Goal: Task Accomplishment & Management: Complete application form

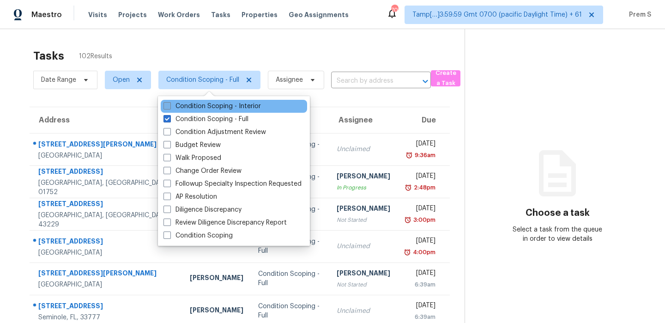
click at [165, 110] on label "Condition Scoping - Interior" at bounding box center [211, 106] width 97 height 9
click at [165, 108] on input "Condition Scoping - Interior" at bounding box center [166, 105] width 6 height 6
checkbox input "true"
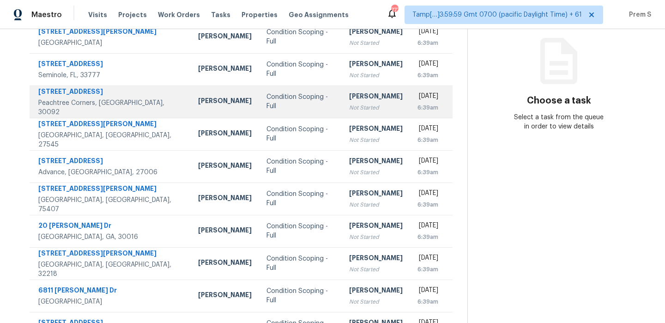
scroll to position [158, 0]
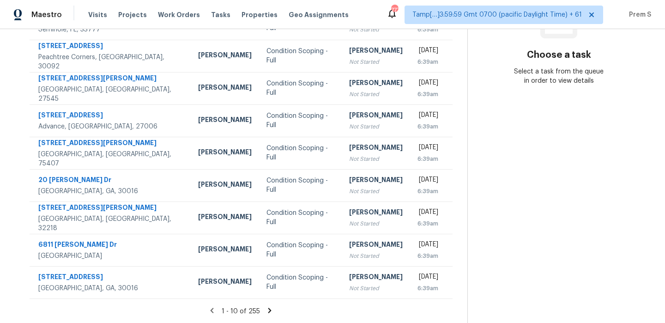
click at [270, 307] on icon at bounding box center [269, 310] width 8 height 8
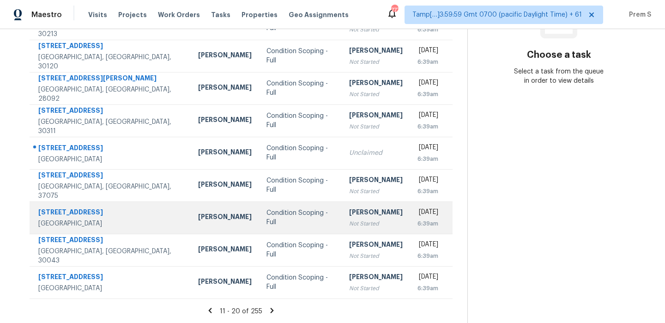
scroll to position [0, 0]
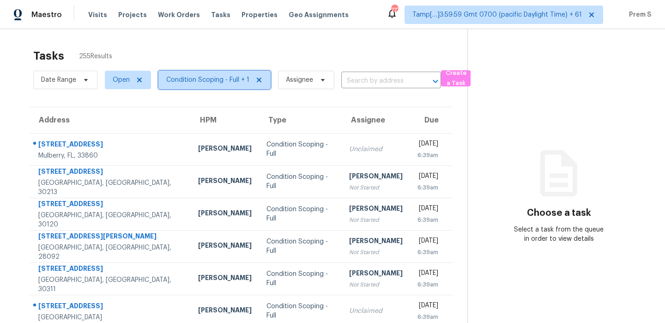
click at [223, 86] on span "Condition Scoping - Full + 1" at bounding box center [214, 80] width 112 height 18
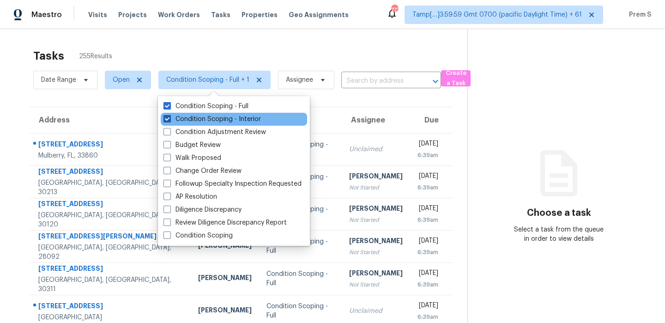
click at [213, 119] on label "Condition Scoping - Interior" at bounding box center [211, 118] width 97 height 9
click at [169, 119] on input "Condition Scoping - Interior" at bounding box center [166, 117] width 6 height 6
checkbox input "false"
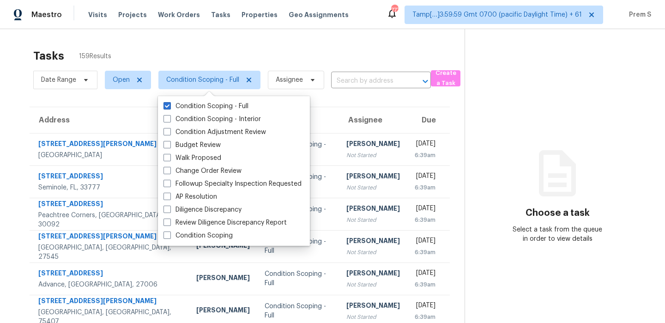
click at [355, 113] on th "Assignee" at bounding box center [373, 120] width 68 height 26
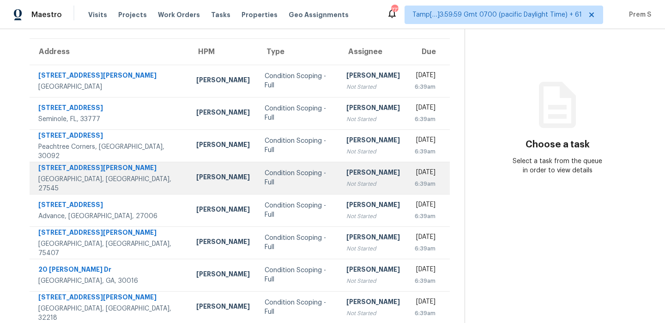
scroll to position [158, 0]
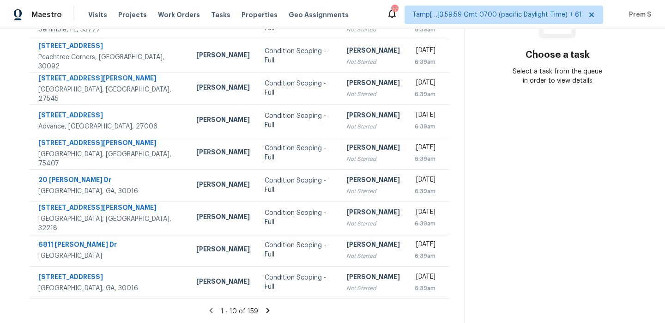
click at [268, 310] on icon at bounding box center [267, 309] width 3 height 5
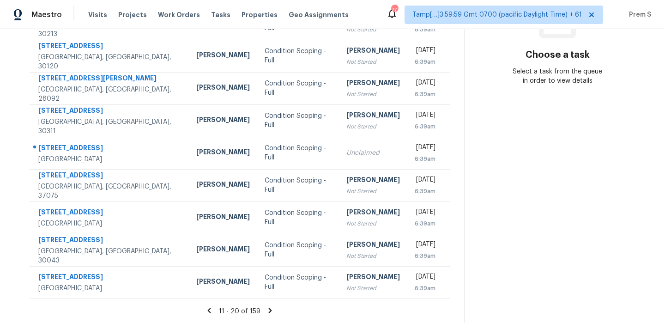
click at [268, 310] on icon at bounding box center [270, 310] width 8 height 8
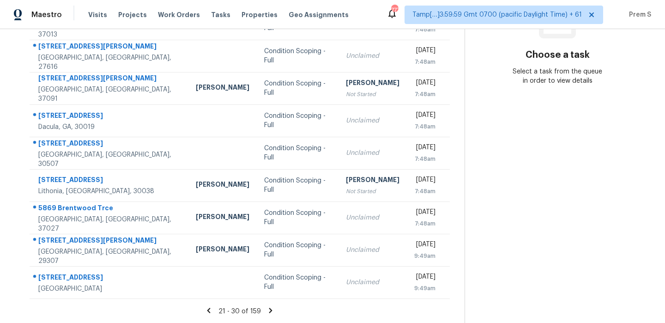
click at [268, 310] on icon at bounding box center [270, 310] width 8 height 8
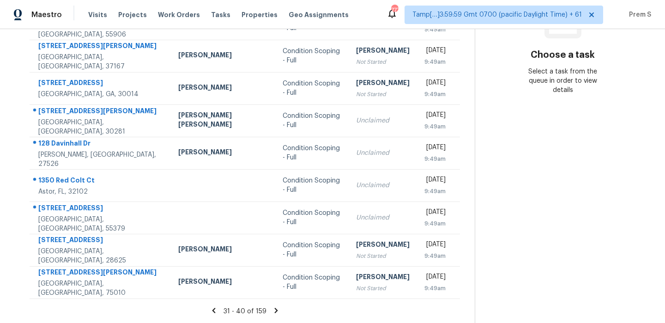
click at [272, 310] on icon at bounding box center [276, 310] width 8 height 8
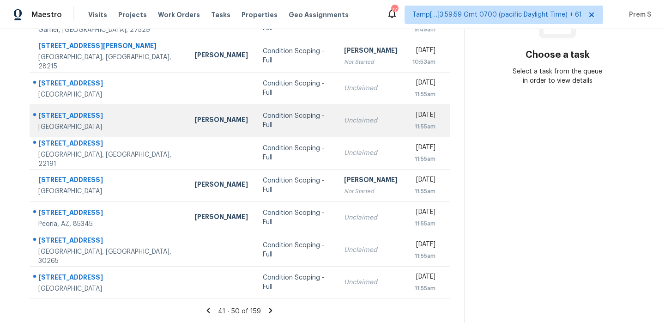
scroll to position [0, 0]
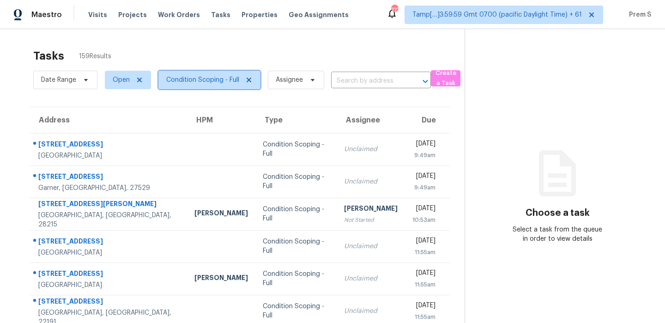
click at [207, 76] on span "Condition Scoping - Full" at bounding box center [202, 79] width 73 height 9
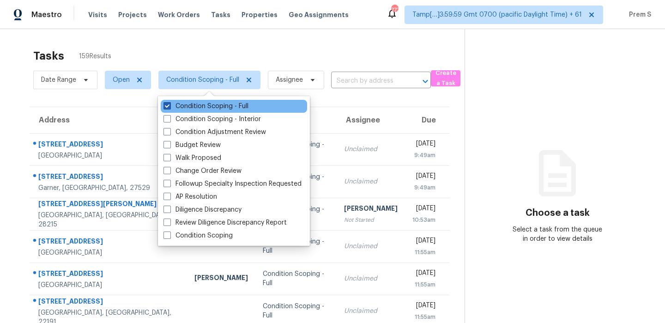
click at [204, 110] on label "Condition Scoping - Full" at bounding box center [205, 106] width 85 height 9
click at [169, 108] on input "Condition Scoping - Full" at bounding box center [166, 105] width 6 height 6
checkbox input "false"
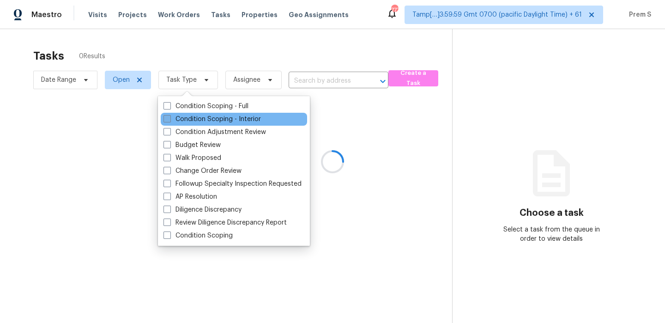
click at [198, 118] on label "Condition Scoping - Interior" at bounding box center [211, 118] width 97 height 9
click at [169, 118] on input "Condition Scoping - Interior" at bounding box center [166, 117] width 6 height 6
checkbox input "true"
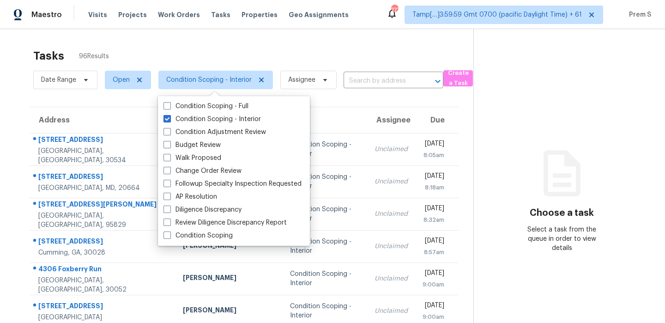
click at [329, 64] on div "Tasks 96 Results" at bounding box center [253, 56] width 440 height 24
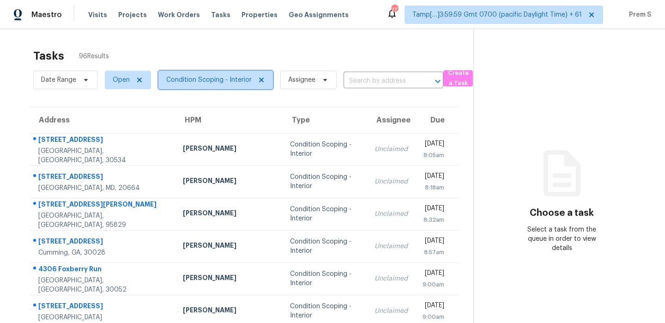
click at [214, 79] on span "Condition Scoping - Interior" at bounding box center [208, 79] width 85 height 9
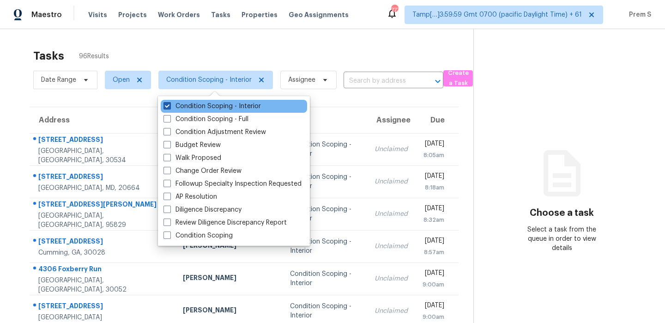
click at [200, 104] on label "Condition Scoping - Interior" at bounding box center [211, 106] width 97 height 9
click at [169, 104] on input "Condition Scoping - Interior" at bounding box center [166, 105] width 6 height 6
checkbox input "false"
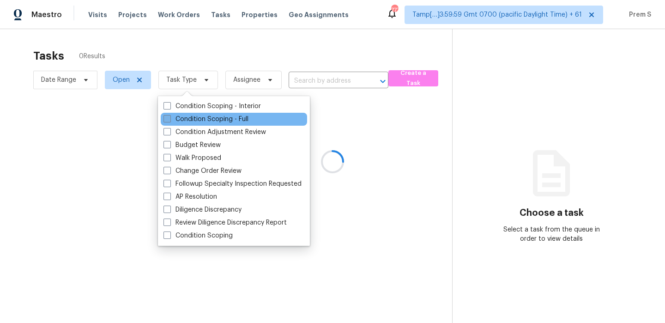
click at [185, 123] on label "Condition Scoping - Full" at bounding box center [205, 118] width 85 height 9
click at [169, 120] on input "Condition Scoping - Full" at bounding box center [166, 117] width 6 height 6
checkbox input "true"
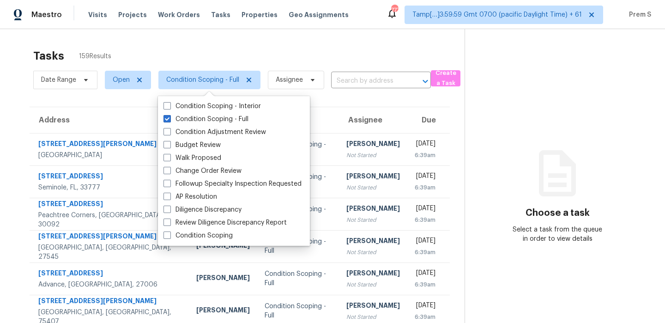
click at [418, 53] on div "Tasks 159 Results" at bounding box center [248, 56] width 431 height 24
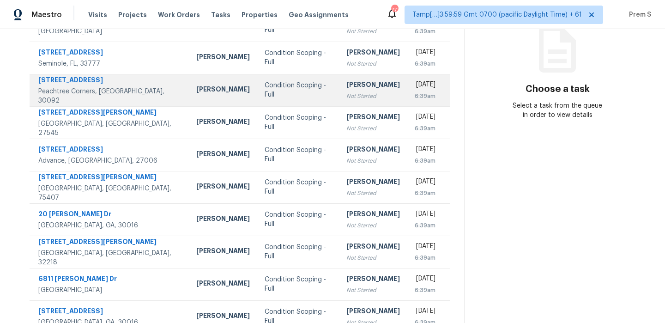
scroll to position [158, 0]
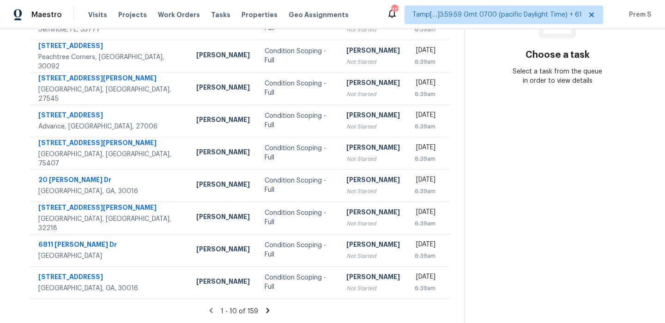
click at [270, 308] on icon at bounding box center [268, 310] width 8 height 8
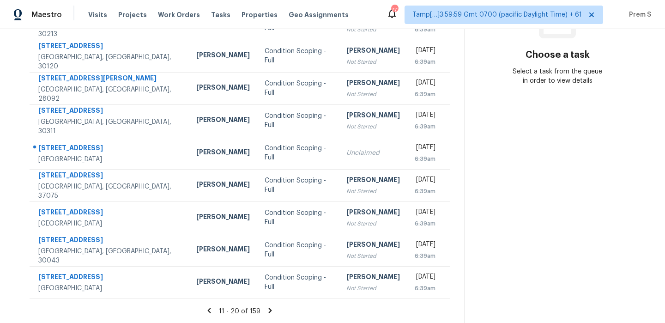
click at [269, 312] on icon at bounding box center [270, 309] width 3 height 5
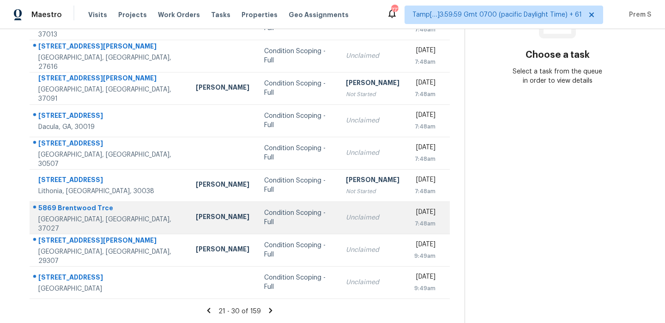
scroll to position [90, 0]
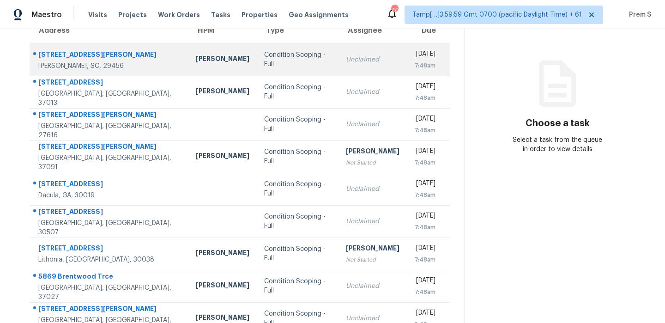
click at [368, 62] on td "Unclaimed" at bounding box center [372, 59] width 68 height 32
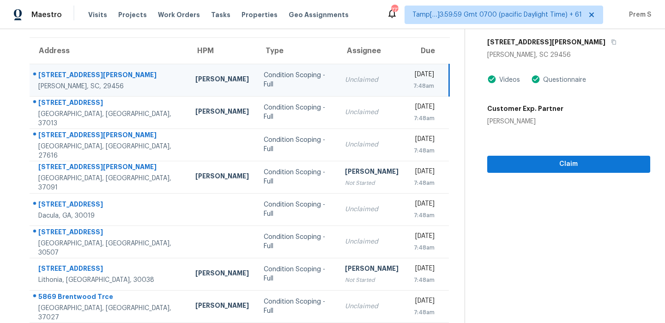
scroll to position [65, 0]
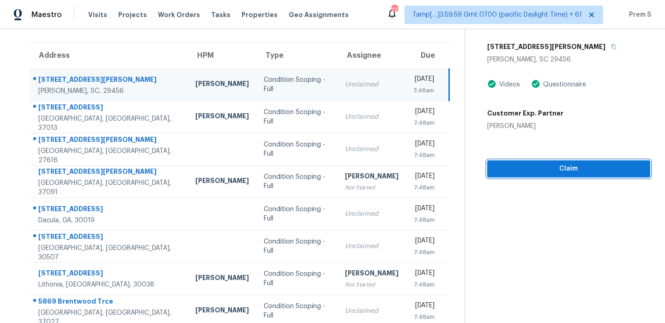
click at [552, 173] on span "Claim" at bounding box center [568, 169] width 148 height 12
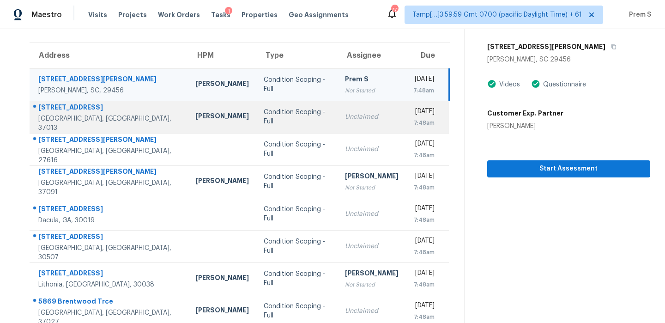
click at [413, 118] on div "7:48am" at bounding box center [424, 122] width 22 height 9
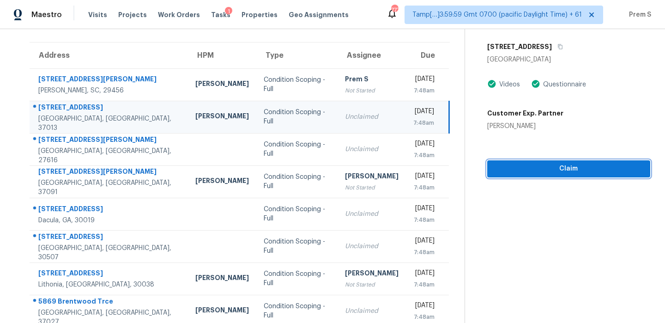
click at [537, 172] on span "Claim" at bounding box center [568, 169] width 148 height 12
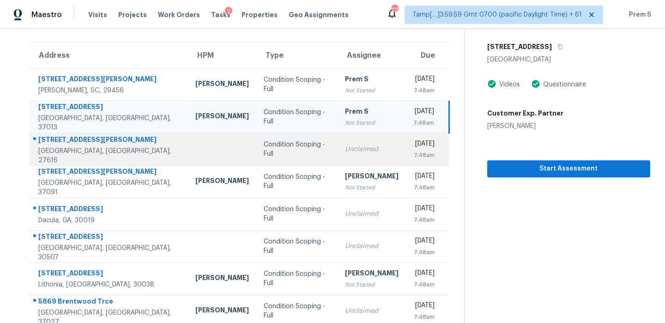
click at [413, 152] on div "7:48am" at bounding box center [424, 154] width 22 height 9
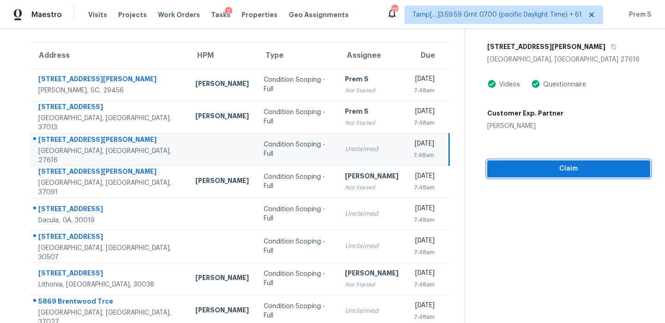
click at [553, 164] on span "Claim" at bounding box center [568, 169] width 148 height 12
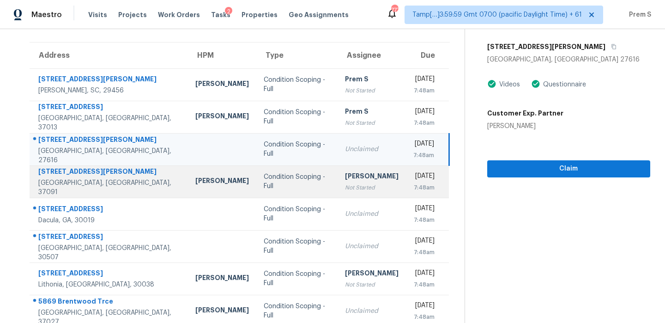
scroll to position [89, 0]
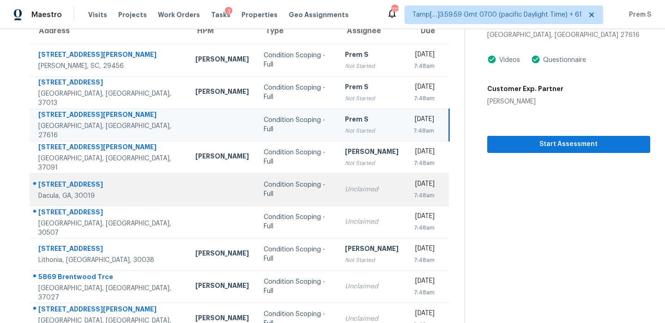
click at [361, 196] on td "Unclaimed" at bounding box center [371, 189] width 68 height 32
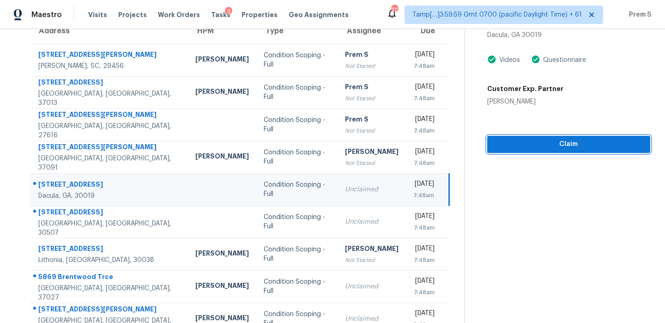
click at [569, 149] on span "Claim" at bounding box center [568, 144] width 148 height 12
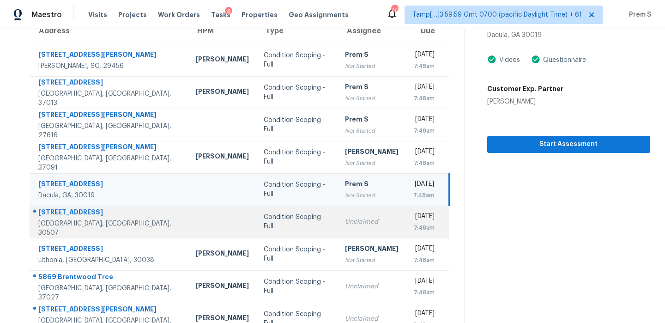
click at [406, 232] on td "Fri, Sep 5th 2025 7:48am" at bounding box center [427, 221] width 43 height 32
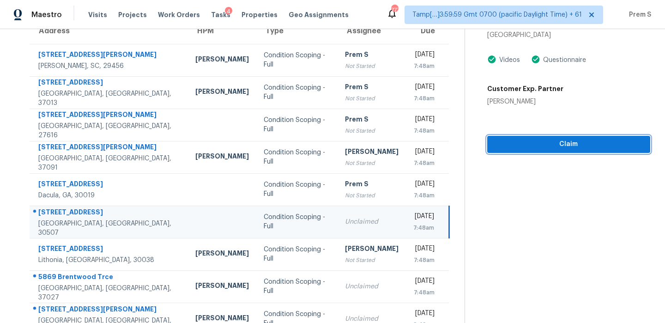
click at [569, 144] on span "Claim" at bounding box center [568, 144] width 148 height 12
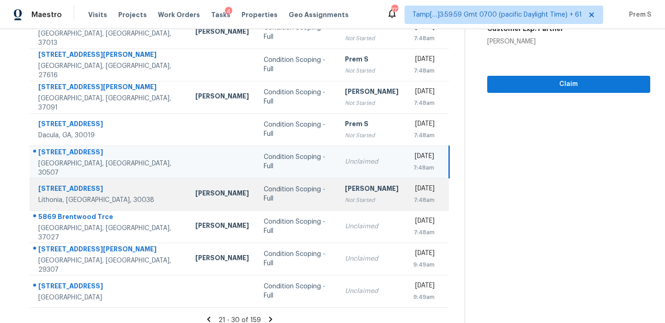
scroll to position [158, 0]
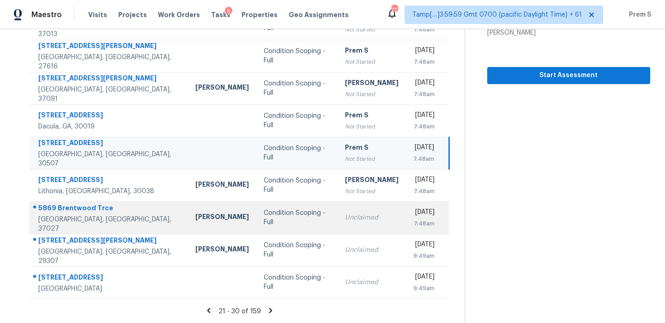
click at [406, 233] on td "Fri, Sep 5th 2025 7:48am" at bounding box center [427, 217] width 43 height 32
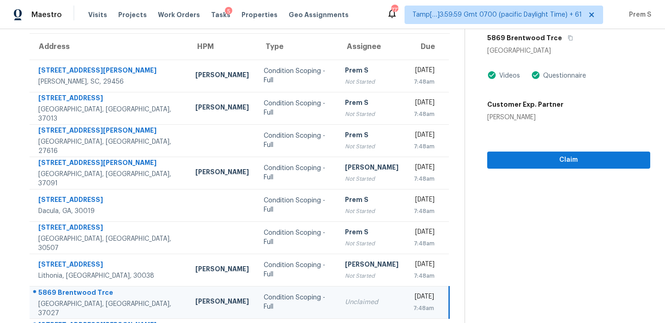
scroll to position [73, 0]
click at [564, 161] on span "Claim" at bounding box center [568, 161] width 148 height 12
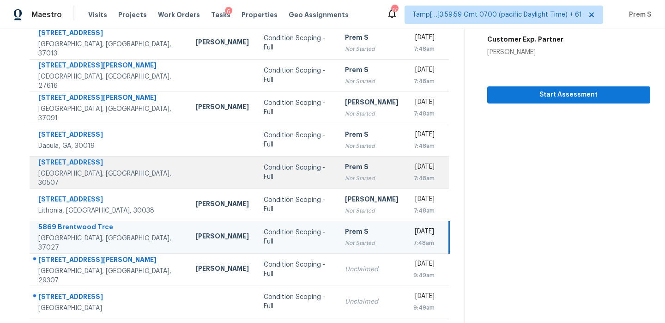
scroll to position [139, 0]
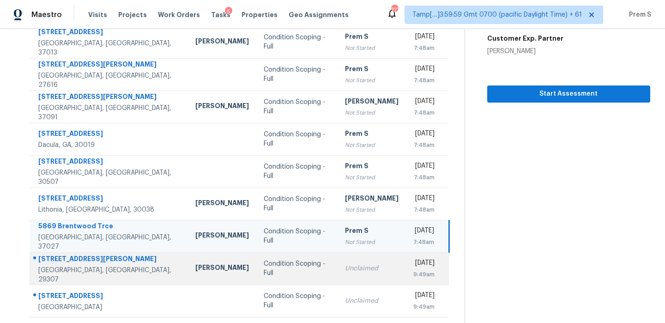
click at [406, 269] on td "Fri, Sep 5th 2025 9:49am" at bounding box center [427, 268] width 43 height 32
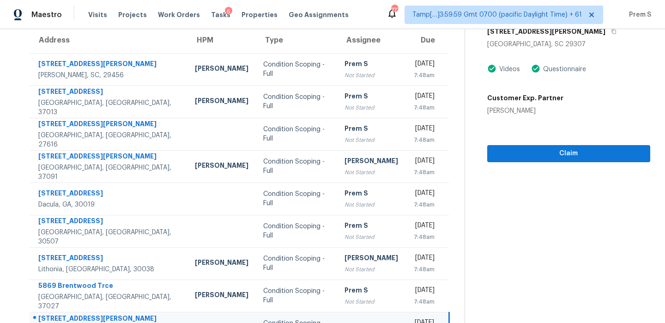
scroll to position [71, 0]
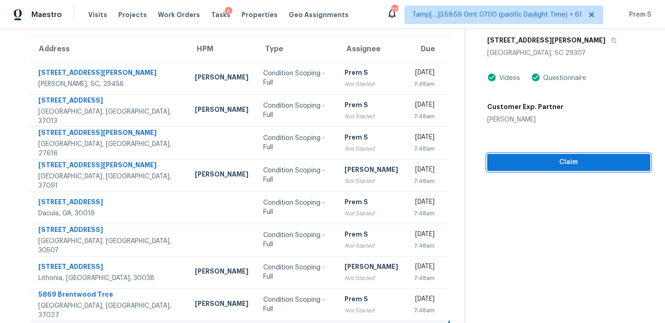
click at [559, 162] on span "Claim" at bounding box center [568, 162] width 148 height 12
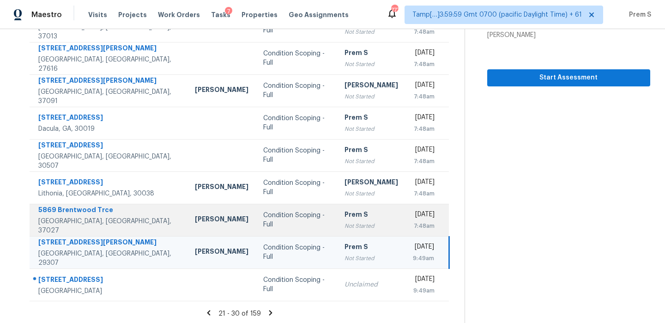
scroll to position [158, 0]
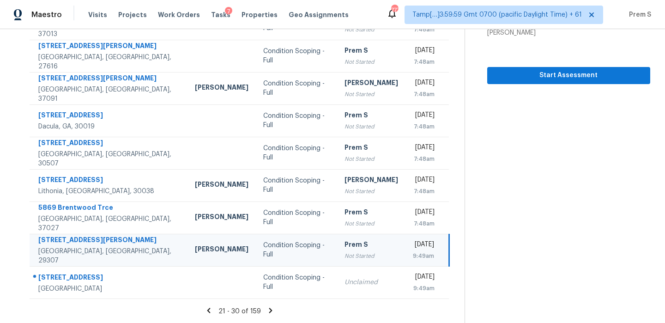
click at [269, 311] on icon at bounding box center [270, 309] width 3 height 5
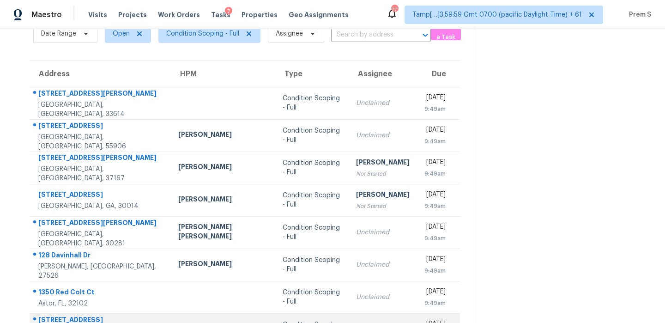
scroll to position [44, 0]
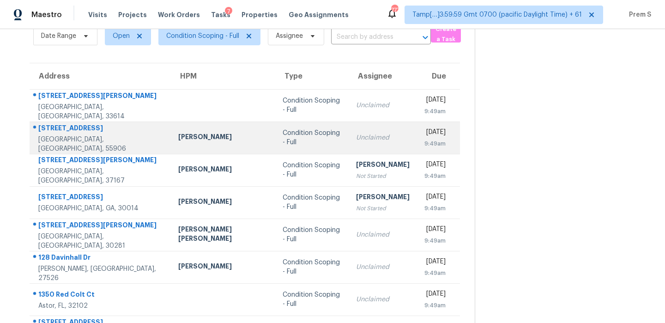
click at [354, 144] on td "Unclaimed" at bounding box center [382, 137] width 68 height 32
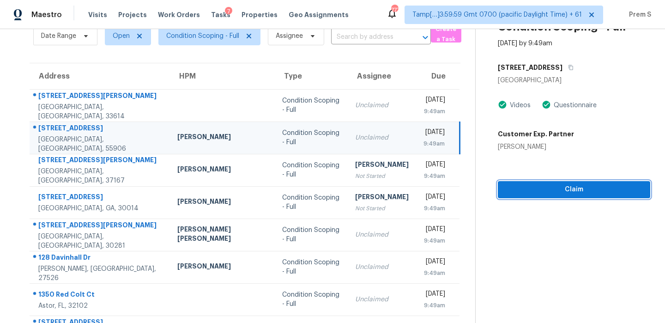
click at [537, 188] on span "Claim" at bounding box center [574, 190] width 138 height 12
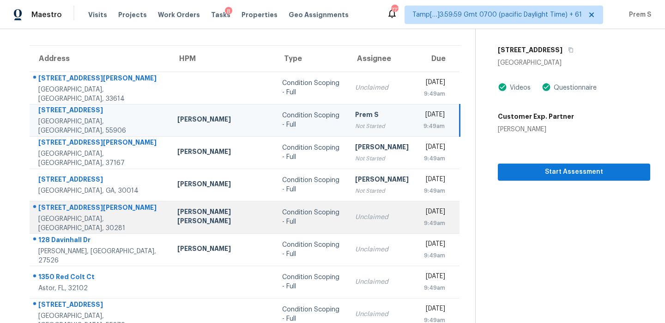
scroll to position [51, 0]
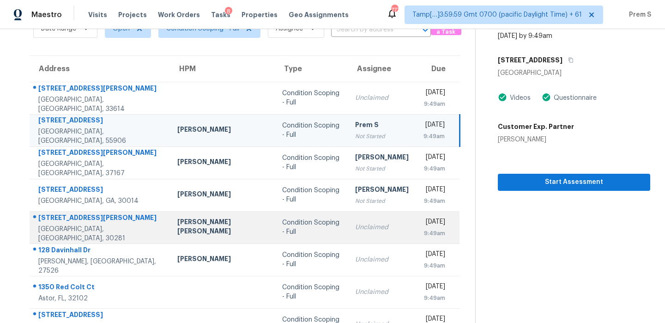
click at [365, 233] on td "Unclaimed" at bounding box center [382, 227] width 68 height 32
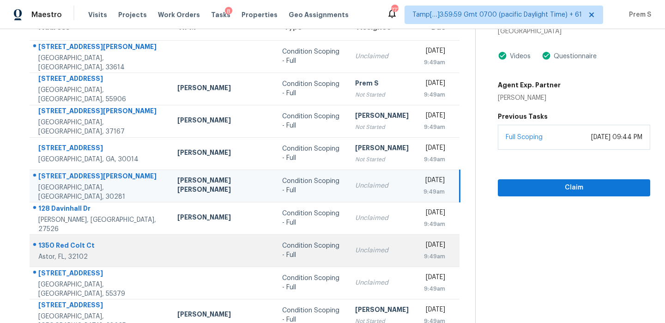
scroll to position [94, 0]
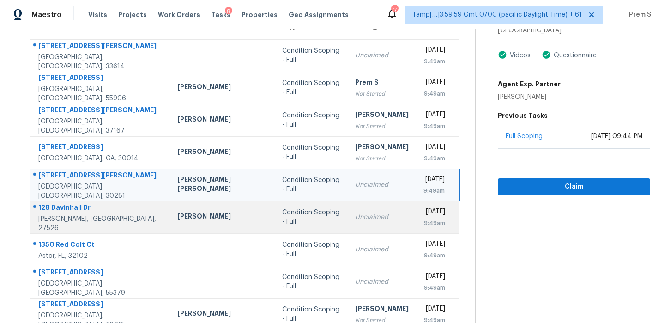
click at [416, 216] on td "Fri, Sep 5th 2025 9:49am" at bounding box center [438, 217] width 44 height 32
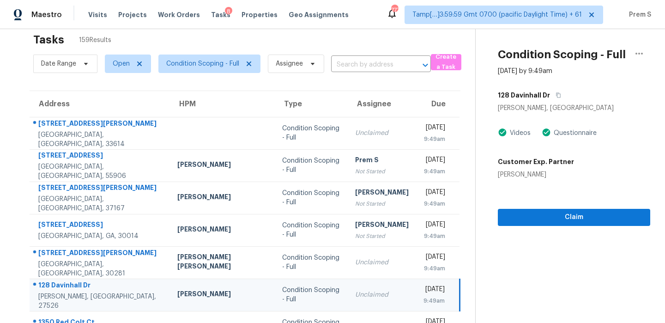
scroll to position [58, 0]
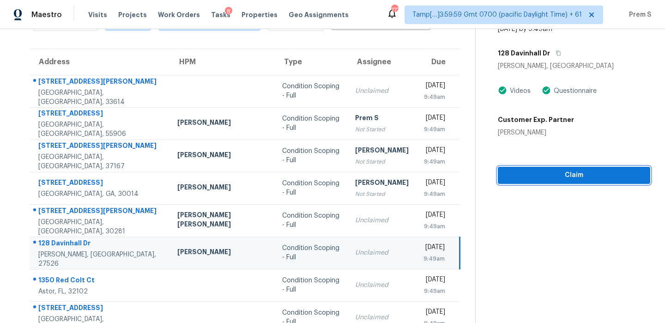
click at [555, 180] on button "Claim" at bounding box center [574, 175] width 152 height 17
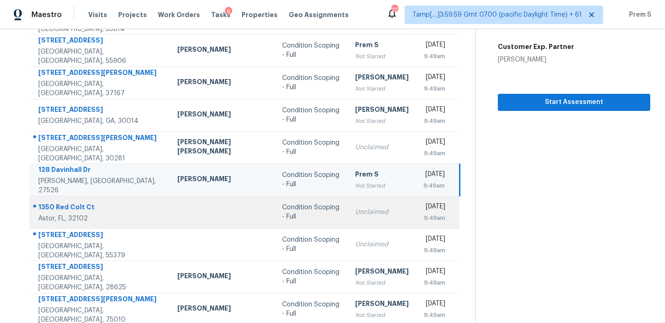
scroll to position [158, 0]
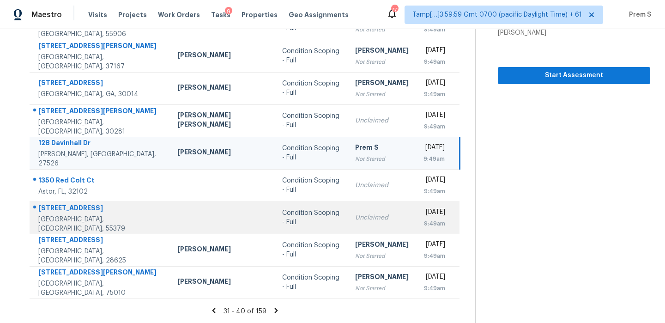
click at [355, 220] on div "Unclaimed" at bounding box center [382, 217] width 54 height 9
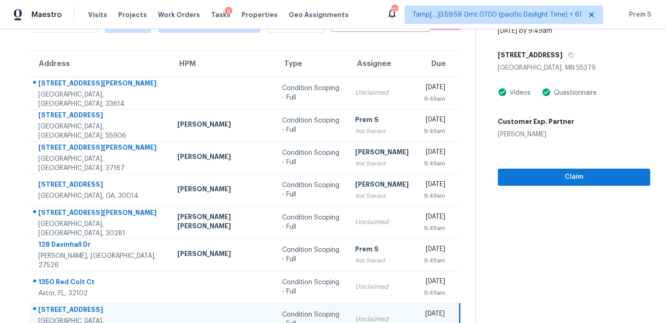
scroll to position [76, 0]
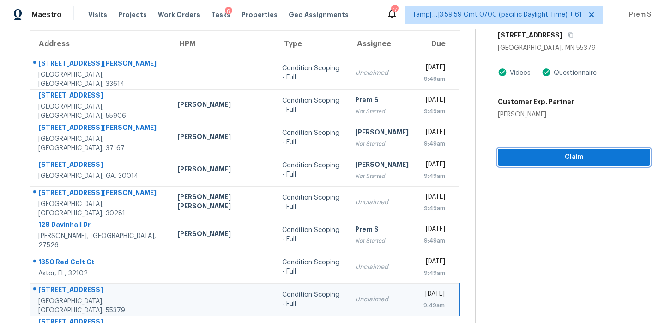
click at [557, 155] on span "Claim" at bounding box center [574, 157] width 138 height 12
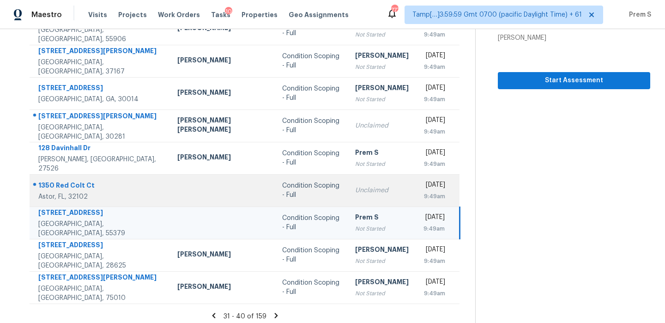
scroll to position [158, 0]
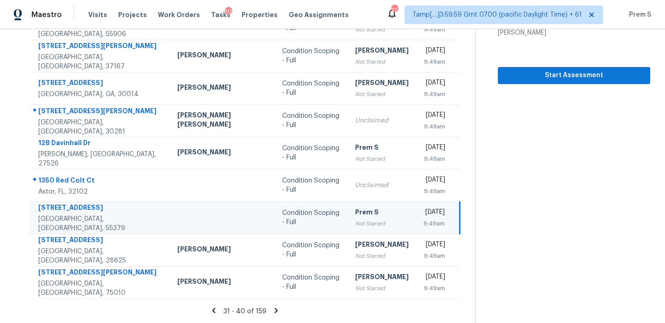
click at [272, 310] on icon at bounding box center [276, 310] width 8 height 8
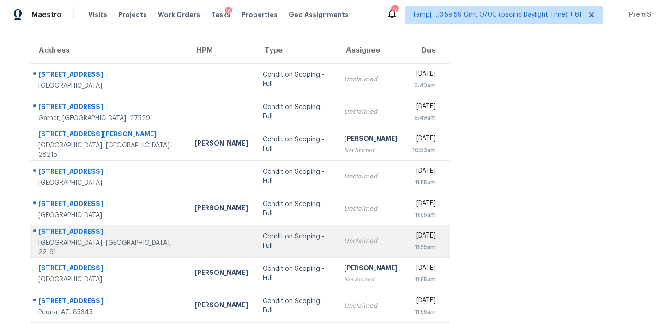
scroll to position [79, 0]
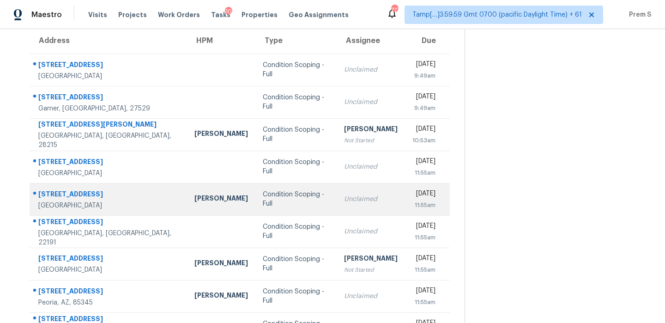
click at [336, 202] on td "Unclaimed" at bounding box center [370, 199] width 68 height 32
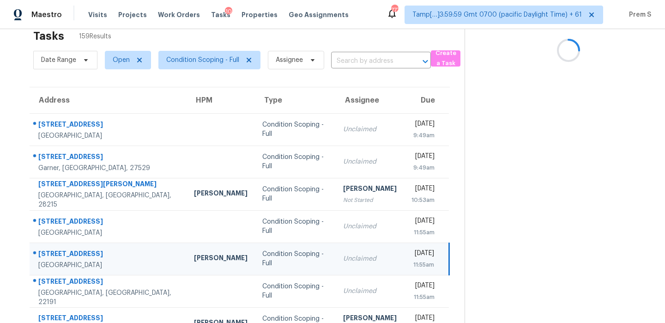
scroll to position [20, 0]
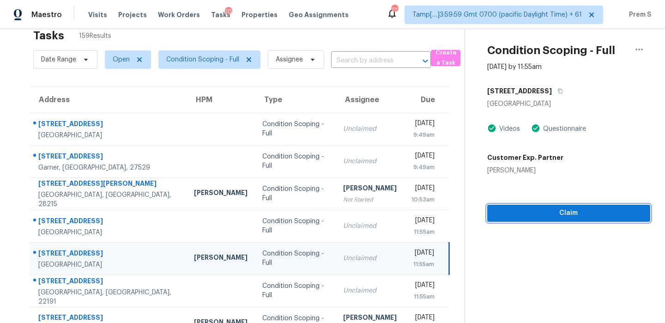
click at [573, 217] on span "Claim" at bounding box center [568, 213] width 148 height 12
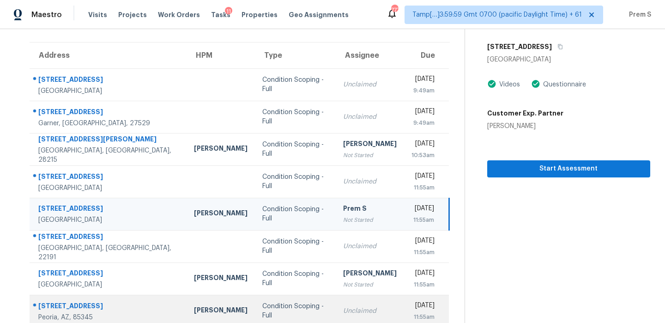
scroll to position [64, 0]
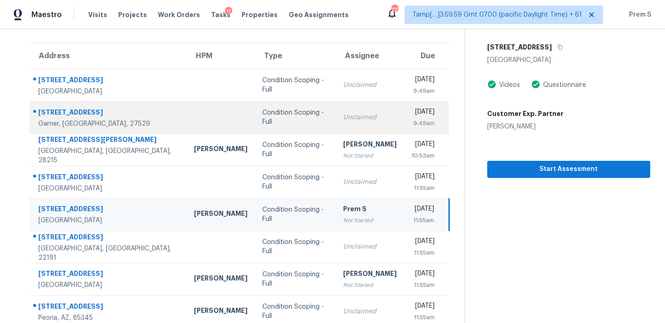
click at [356, 115] on div "Unclaimed" at bounding box center [370, 117] width 54 height 9
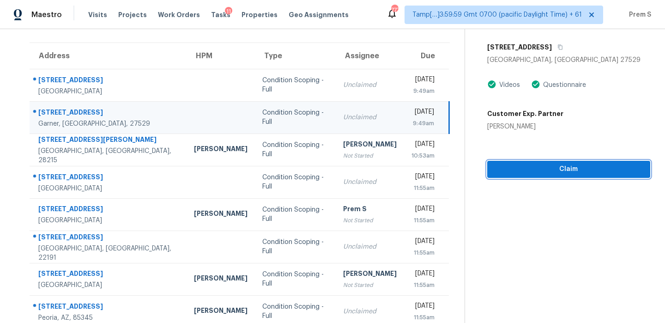
click at [580, 175] on button "Claim" at bounding box center [568, 169] width 163 height 17
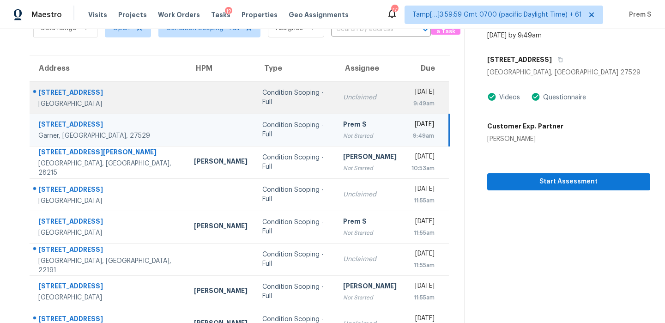
scroll to position [60, 0]
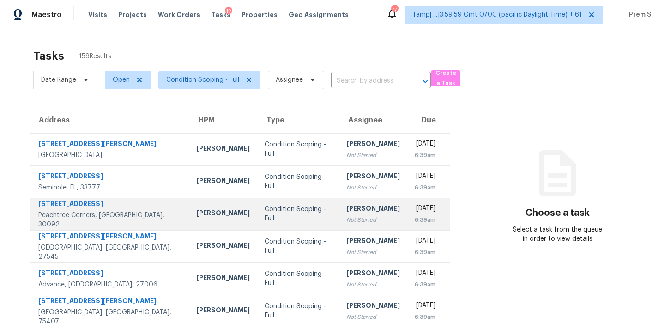
scroll to position [158, 0]
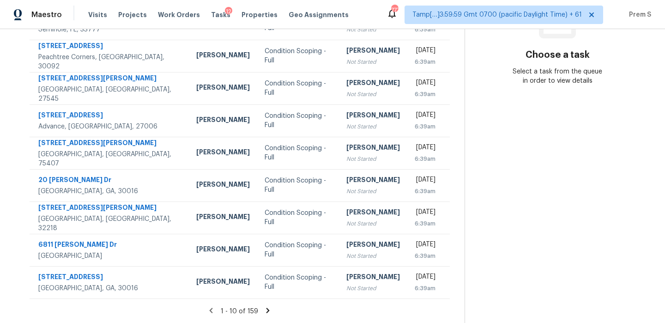
click at [264, 310] on icon at bounding box center [268, 310] width 8 height 8
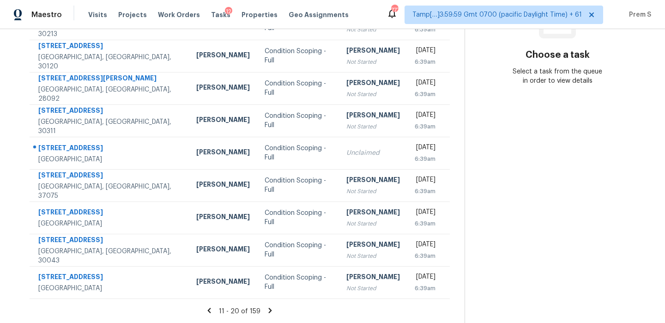
click at [266, 310] on icon at bounding box center [270, 310] width 8 height 8
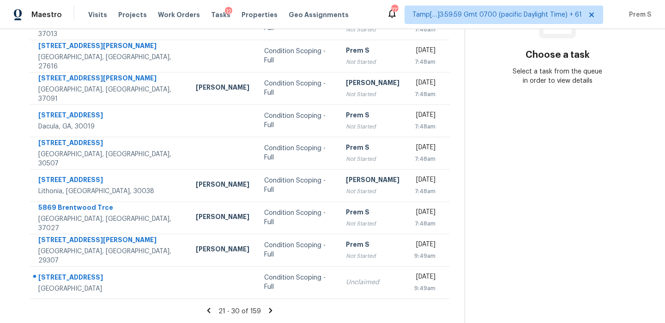
click at [266, 310] on icon at bounding box center [270, 310] width 8 height 8
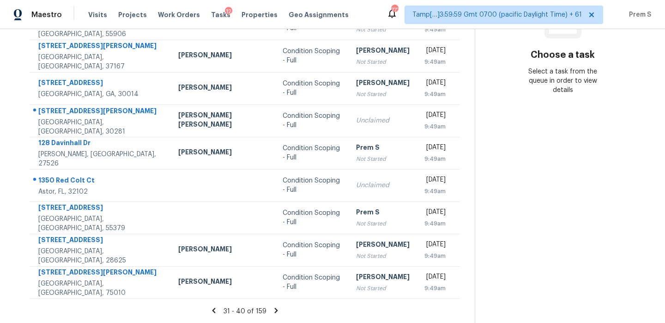
click at [272, 313] on icon at bounding box center [276, 310] width 8 height 8
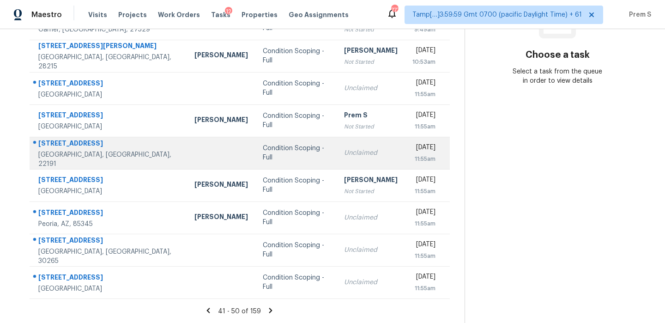
click at [361, 149] on div "Unclaimed" at bounding box center [371, 152] width 54 height 9
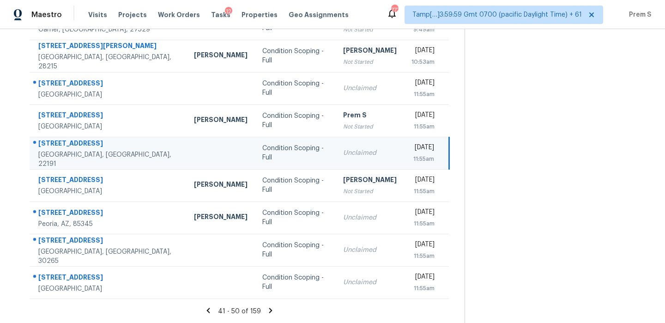
scroll to position [103, 0]
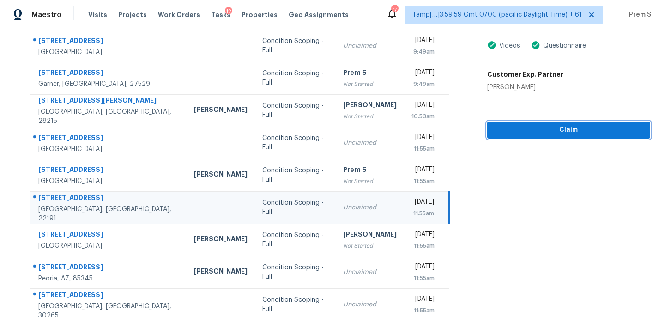
click at [586, 135] on button "Claim" at bounding box center [568, 129] width 163 height 17
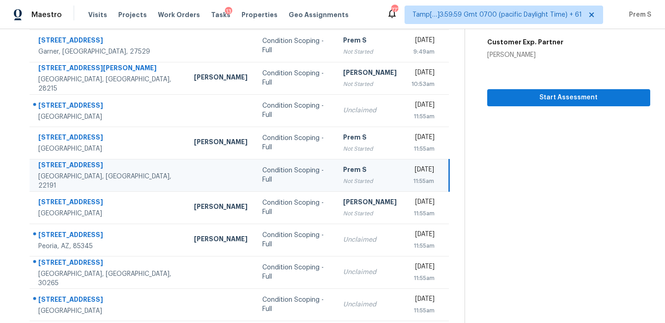
scroll to position [141, 0]
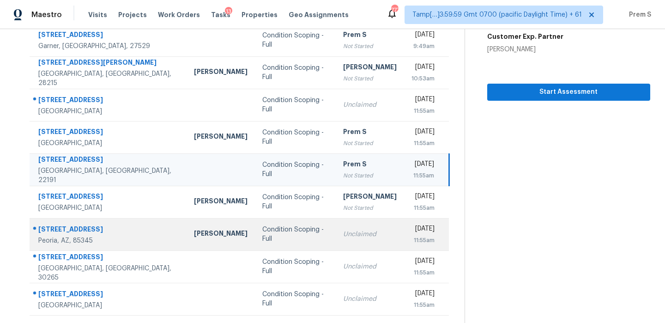
click at [354, 240] on td "Unclaimed" at bounding box center [370, 234] width 68 height 32
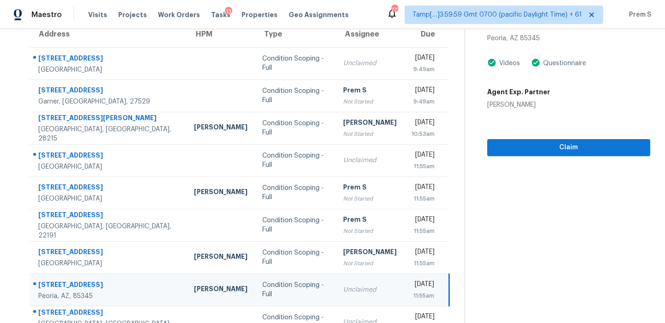
scroll to position [85, 0]
click at [570, 147] on span "Claim" at bounding box center [568, 148] width 148 height 12
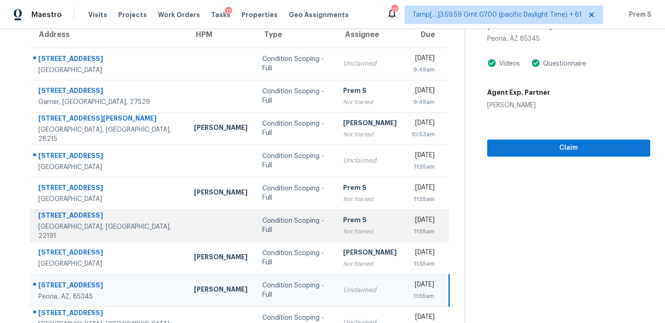
scroll to position [157, 0]
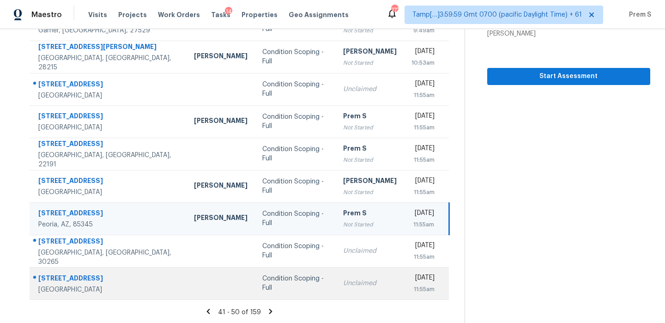
click at [351, 282] on div "Unclaimed" at bounding box center [370, 282] width 54 height 9
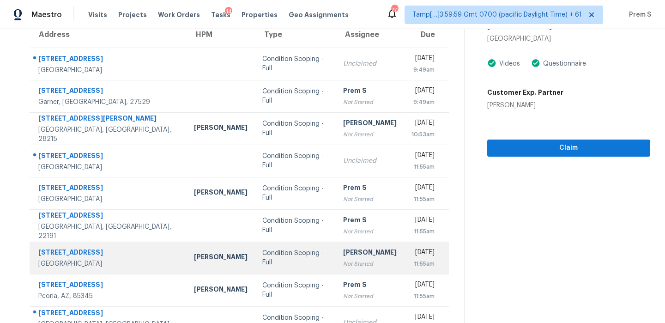
scroll to position [158, 0]
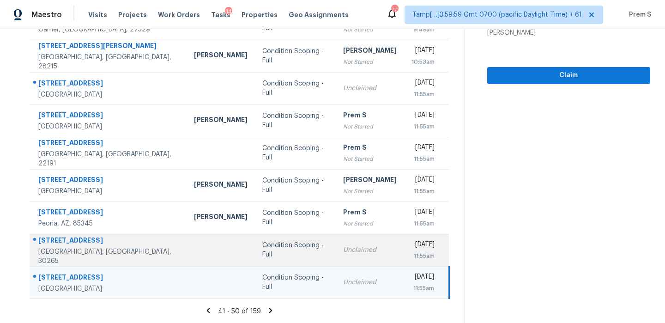
click at [290, 238] on td "Condition Scoping - Full" at bounding box center [295, 250] width 81 height 32
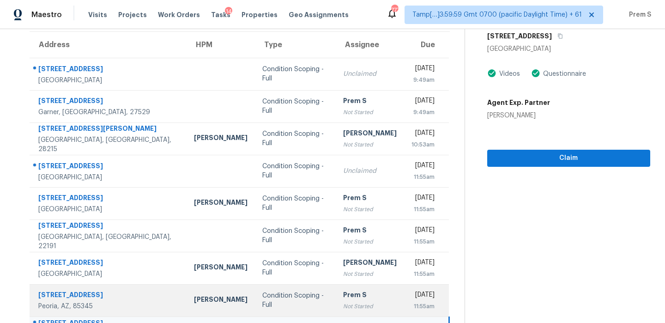
scroll to position [0, 0]
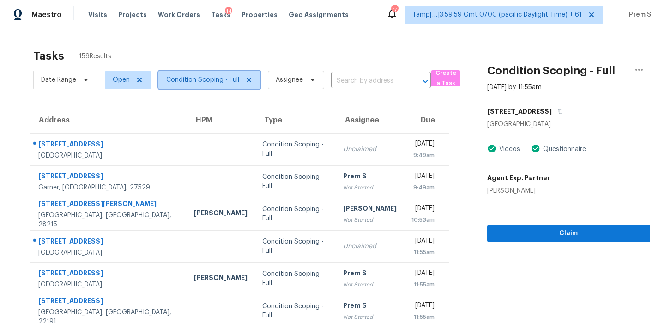
click at [227, 73] on span "Condition Scoping - Full" at bounding box center [209, 80] width 102 height 18
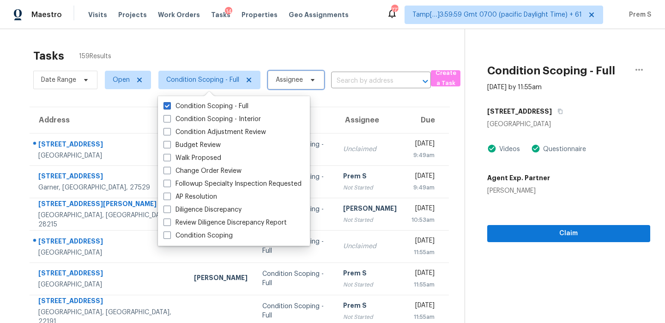
click at [284, 81] on span "Assignee" at bounding box center [289, 79] width 27 height 9
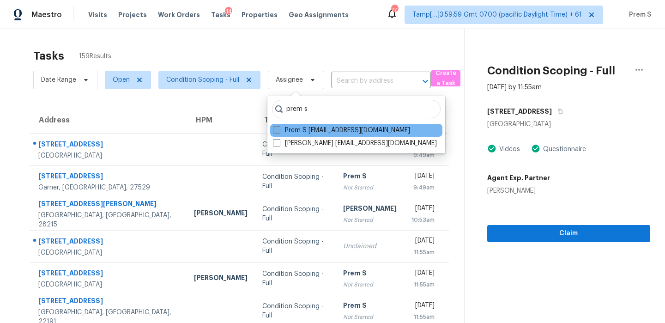
type input "prem s"
click at [344, 131] on label "Prem S prem.s@opendoor.com" at bounding box center [341, 130] width 137 height 9
click at [279, 131] on input "Prem S prem.s@opendoor.com" at bounding box center [276, 129] width 6 height 6
checkbox input "true"
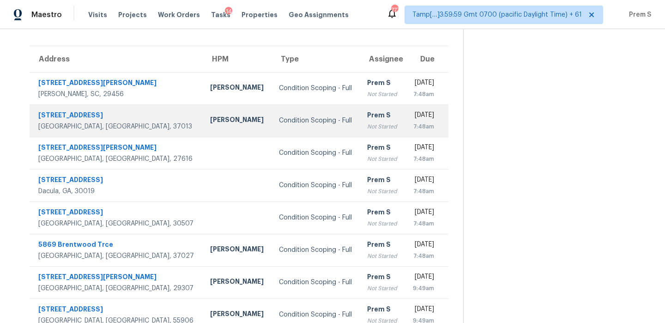
scroll to position [62, 0]
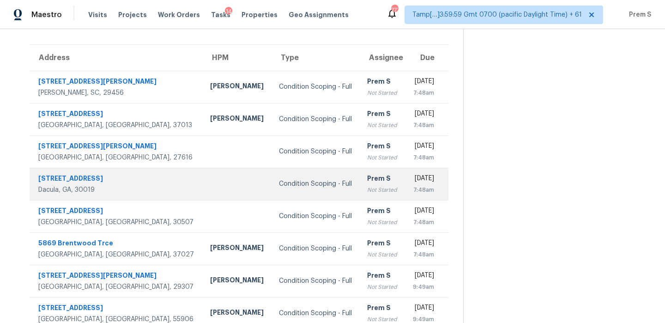
click at [367, 188] on div "Not Started" at bounding box center [382, 189] width 30 height 9
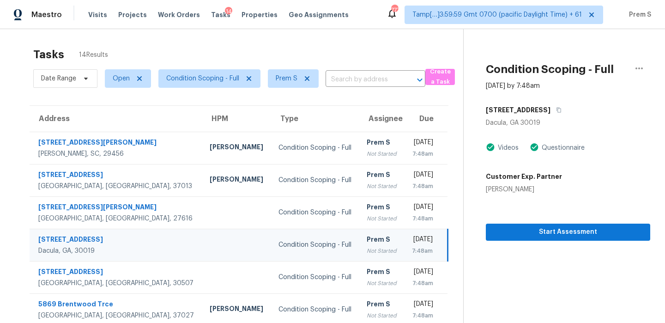
scroll to position [2, 0]
click at [641, 73] on button "button" at bounding box center [639, 68] width 22 height 22
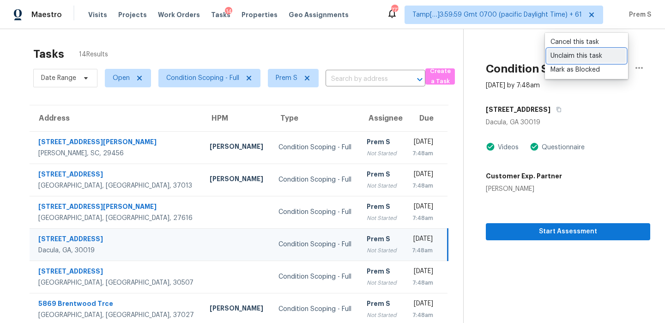
click at [584, 55] on div "Unclaim this task" at bounding box center [586, 55] width 72 height 9
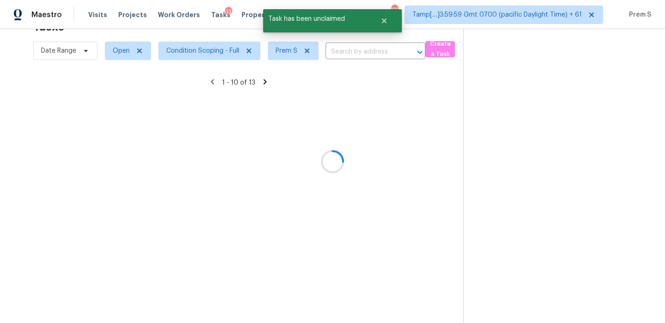
scroll to position [84, 0]
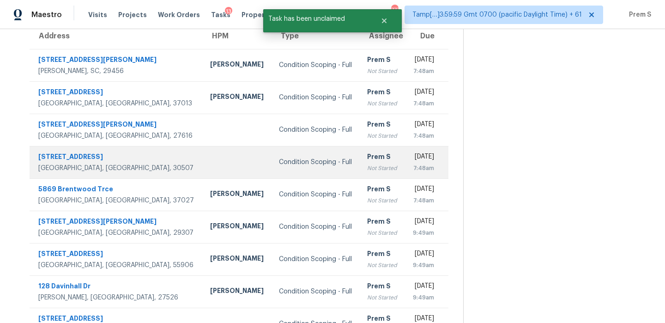
click at [412, 168] on div "7:48am" at bounding box center [423, 167] width 22 height 9
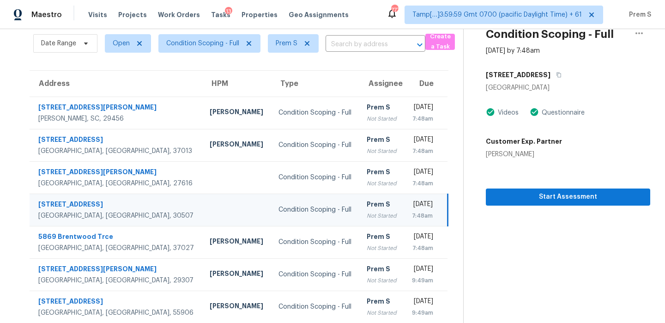
scroll to position [30, 0]
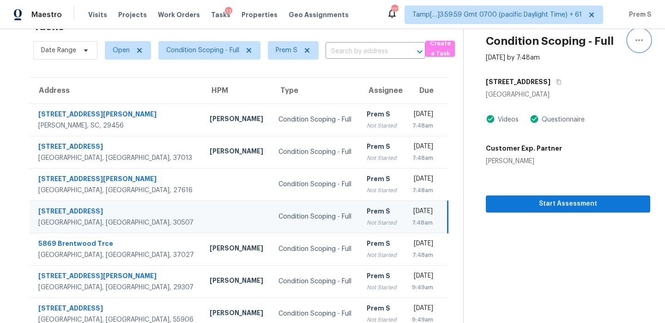
click at [644, 40] on icon "button" at bounding box center [638, 40] width 11 height 11
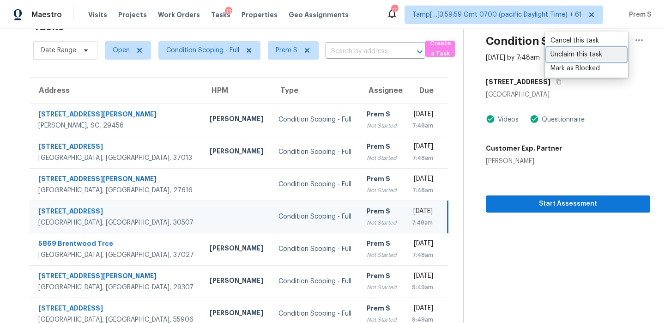
click at [603, 55] on div "Unclaim this task" at bounding box center [586, 54] width 72 height 9
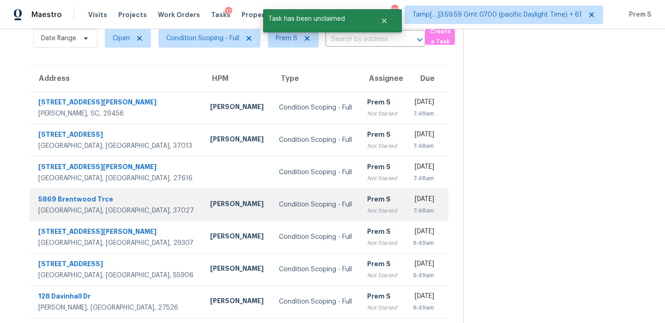
scroll to position [0, 0]
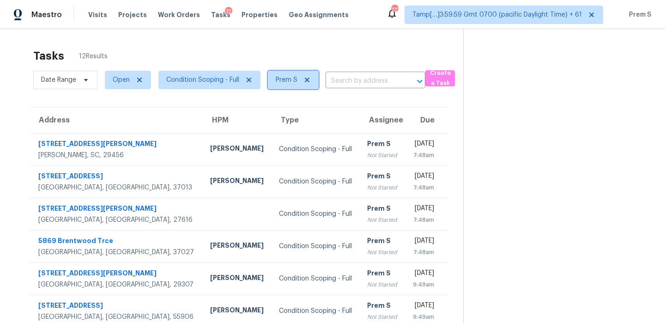
click at [305, 81] on icon at bounding box center [307, 80] width 5 height 5
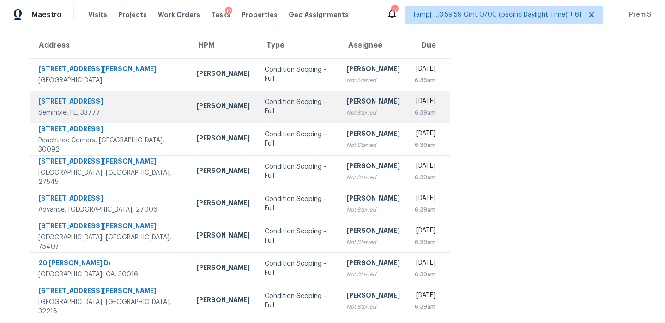
scroll to position [158, 0]
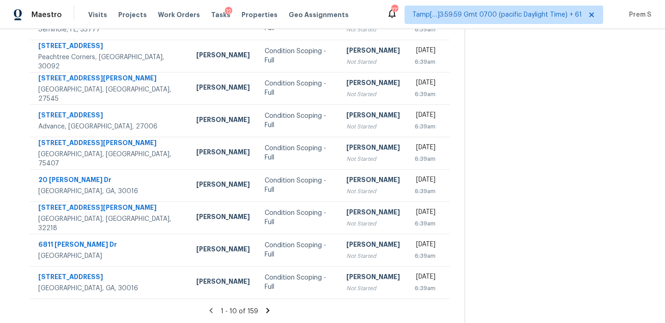
click at [269, 311] on icon at bounding box center [268, 310] width 8 height 8
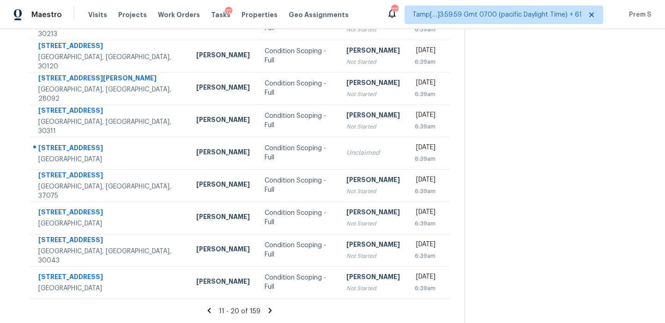
click at [269, 311] on icon at bounding box center [270, 309] width 3 height 5
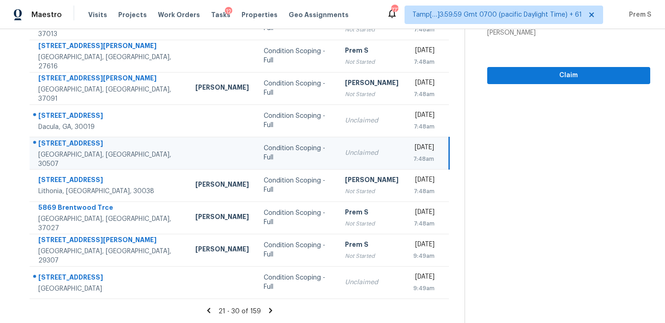
click at [269, 311] on icon at bounding box center [270, 309] width 3 height 5
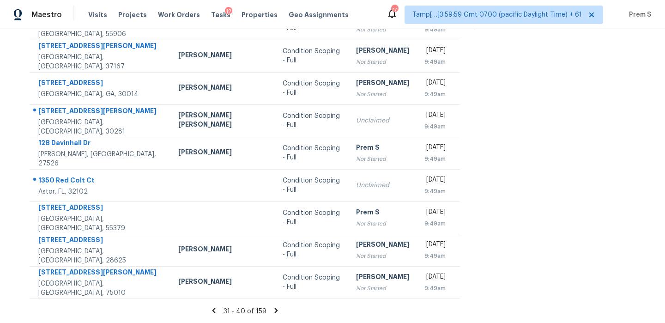
click at [274, 307] on icon at bounding box center [275, 309] width 3 height 5
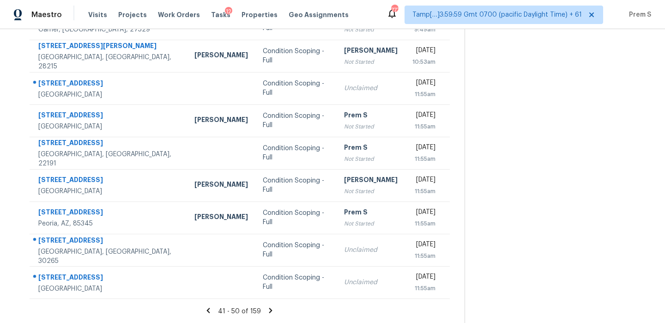
click at [266, 308] on icon at bounding box center [270, 310] width 8 height 8
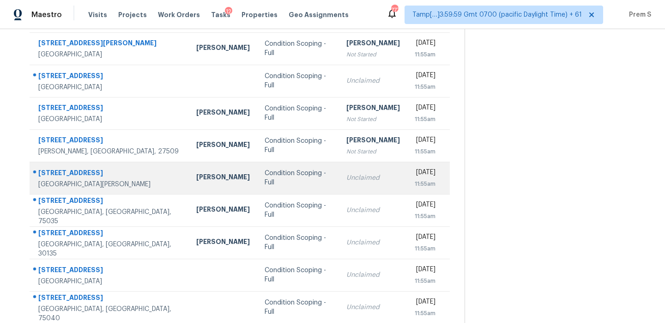
scroll to position [94, 0]
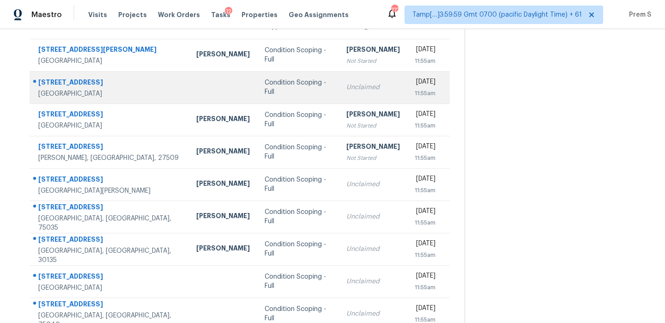
click at [346, 89] on div "Unclaimed" at bounding box center [373, 87] width 54 height 9
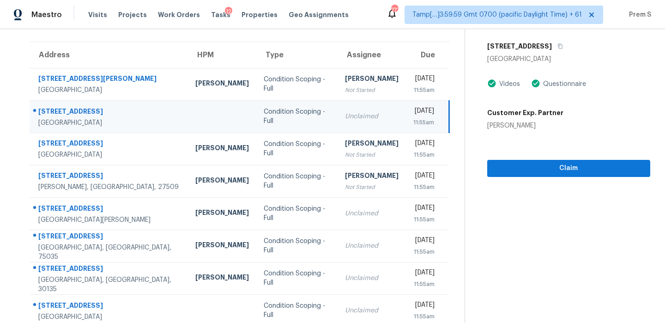
scroll to position [63, 0]
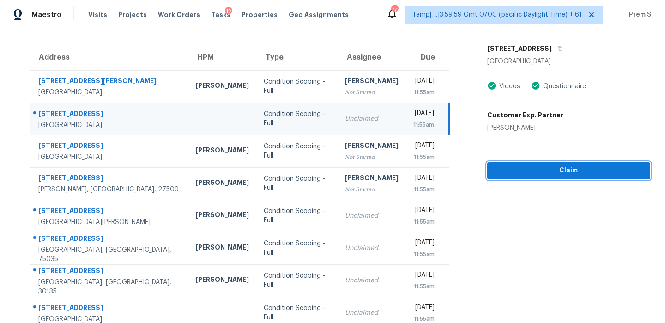
click at [550, 168] on span "Claim" at bounding box center [568, 171] width 148 height 12
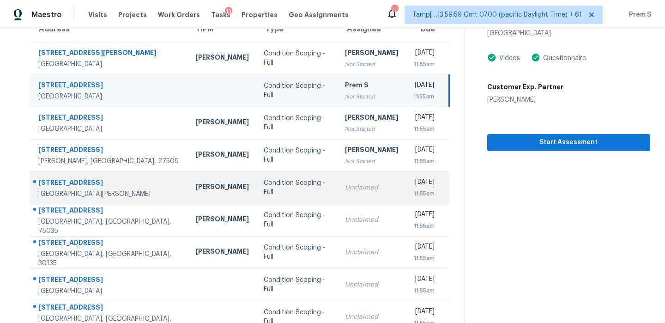
scroll to position [111, 0]
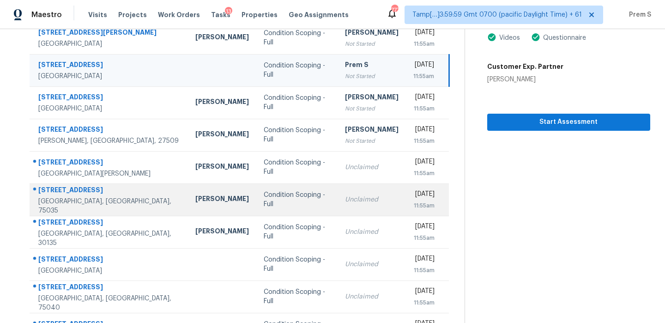
click at [366, 209] on td "Unclaimed" at bounding box center [371, 199] width 68 height 32
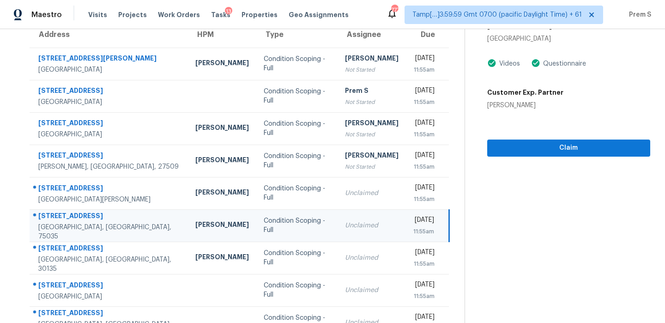
scroll to position [84, 0]
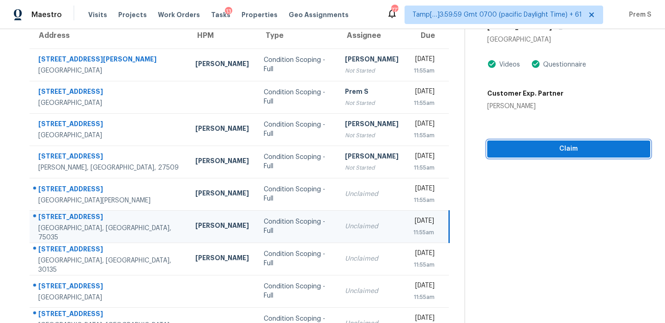
click at [577, 147] on span "Claim" at bounding box center [568, 149] width 148 height 12
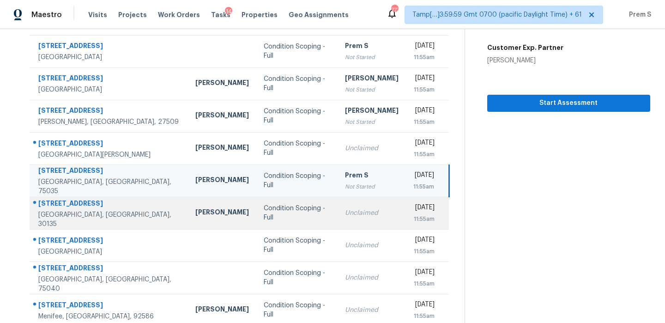
scroll to position [135, 0]
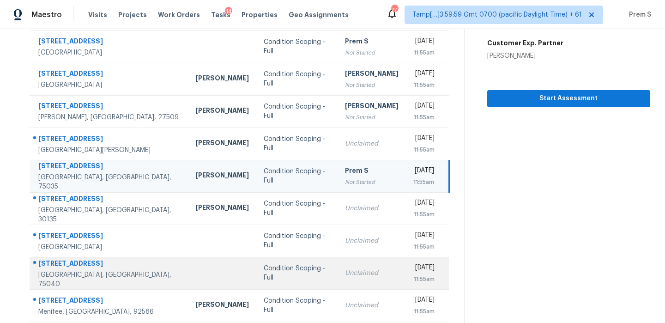
click at [406, 275] on td "Fri, Sep 5th 2025 11:55am" at bounding box center [427, 273] width 43 height 32
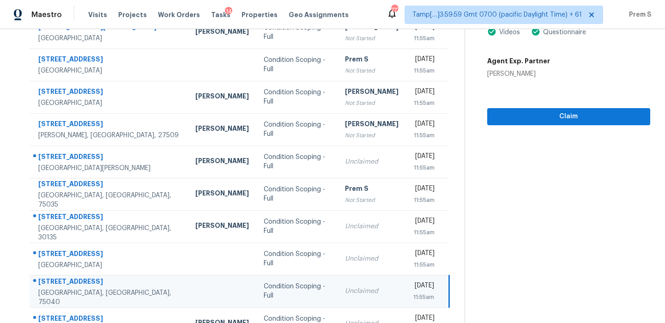
scroll to position [114, 0]
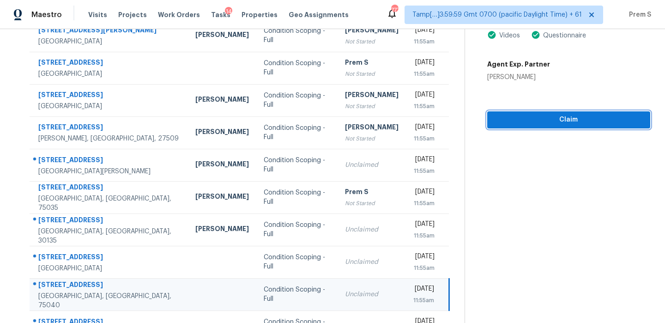
click at [575, 125] on button "Claim" at bounding box center [568, 119] width 163 height 17
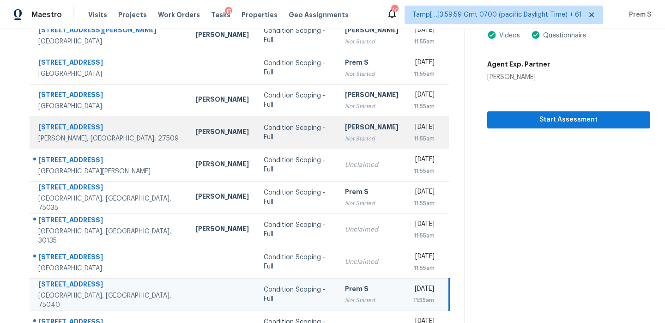
scroll to position [0, 0]
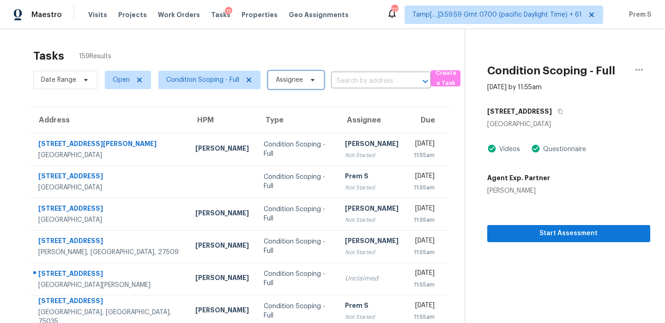
click at [307, 83] on span at bounding box center [311, 79] width 10 height 7
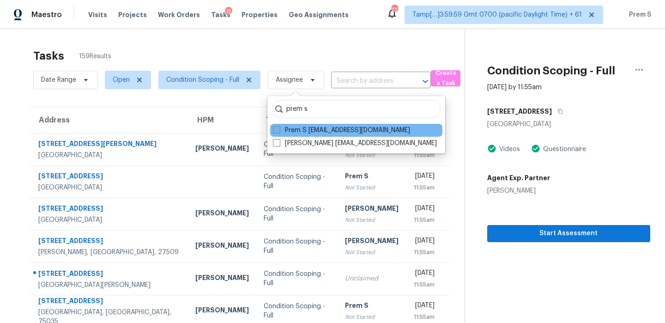
type input "prem s"
click at [344, 127] on label "Prem S prem.s@opendoor.com" at bounding box center [341, 130] width 137 height 9
click at [279, 127] on input "Prem S prem.s@opendoor.com" at bounding box center [276, 129] width 6 height 6
checkbox input "true"
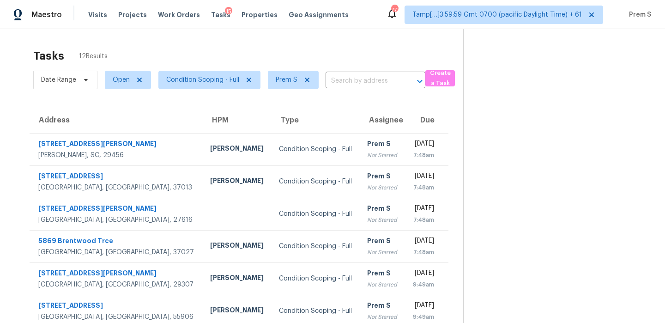
scroll to position [158, 0]
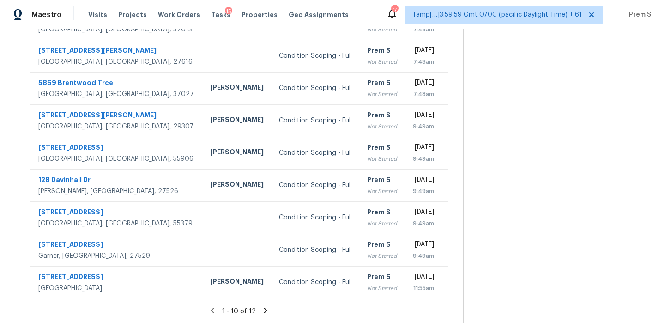
click at [265, 311] on icon at bounding box center [265, 310] width 8 height 8
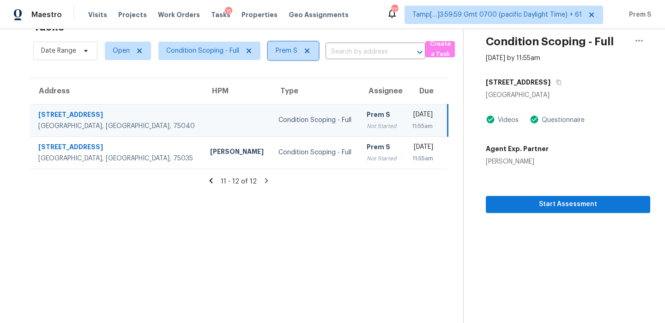
click at [306, 49] on icon at bounding box center [306, 50] width 7 height 7
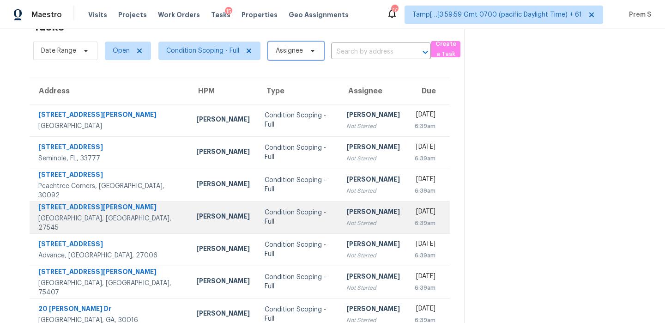
scroll to position [158, 0]
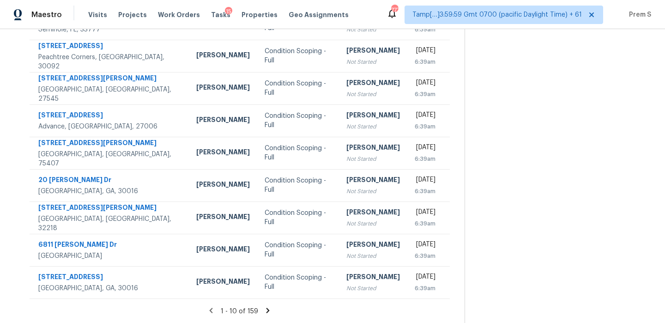
click at [266, 313] on icon at bounding box center [268, 310] width 8 height 8
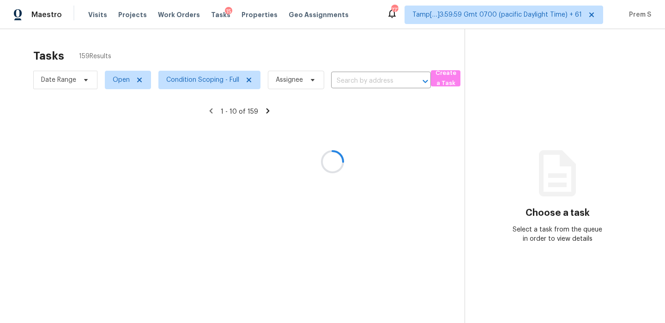
click at [295, 83] on div at bounding box center [332, 161] width 665 height 323
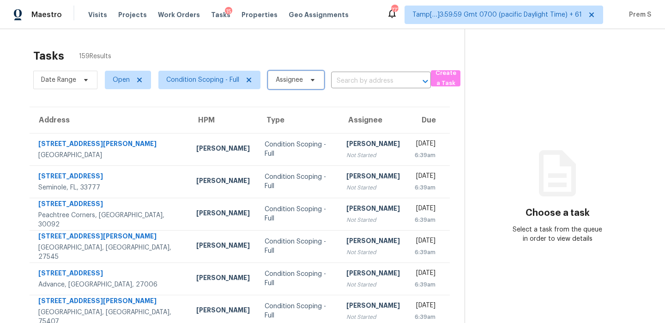
click at [295, 83] on span "Assignee" at bounding box center [289, 79] width 27 height 9
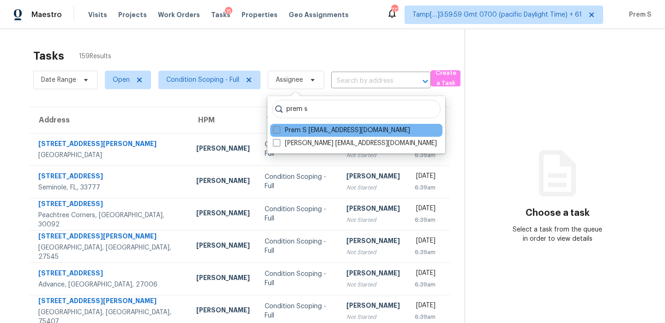
type input "prem s"
click at [361, 127] on label "Prem S prem.s@opendoor.com" at bounding box center [341, 130] width 137 height 9
click at [279, 127] on input "Prem S prem.s@opendoor.com" at bounding box center [276, 129] width 6 height 6
checkbox input "true"
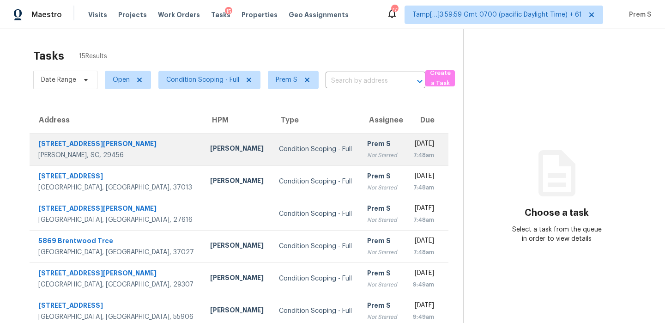
click at [364, 148] on td "Prem S Not Started" at bounding box center [382, 149] width 45 height 32
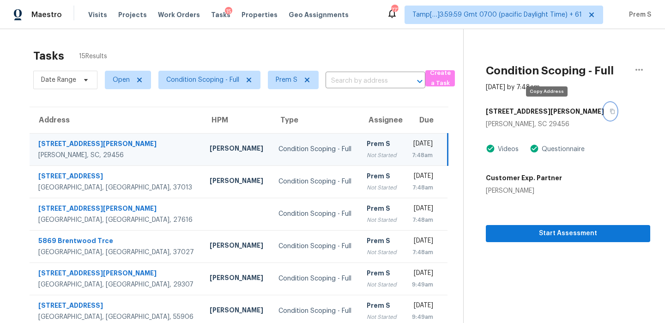
click at [609, 111] on icon "button" at bounding box center [612, 111] width 6 height 6
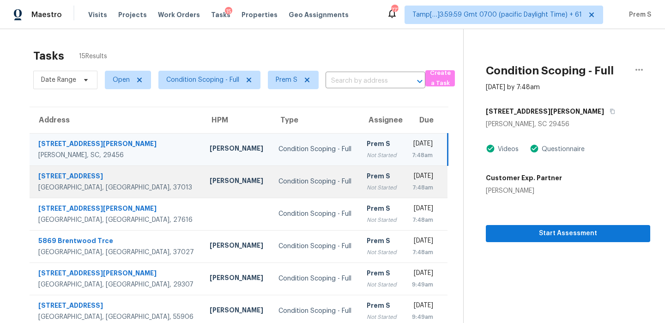
click at [363, 180] on td "Prem S Not Started" at bounding box center [381, 181] width 45 height 32
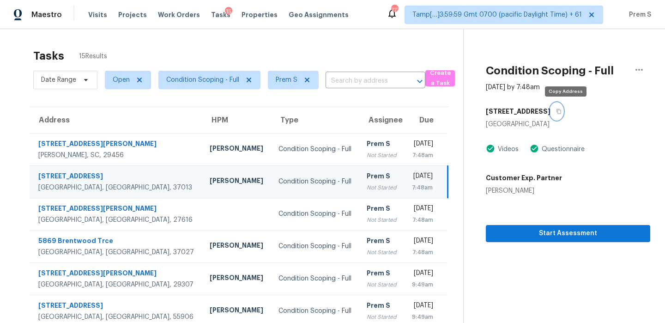
click at [561, 110] on icon "button" at bounding box center [559, 111] width 6 height 6
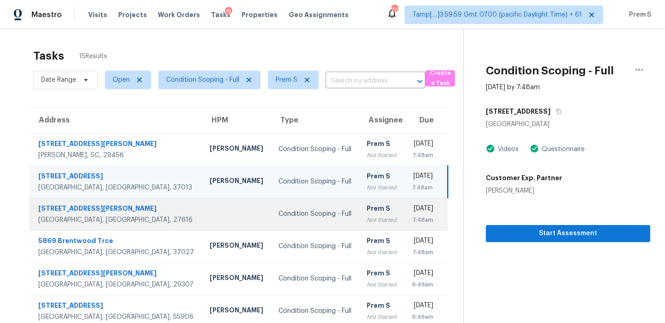
click at [411, 220] on div "7:48am" at bounding box center [422, 219] width 22 height 9
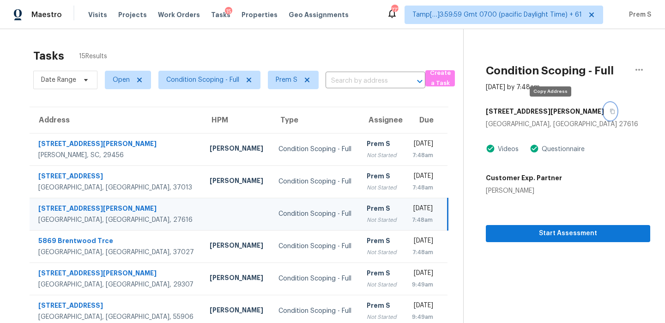
click at [609, 108] on icon "button" at bounding box center [612, 111] width 6 height 6
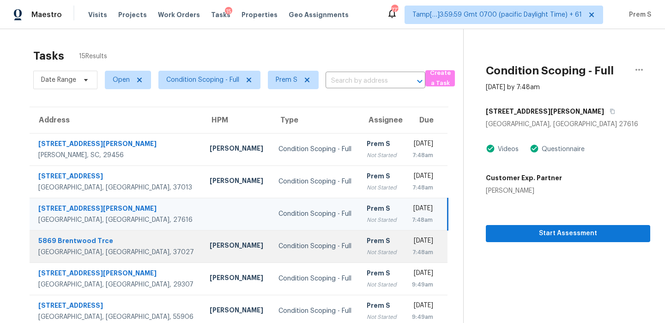
click at [366, 251] on div "Not Started" at bounding box center [381, 251] width 30 height 9
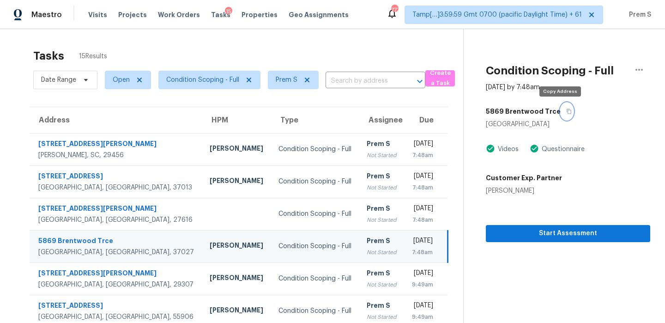
click at [566, 110] on icon "button" at bounding box center [569, 111] width 6 height 6
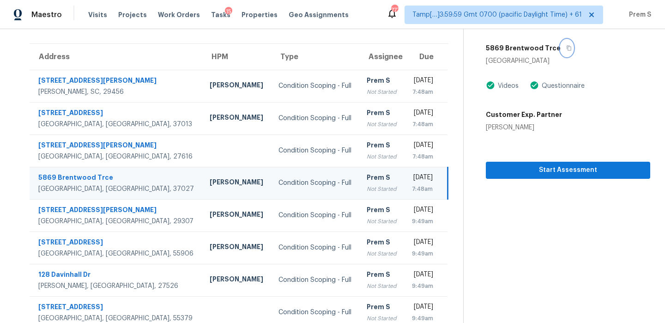
scroll to position [73, 0]
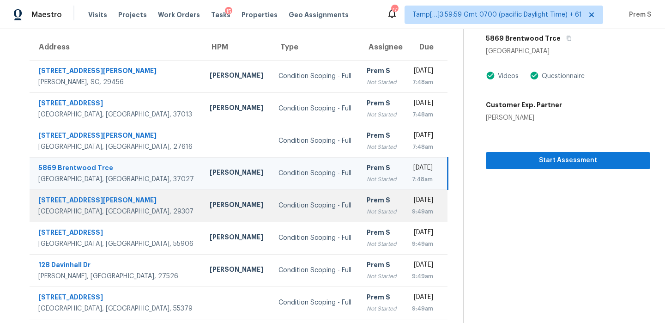
click at [404, 205] on td "Fri, Sep 5th 2025 9:49am" at bounding box center [425, 205] width 43 height 32
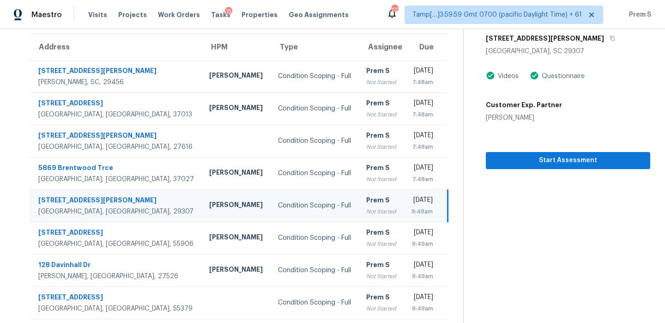
scroll to position [39, 0]
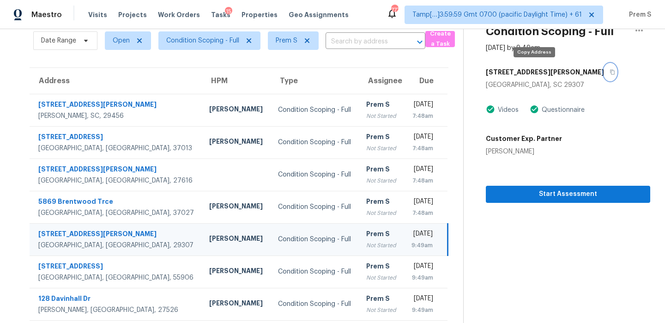
click at [604, 67] on button "button" at bounding box center [610, 72] width 12 height 17
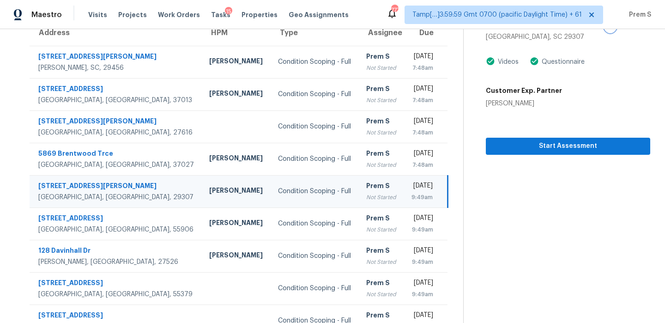
scroll to position [91, 0]
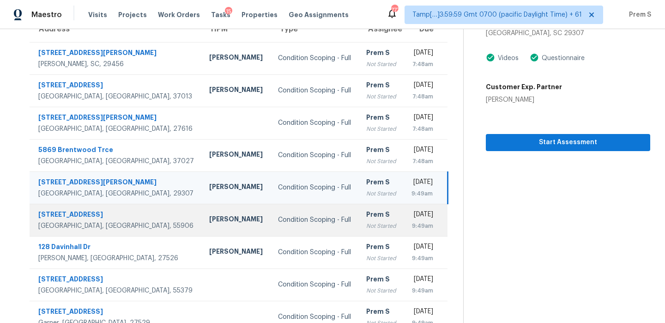
click at [403, 217] on td "Fri, Sep 5th 2025 9:49am" at bounding box center [425, 220] width 44 height 32
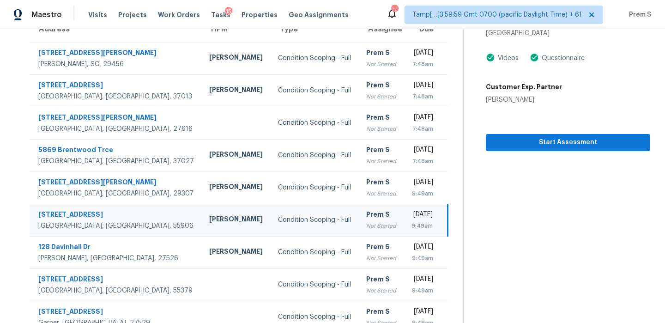
scroll to position [51, 0]
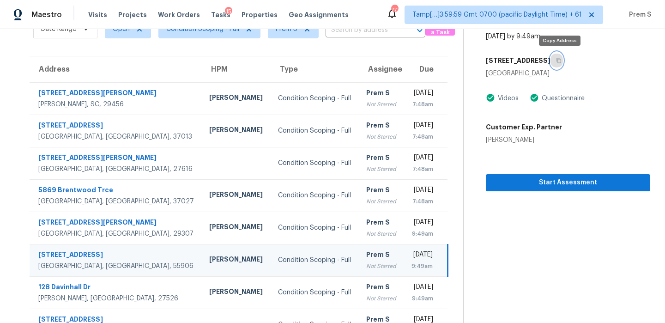
click at [561, 62] on icon "button" at bounding box center [559, 61] width 6 height 6
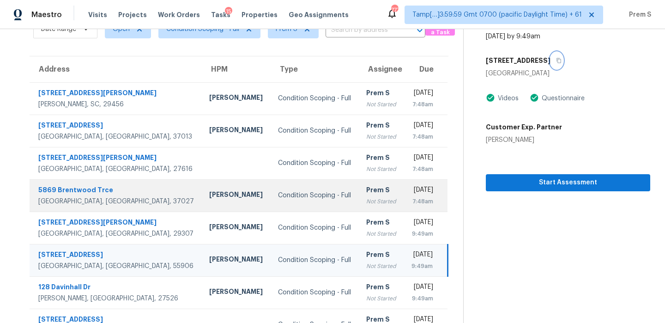
scroll to position [103, 0]
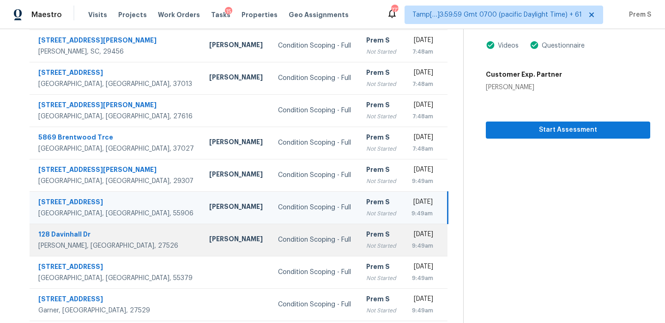
click at [366, 233] on div "Prem S" at bounding box center [381, 235] width 30 height 12
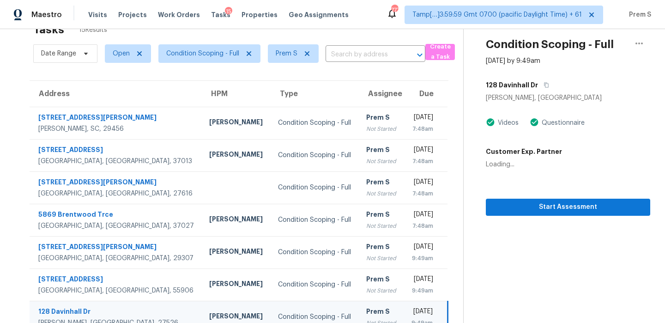
scroll to position [4, 0]
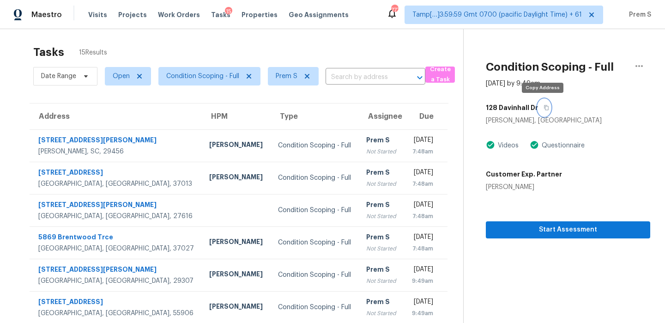
click at [543, 109] on icon "button" at bounding box center [546, 108] width 6 height 6
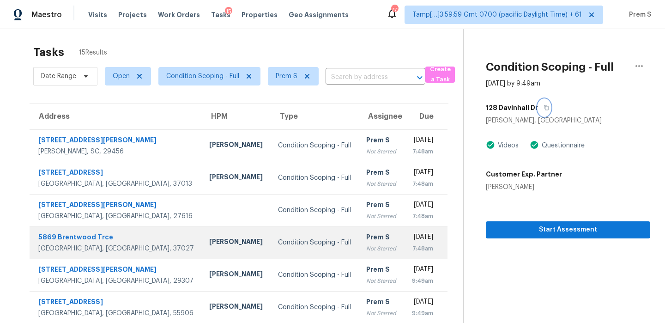
scroll to position [158, 0]
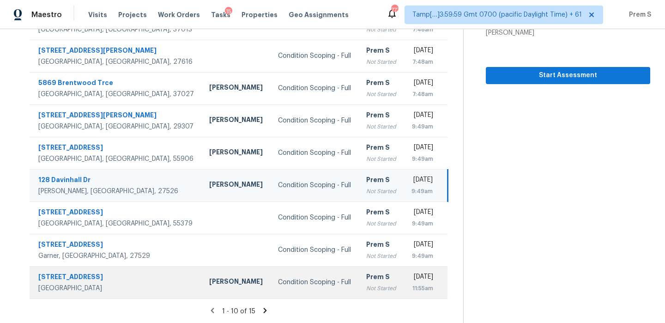
click at [366, 279] on div "Prem S" at bounding box center [381, 278] width 30 height 12
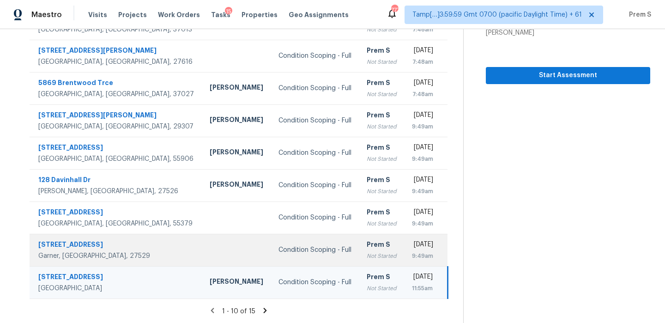
click at [404, 258] on td "Fri, Sep 5th 2025 9:49am" at bounding box center [425, 250] width 43 height 32
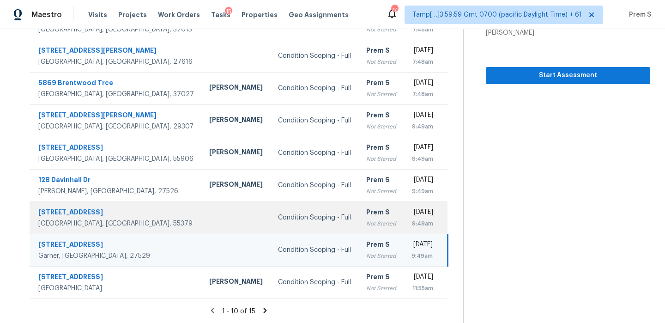
click at [366, 209] on div "Prem S" at bounding box center [381, 213] width 30 height 12
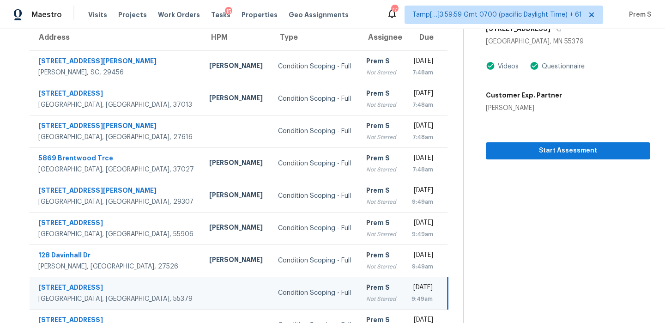
scroll to position [63, 0]
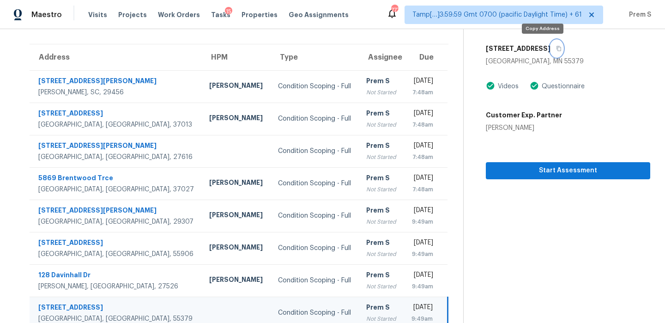
click at [550, 52] on button "button" at bounding box center [556, 48] width 12 height 17
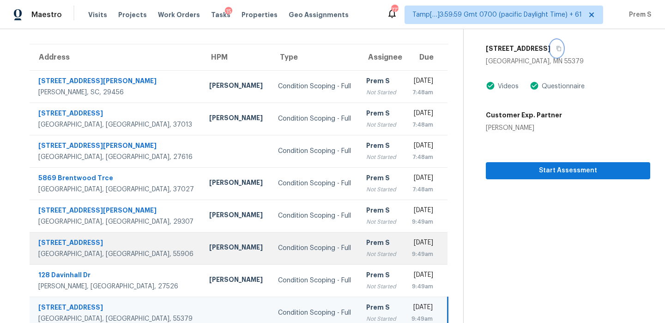
scroll to position [125, 0]
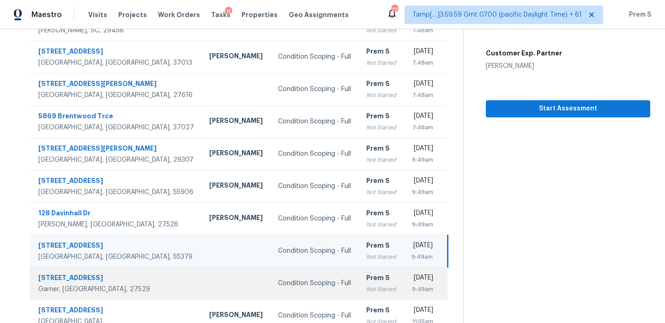
click at [366, 281] on div "Prem S" at bounding box center [381, 279] width 30 height 12
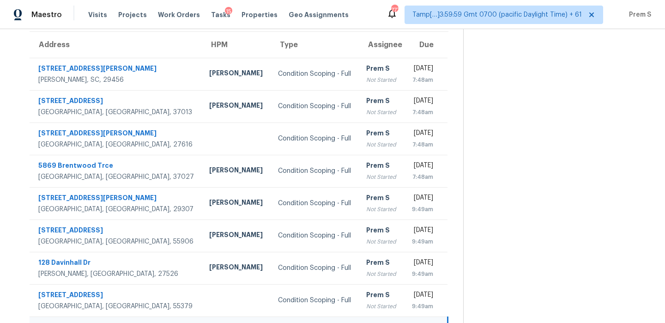
scroll to position [74, 0]
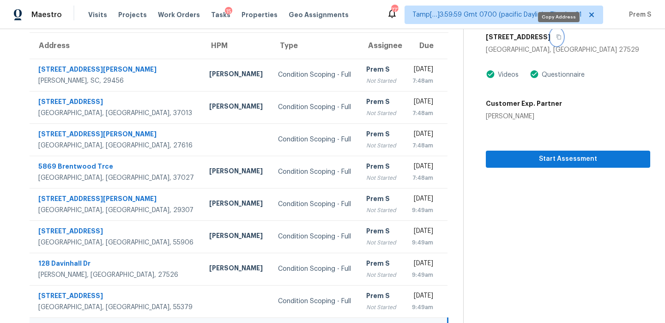
click at [558, 38] on icon "button" at bounding box center [559, 37] width 6 height 6
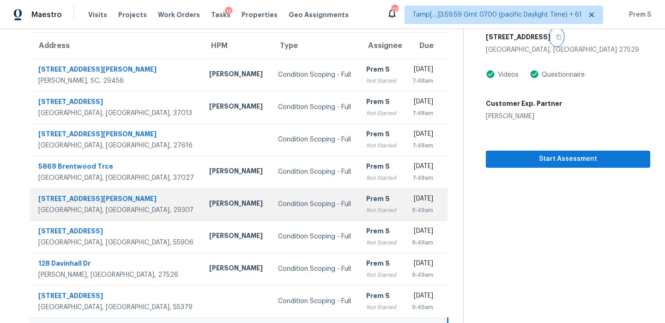
scroll to position [158, 0]
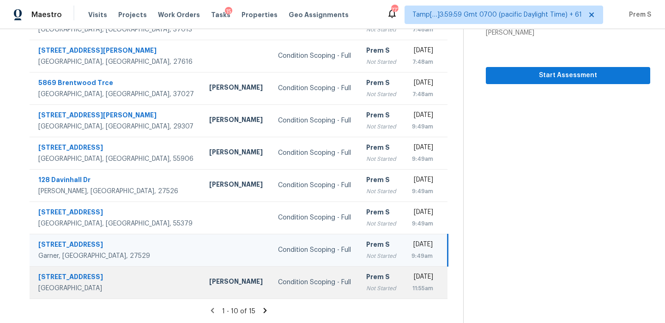
click at [366, 282] on div "Prem S" at bounding box center [381, 278] width 30 height 12
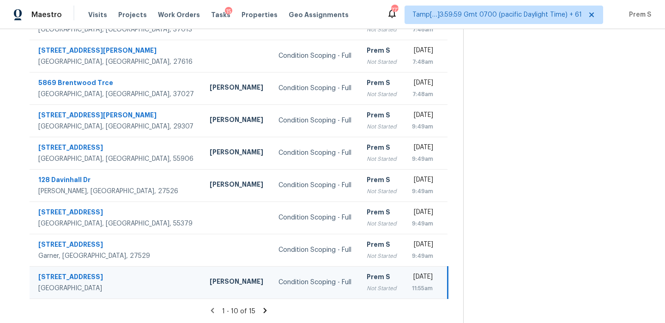
scroll to position [22, 0]
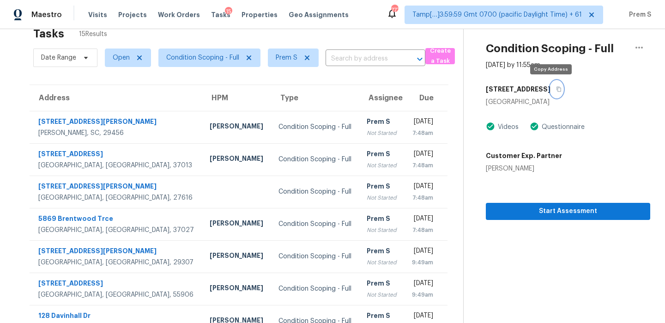
click at [556, 87] on icon "button" at bounding box center [559, 89] width 6 height 6
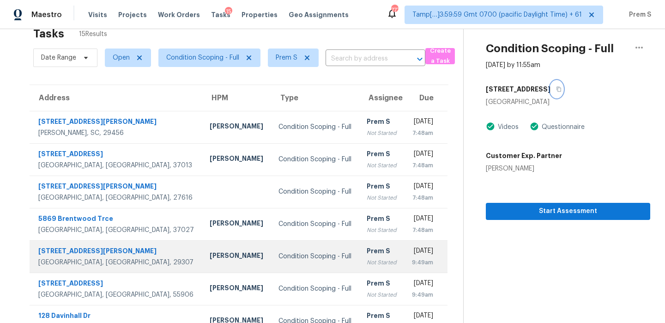
scroll to position [158, 0]
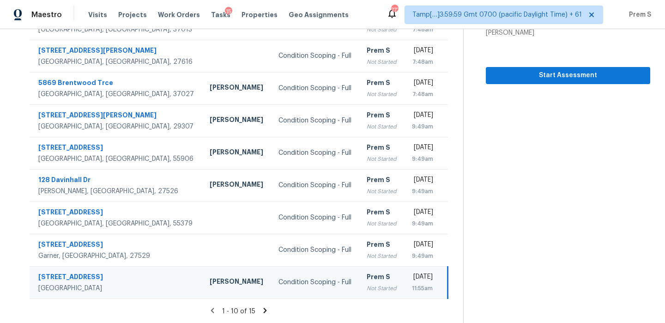
click at [261, 309] on icon at bounding box center [265, 310] width 8 height 8
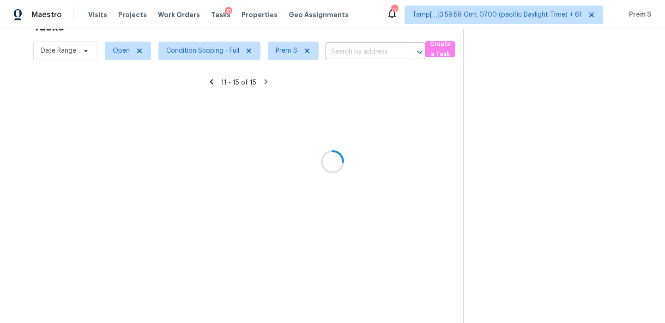
scroll to position [29, 0]
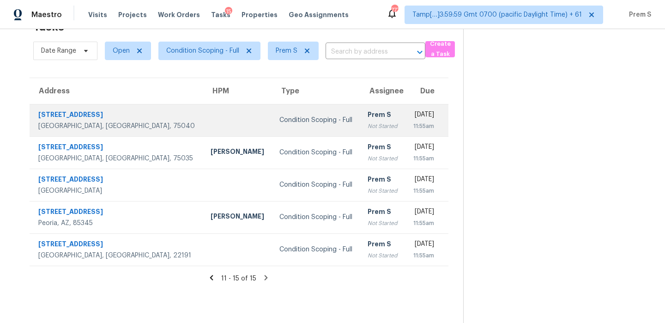
click at [361, 116] on td "Prem S Not Started" at bounding box center [382, 120] width 45 height 32
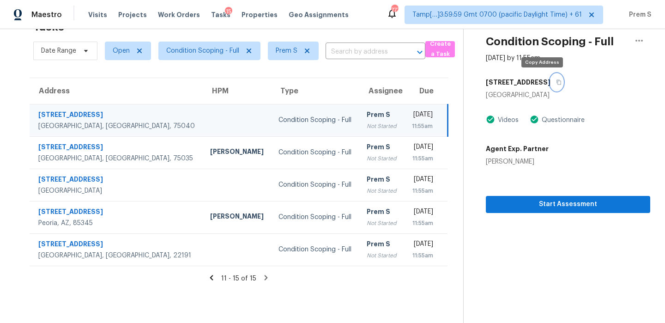
click at [556, 83] on icon "button" at bounding box center [559, 82] width 6 height 6
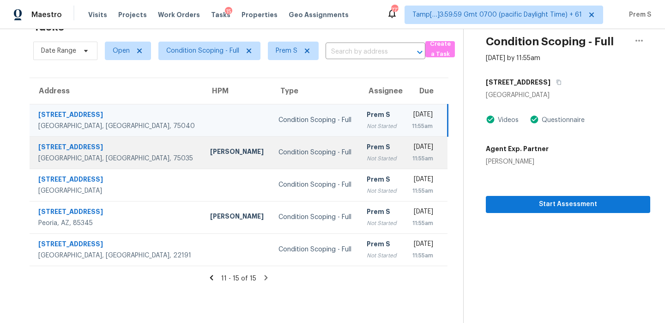
click at [366, 156] on div "Not Started" at bounding box center [381, 158] width 30 height 9
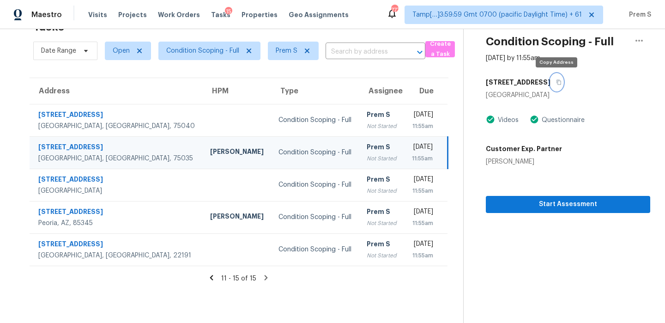
click at [553, 82] on button "button" at bounding box center [556, 82] width 12 height 17
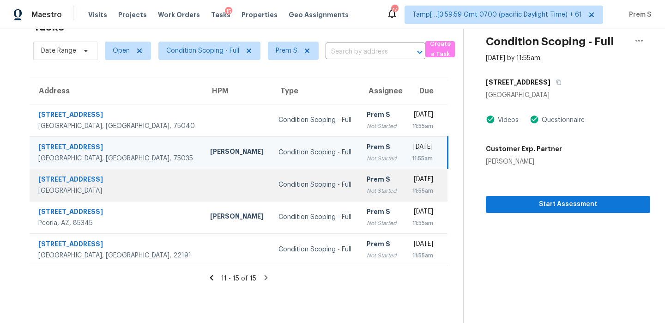
click at [366, 192] on div "Not Started" at bounding box center [381, 190] width 30 height 9
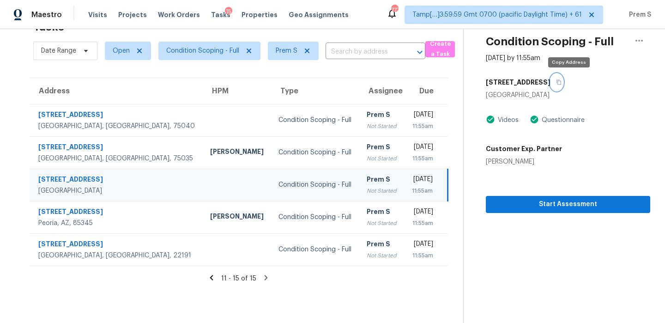
click at [561, 81] on icon "button" at bounding box center [558, 82] width 5 height 5
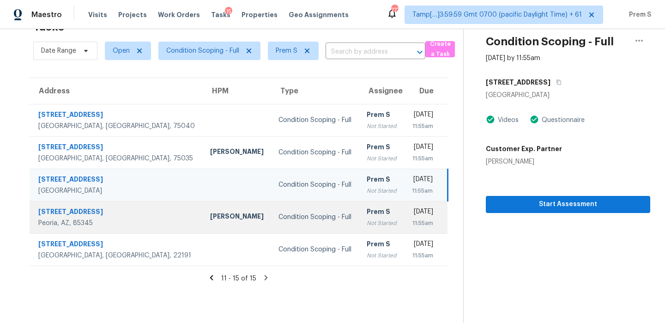
click at [366, 226] on div "Not Started" at bounding box center [381, 222] width 30 height 9
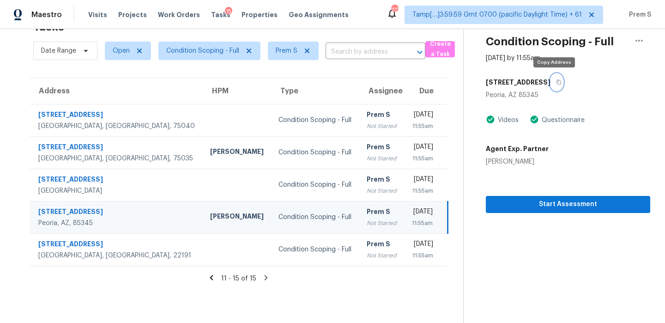
click at [556, 82] on icon "button" at bounding box center [559, 82] width 6 height 6
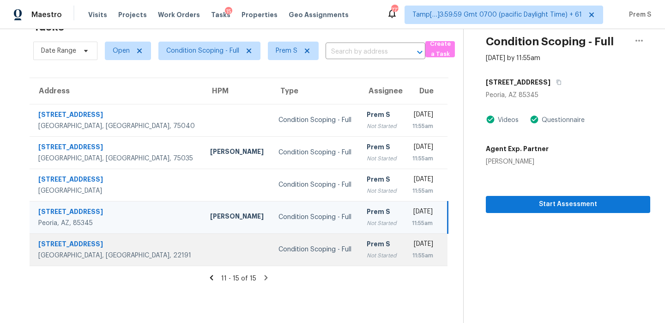
click at [404, 246] on td "Fri, Sep 5th 2025 11:55am" at bounding box center [425, 249] width 43 height 32
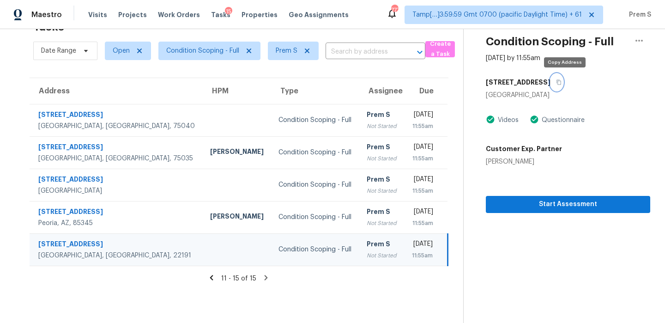
click at [561, 82] on icon "button" at bounding box center [558, 82] width 5 height 5
click at [227, 50] on span "Condition Scoping - Full" at bounding box center [202, 50] width 73 height 9
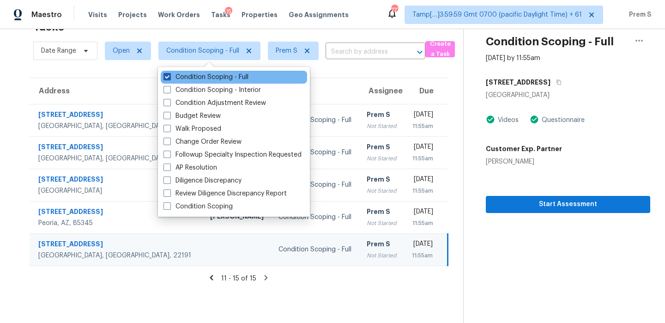
click at [211, 73] on label "Condition Scoping - Full" at bounding box center [205, 76] width 85 height 9
click at [169, 73] on input "Condition Scoping - Full" at bounding box center [166, 75] width 6 height 6
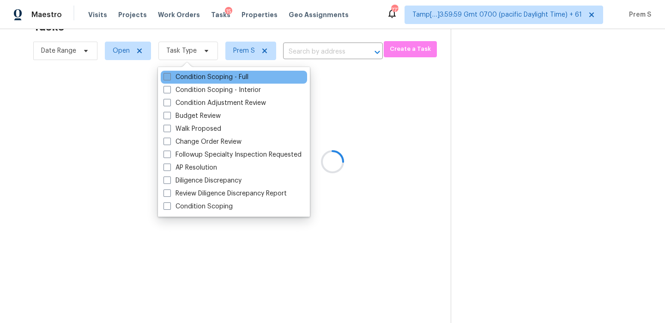
click at [211, 73] on label "Condition Scoping - Full" at bounding box center [205, 76] width 85 height 9
click at [169, 73] on input "Condition Scoping - Full" at bounding box center [166, 75] width 6 height 6
checkbox input "true"
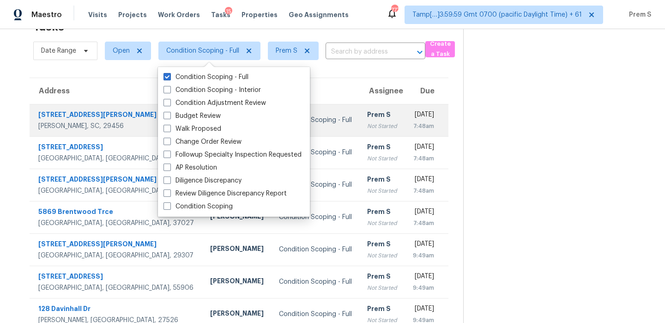
click at [412, 127] on div "7:48am" at bounding box center [423, 125] width 22 height 9
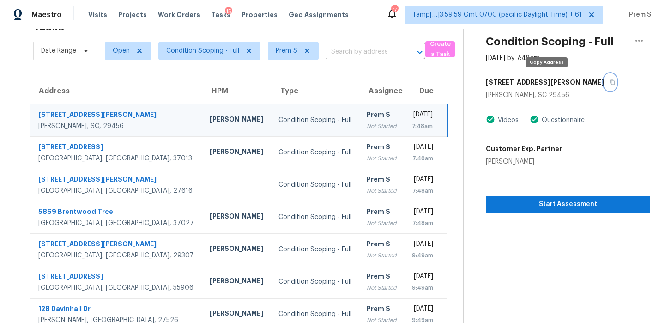
click at [604, 86] on button "button" at bounding box center [610, 82] width 12 height 17
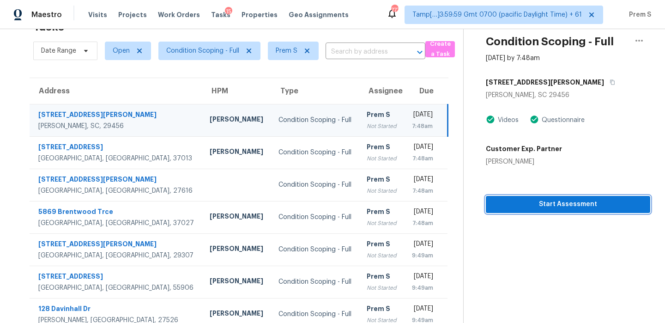
click at [566, 204] on span "Start Assessment" at bounding box center [568, 204] width 150 height 12
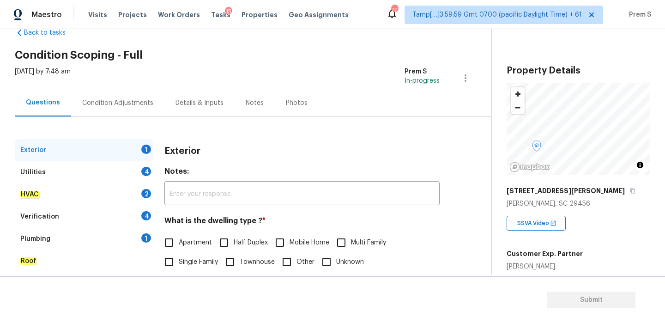
scroll to position [48, 0]
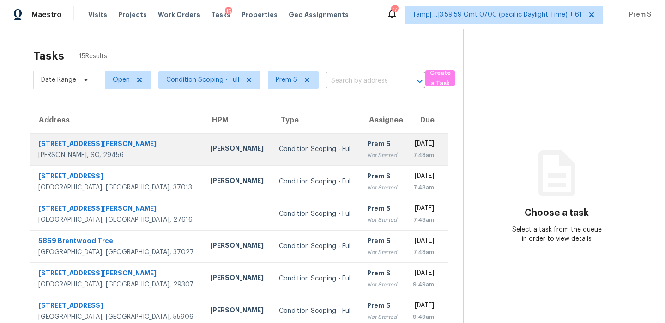
click at [412, 153] on div "7:48am" at bounding box center [423, 154] width 22 height 9
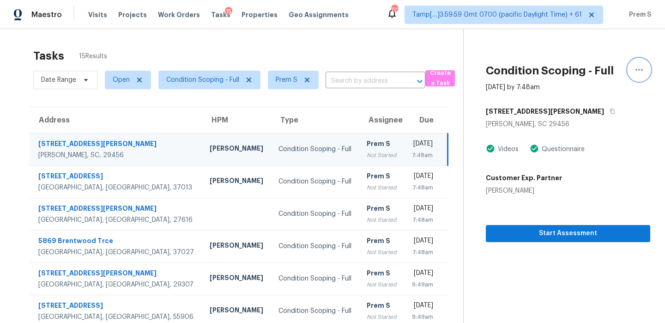
click at [637, 72] on icon "button" at bounding box center [638, 69] width 11 height 11
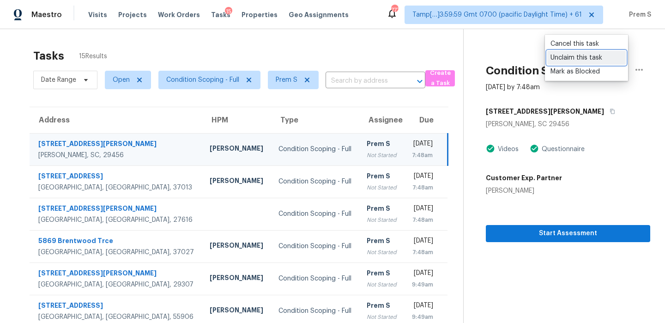
click at [593, 60] on div "Unclaim this task" at bounding box center [586, 57] width 72 height 9
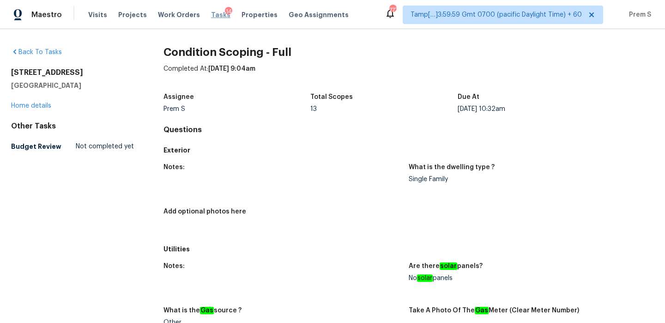
click at [215, 17] on span "Tasks" at bounding box center [220, 15] width 19 height 6
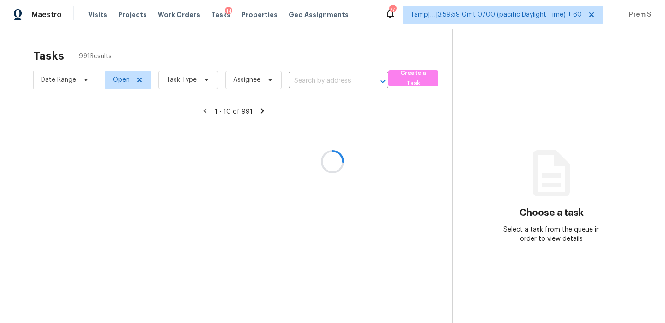
click at [198, 83] on div at bounding box center [332, 161] width 665 height 323
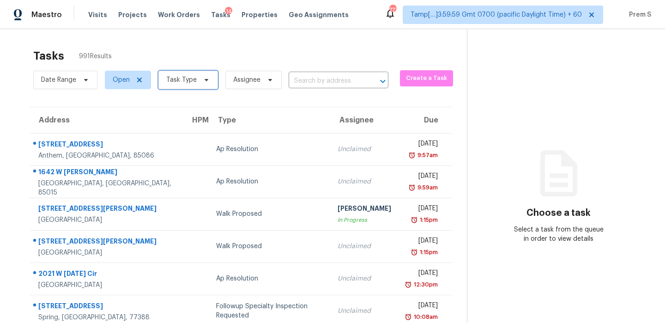
click at [200, 83] on span at bounding box center [205, 79] width 10 height 7
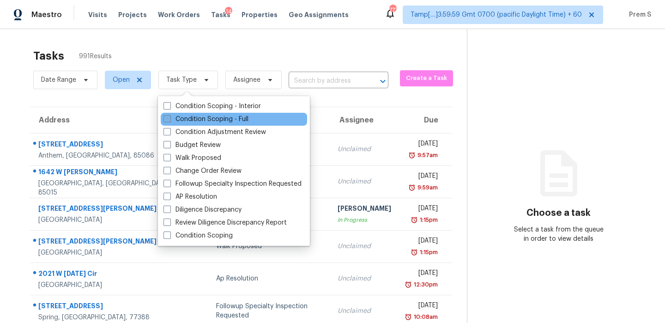
click at [195, 118] on label "Condition Scoping - Full" at bounding box center [205, 118] width 85 height 9
click at [169, 118] on input "Condition Scoping - Full" at bounding box center [166, 117] width 6 height 6
checkbox input "true"
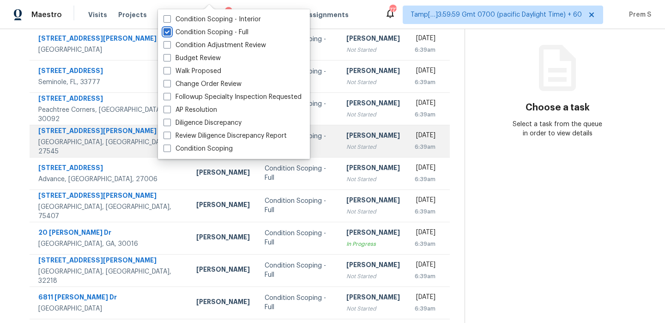
scroll to position [158, 0]
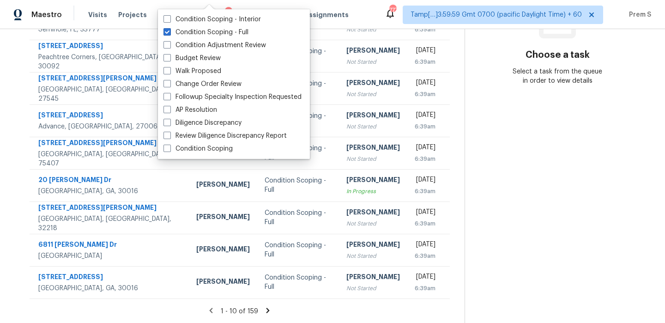
click at [266, 308] on icon at bounding box center [267, 309] width 3 height 5
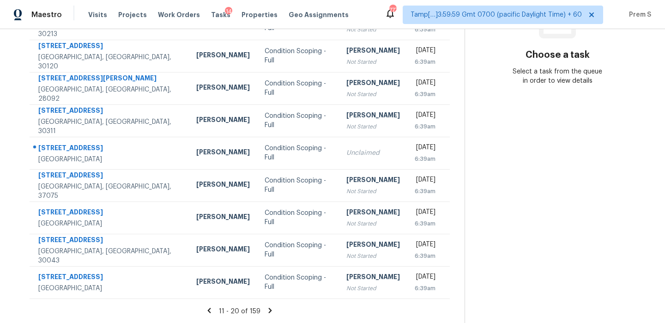
click at [266, 308] on icon at bounding box center [270, 310] width 8 height 8
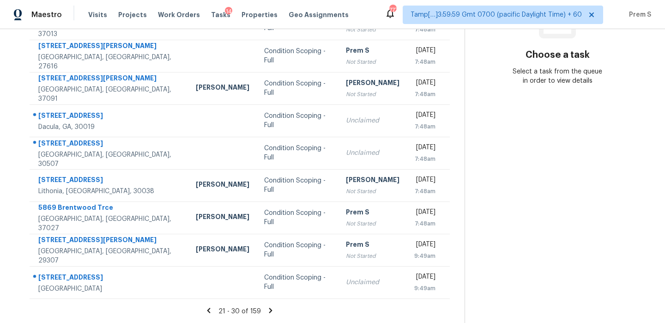
click at [266, 308] on icon at bounding box center [270, 310] width 8 height 8
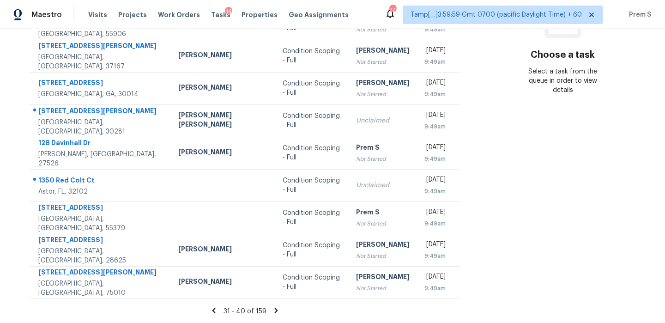
click at [272, 308] on icon at bounding box center [276, 310] width 8 height 8
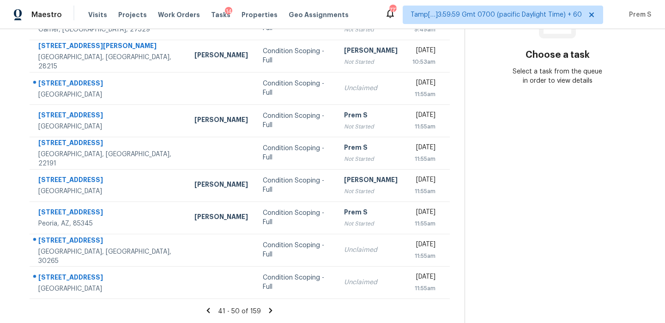
click at [270, 310] on icon at bounding box center [270, 309] width 3 height 5
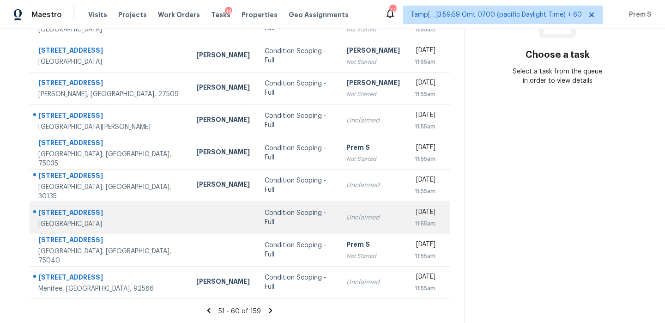
click at [353, 221] on div "Unclaimed" at bounding box center [373, 217] width 54 height 9
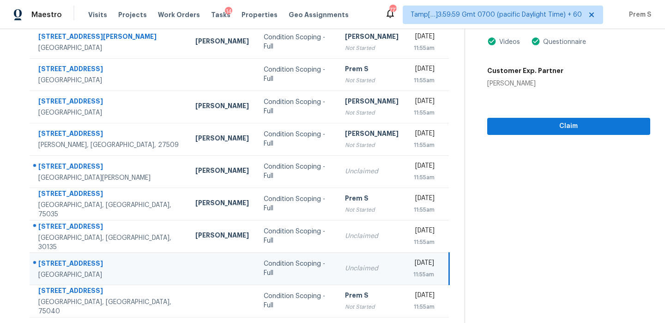
scroll to position [28, 0]
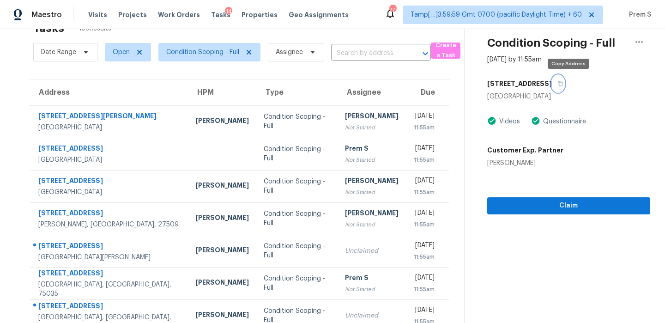
click at [564, 86] on button "button" at bounding box center [558, 83] width 12 height 17
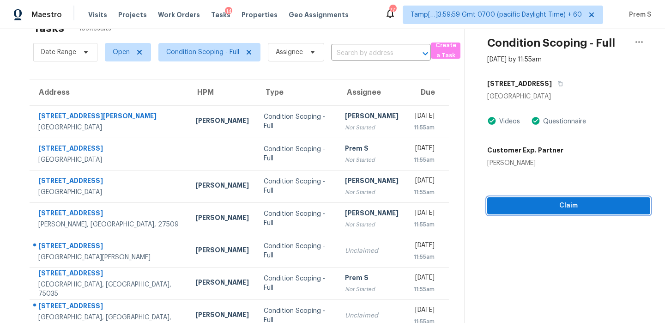
click at [552, 202] on span "Claim" at bounding box center [568, 206] width 148 height 12
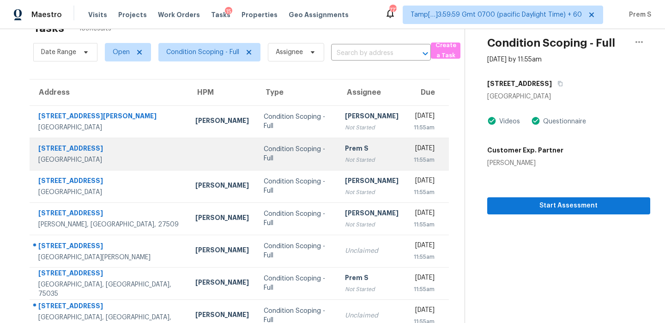
scroll to position [0, 0]
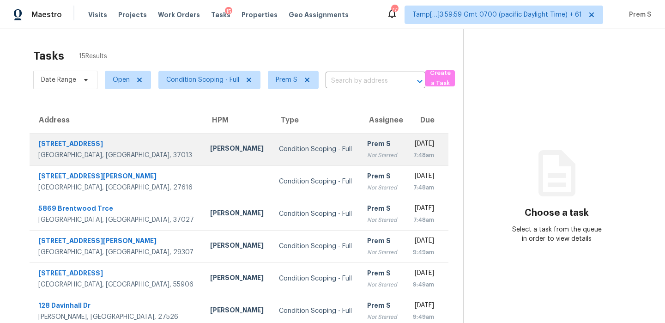
click at [365, 154] on td "Prem S Not Started" at bounding box center [382, 149] width 45 height 32
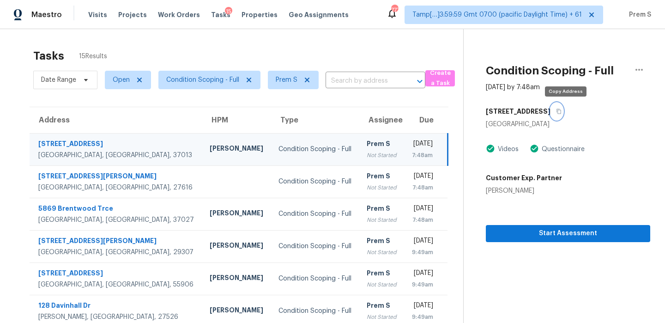
click at [561, 109] on icon "button" at bounding box center [559, 111] width 6 height 6
click at [411, 140] on div "[DATE]" at bounding box center [421, 145] width 21 height 12
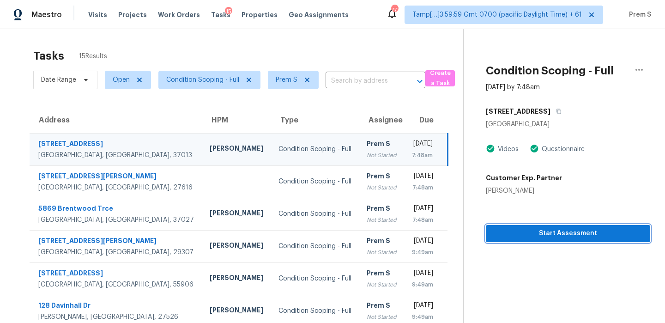
click at [566, 238] on span "Start Assessment" at bounding box center [568, 234] width 150 height 12
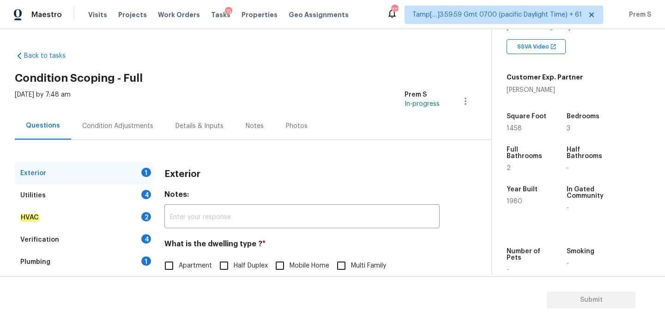
scroll to position [95, 0]
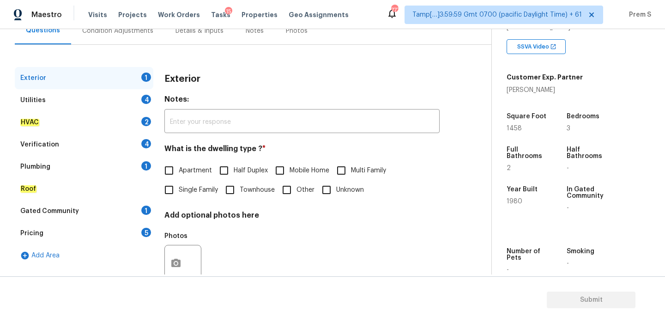
click at [186, 195] on label "Single Family" at bounding box center [188, 189] width 59 height 19
click at [179, 195] on input "Single Family" at bounding box center [168, 189] width 19 height 19
checkbox input "true"
click at [132, 100] on div "Utilities 4" at bounding box center [84, 100] width 138 height 22
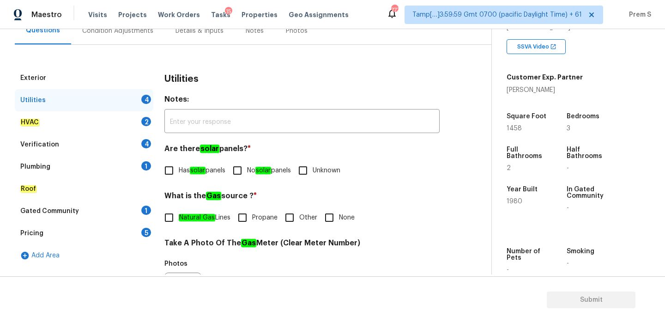
click at [247, 173] on input "No solar panels" at bounding box center [237, 170] width 19 height 19
checkbox input "true"
click at [285, 217] on input "Other" at bounding box center [289, 217] width 19 height 19
checkbox input "true"
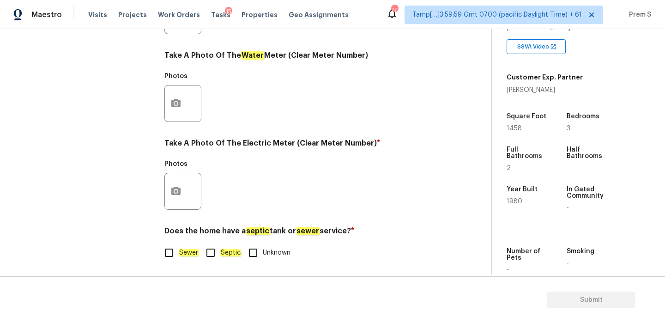
click at [173, 255] on input "Sewer" at bounding box center [168, 252] width 19 height 19
checkbox input "true"
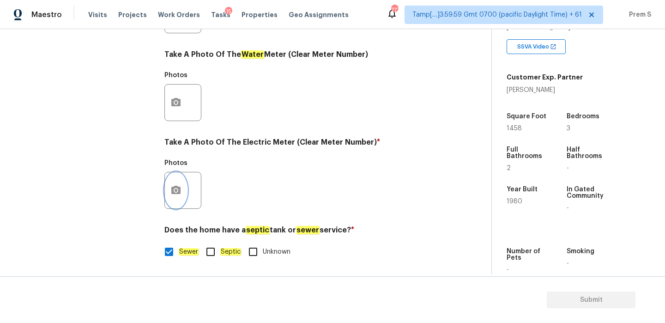
click at [179, 188] on icon "button" at bounding box center [175, 190] width 9 height 8
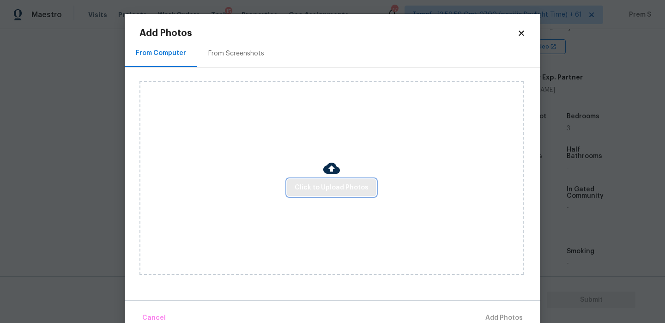
click at [337, 185] on span "Click to Upload Photos" at bounding box center [331, 188] width 74 height 12
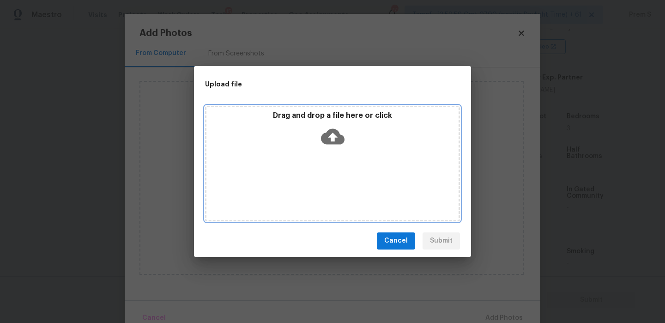
click at [338, 133] on icon at bounding box center [333, 136] width 24 height 16
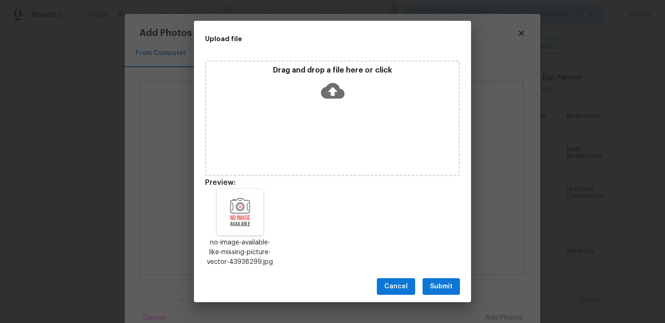
click at [432, 290] on span "Submit" at bounding box center [441, 287] width 23 height 12
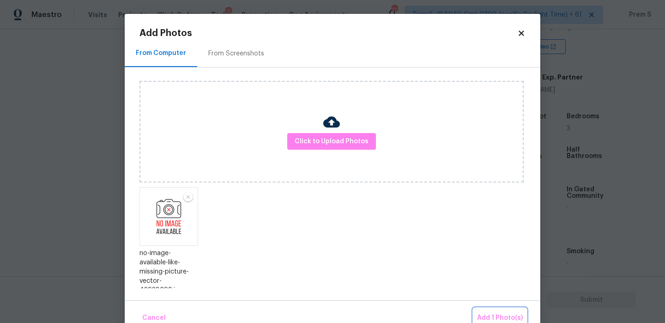
click at [506, 316] on span "Add 1 Photo(s)" at bounding box center [500, 318] width 46 height 12
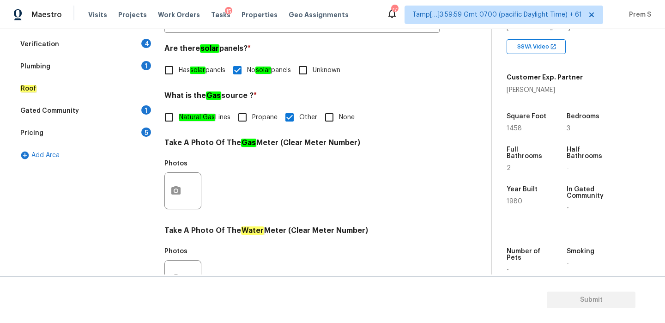
scroll to position [127, 0]
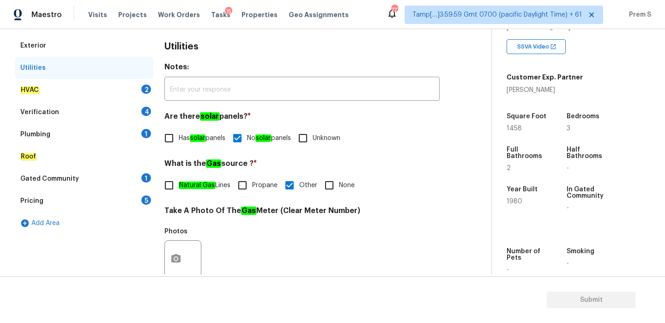
click at [140, 83] on div "HVAC 2" at bounding box center [84, 90] width 138 height 22
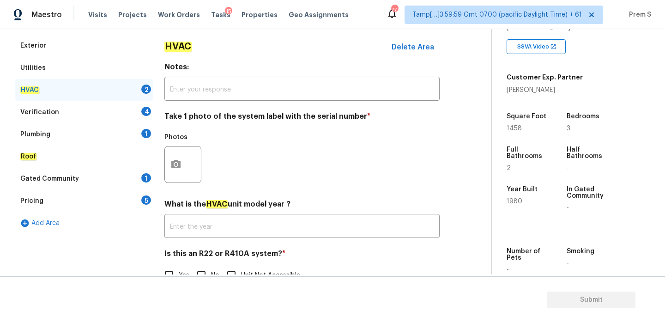
scroll to position [152, 0]
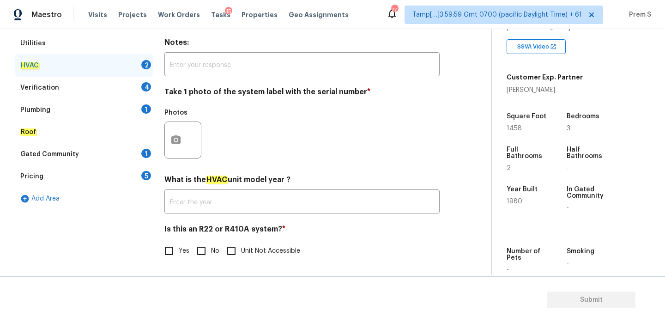
click at [203, 256] on input "No" at bounding box center [201, 250] width 19 height 19
checkbox input "true"
click at [180, 143] on icon "button" at bounding box center [175, 139] width 11 height 11
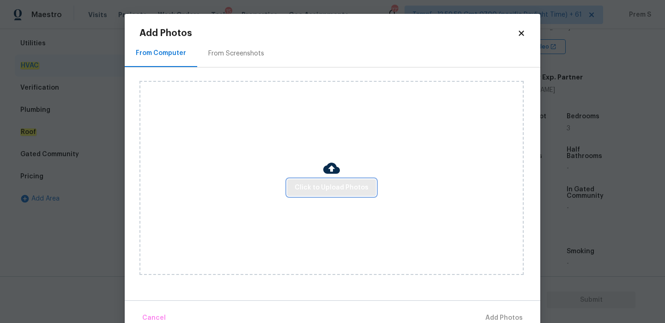
click at [332, 190] on span "Click to Upload Photos" at bounding box center [331, 188] width 74 height 12
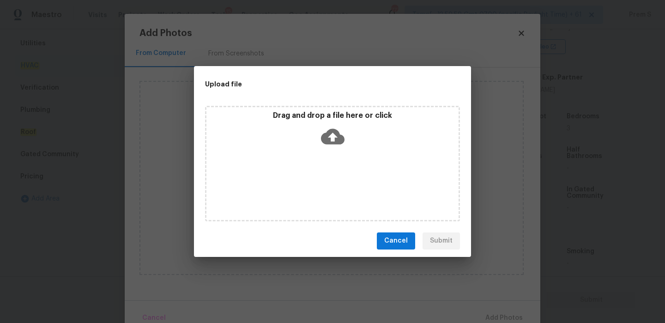
click at [332, 130] on icon at bounding box center [333, 136] width 24 height 16
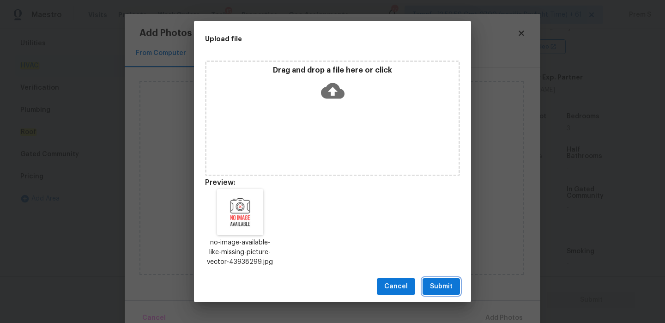
click at [447, 289] on span "Submit" at bounding box center [441, 287] width 23 height 12
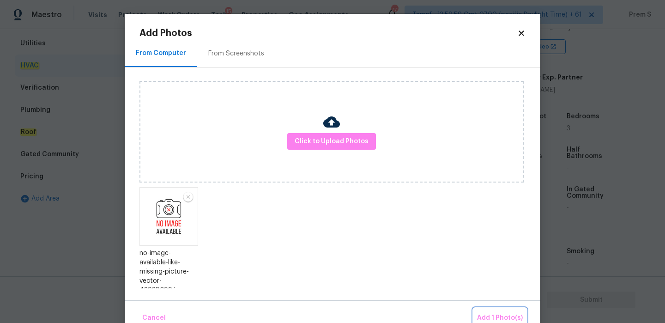
click at [489, 314] on span "Add 1 Photo(s)" at bounding box center [500, 318] width 46 height 12
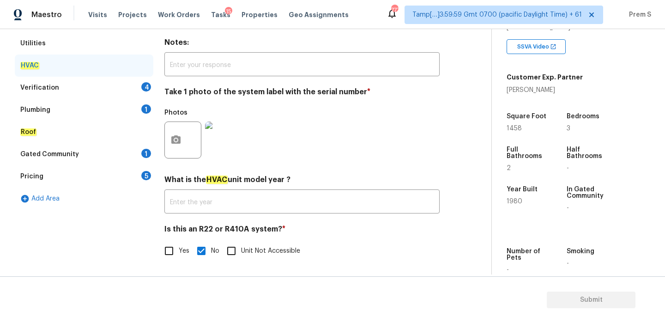
click at [145, 89] on div "4" at bounding box center [146, 86] width 10 height 9
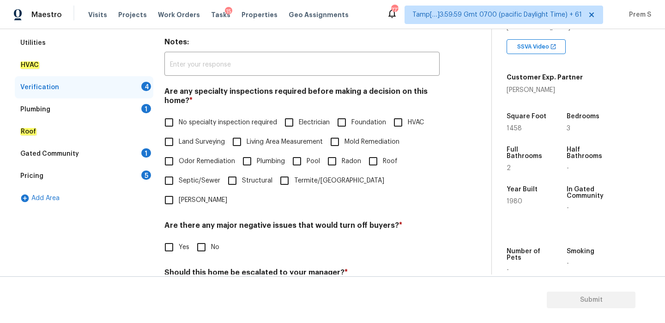
click at [171, 119] on input "No specialty inspection required" at bounding box center [168, 122] width 19 height 19
checkbox input "true"
click at [198, 237] on input "No" at bounding box center [201, 246] width 19 height 19
checkbox input "true"
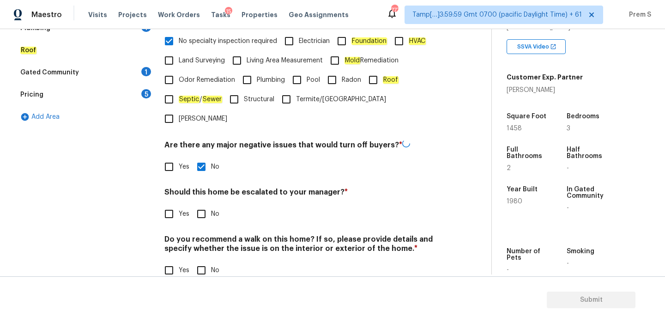
scroll to position [233, 0]
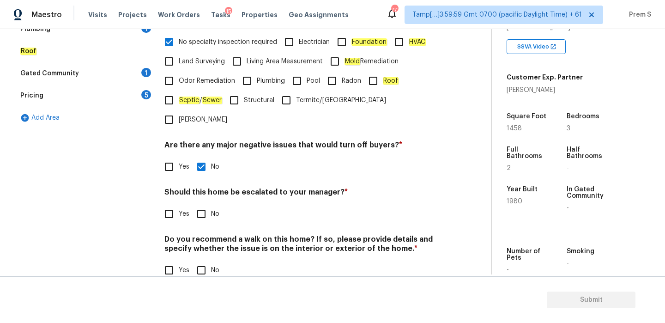
click at [202, 204] on input "No" at bounding box center [201, 213] width 19 height 19
checkbox input "true"
click at [210, 260] on input "No" at bounding box center [201, 269] width 19 height 19
checkbox input "true"
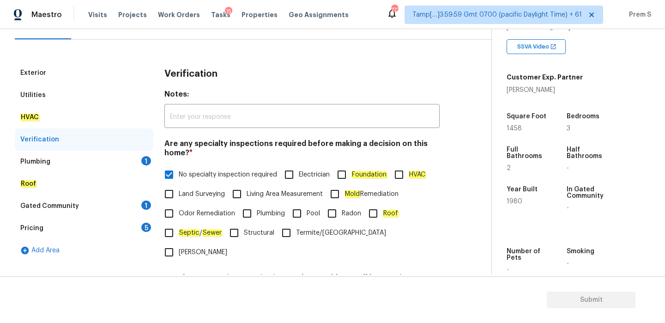
click at [144, 163] on div "1" at bounding box center [146, 160] width 10 height 9
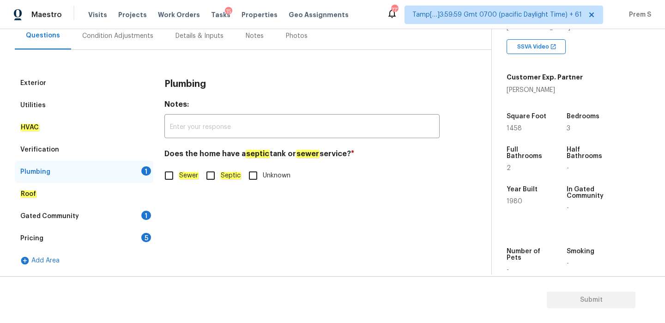
click at [176, 174] on input "Sewer" at bounding box center [168, 175] width 19 height 19
checkbox input "true"
click at [146, 209] on div "Gated Community 1" at bounding box center [84, 216] width 138 height 22
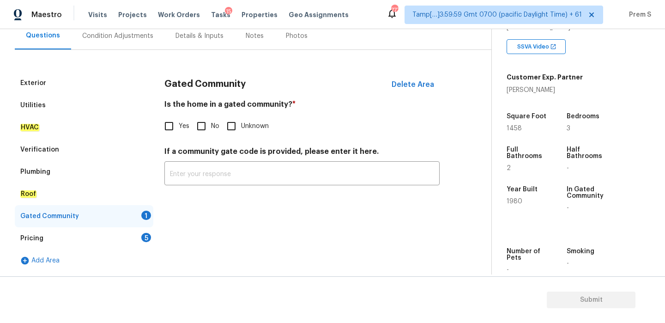
click at [200, 129] on input "No" at bounding box center [201, 125] width 19 height 19
checkbox input "true"
click at [134, 244] on div "Pricing 5" at bounding box center [84, 238] width 138 height 22
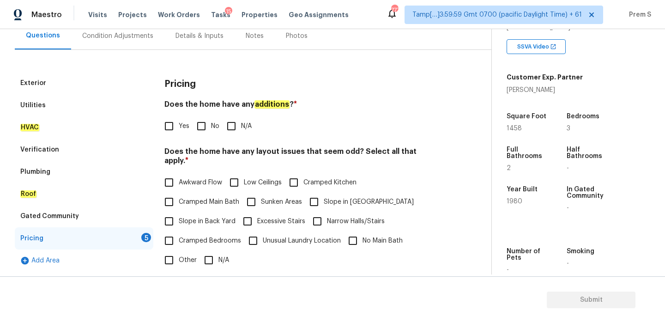
click at [206, 125] on input "No" at bounding box center [201, 125] width 19 height 19
checkbox input "true"
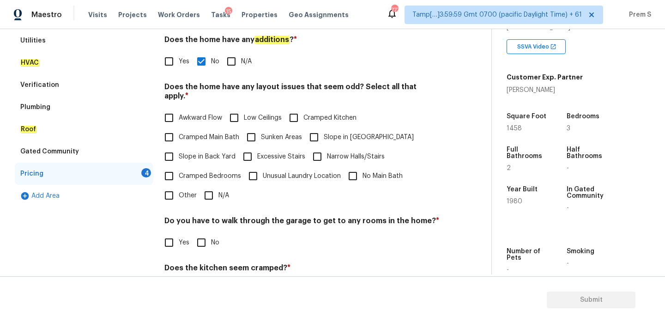
click at [209, 186] on input "N/A" at bounding box center [208, 195] width 19 height 19
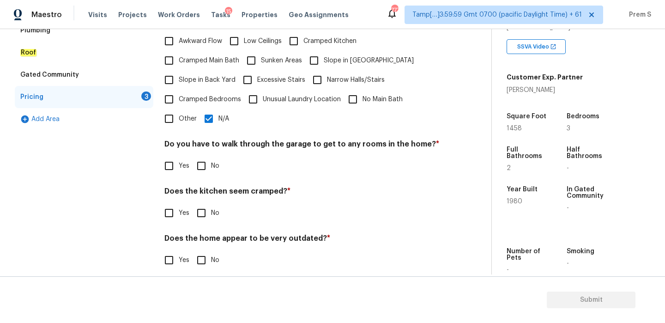
click at [206, 112] on input "N/A" at bounding box center [208, 118] width 19 height 19
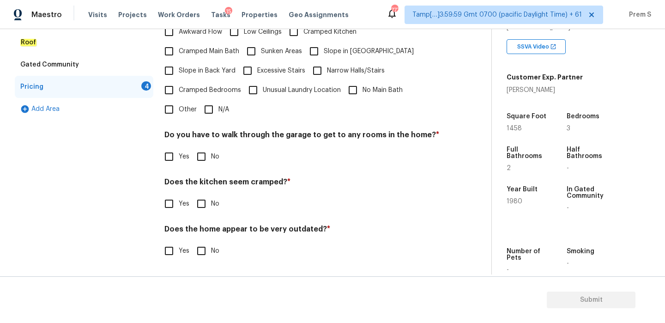
scroll to position [231, 0]
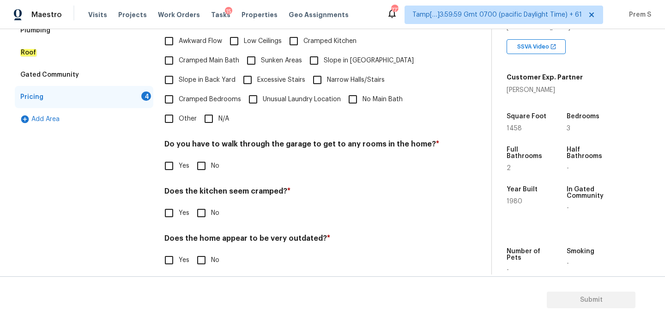
click at [214, 109] on input "N/A" at bounding box center [208, 118] width 19 height 19
checkbox input "true"
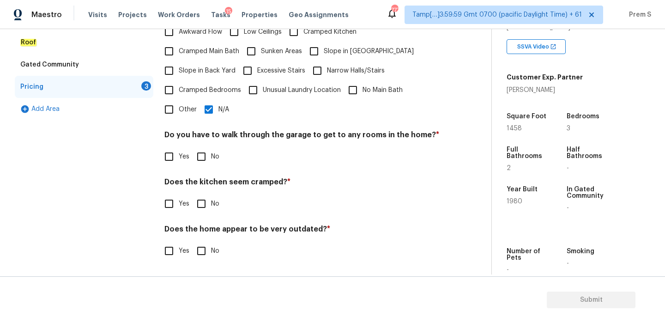
click at [192, 164] on input "No" at bounding box center [201, 156] width 19 height 19
checkbox input "true"
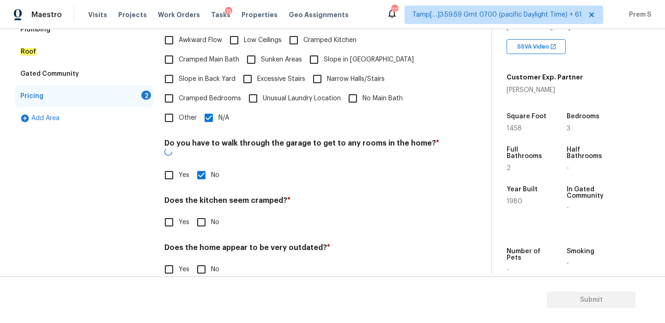
click at [196, 212] on input "No" at bounding box center [201, 221] width 19 height 19
checkbox input "true"
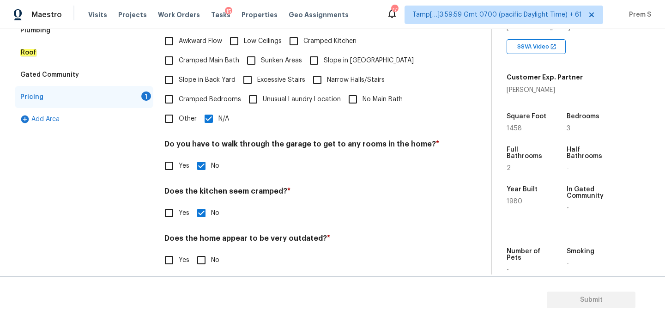
click at [204, 250] on input "No" at bounding box center [201, 259] width 19 height 19
checkbox input "true"
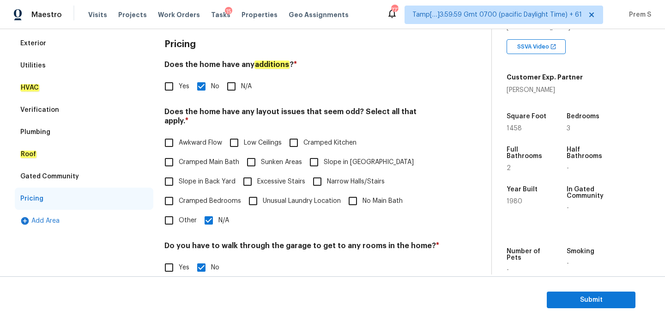
scroll to position [64, 0]
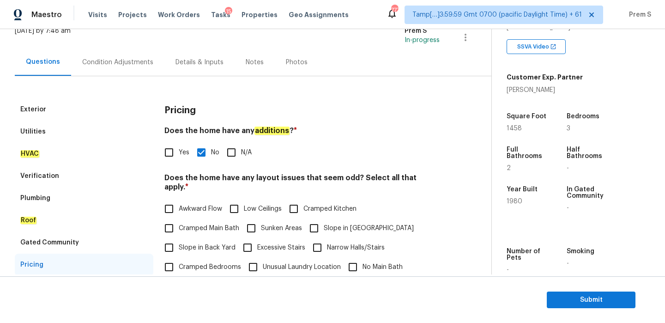
click at [138, 65] on div "Condition Adjustments" at bounding box center [117, 62] width 71 height 9
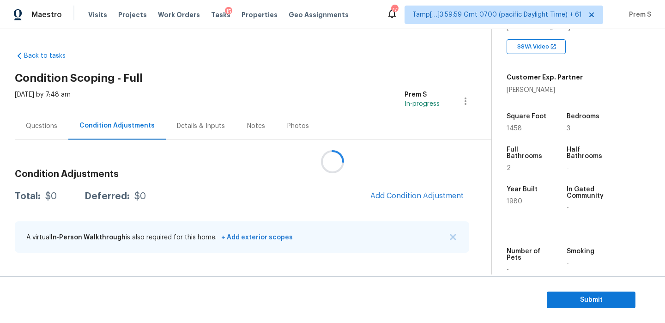
click at [411, 190] on div at bounding box center [332, 161] width 665 height 323
click at [414, 200] on div at bounding box center [332, 161] width 665 height 323
click at [408, 189] on button "Add Condition Adjustment" at bounding box center [417, 195] width 104 height 19
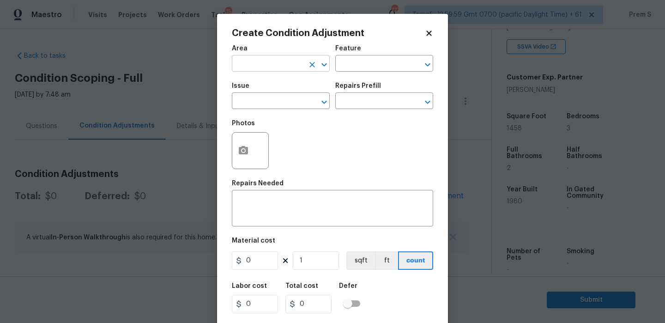
click at [266, 64] on input "text" at bounding box center [268, 64] width 72 height 14
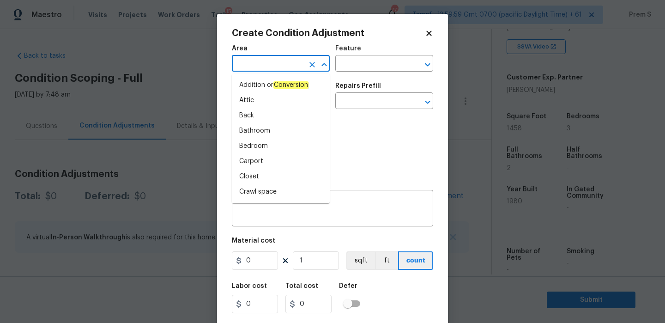
type input "i"
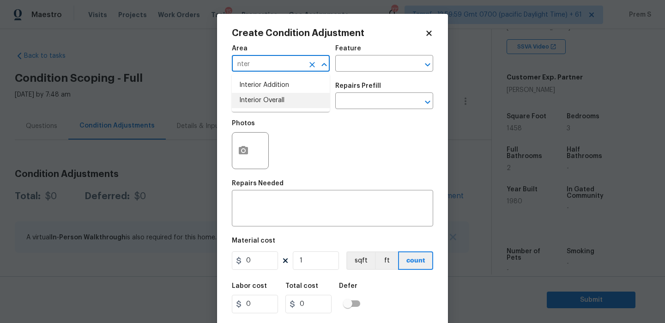
click at [260, 98] on li "Interior Overall" at bounding box center [281, 100] width 98 height 15
type input "Interior Overall"
click at [260, 98] on input "text" at bounding box center [268, 102] width 72 height 14
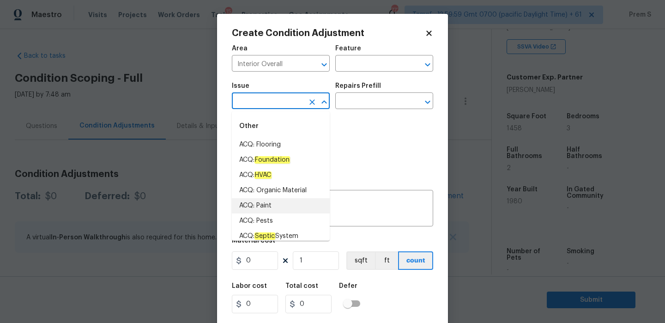
click at [266, 209] on li "ACQ: Paint" at bounding box center [281, 205] width 98 height 15
type input "ACQ: Paint"
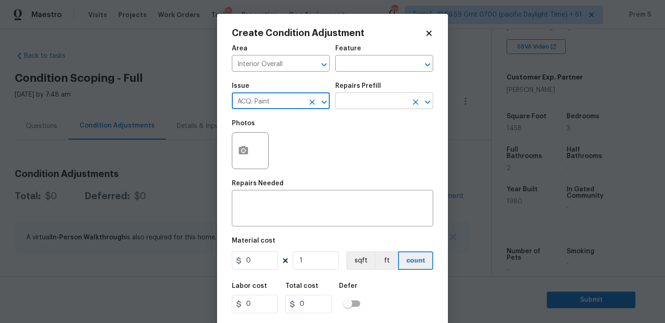
click at [361, 104] on input "text" at bounding box center [371, 102] width 72 height 14
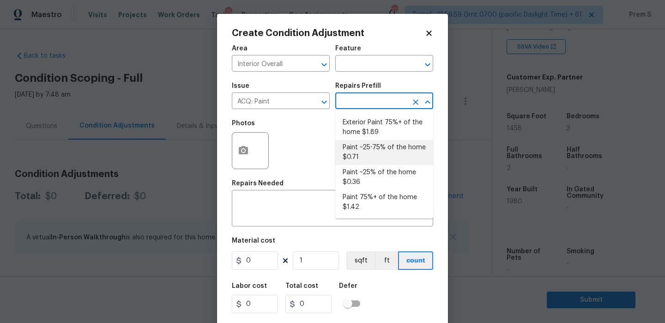
click at [379, 154] on li "Paint ~25-75% of the home $0.71" at bounding box center [384, 152] width 98 height 25
type input "Acquisition"
type textarea "Acquisition Scope: ~25 - 75% of the home needs interior paint"
type input "0.71"
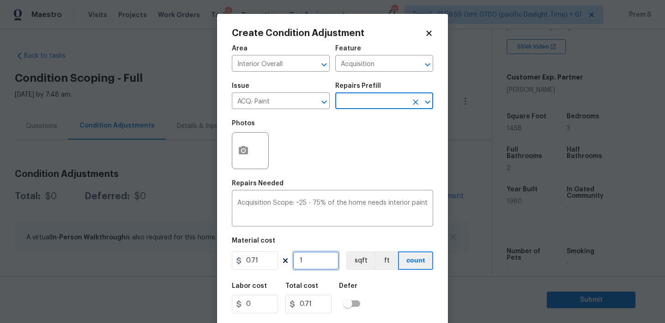
click at [308, 260] on input "1" at bounding box center [316, 260] width 46 height 18
type input "14"
type input "9.94"
type input "145"
type input "102.95"
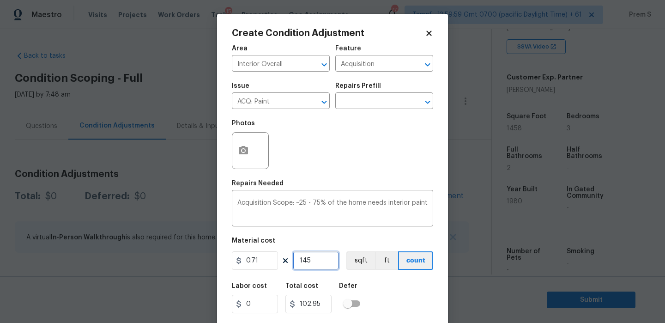
type input "1458"
type input "1035.18"
type input "1458"
click at [239, 153] on icon "button" at bounding box center [243, 150] width 9 height 8
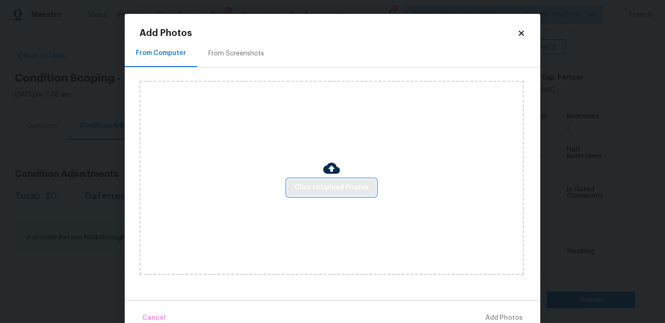
click at [319, 187] on span "Click to Upload Photos" at bounding box center [331, 188] width 74 height 12
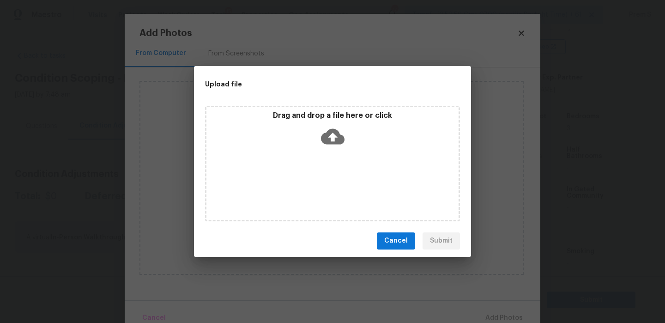
click at [325, 135] on icon at bounding box center [333, 136] width 24 height 16
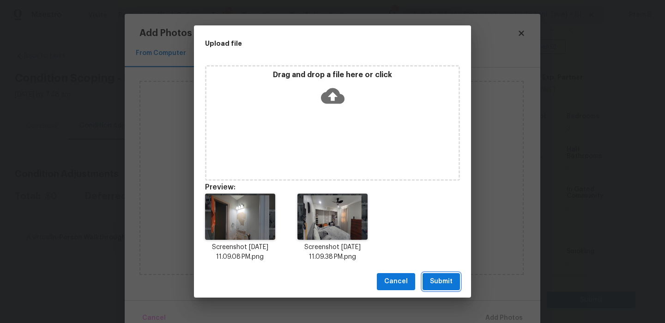
click at [437, 286] on span "Submit" at bounding box center [441, 282] width 23 height 12
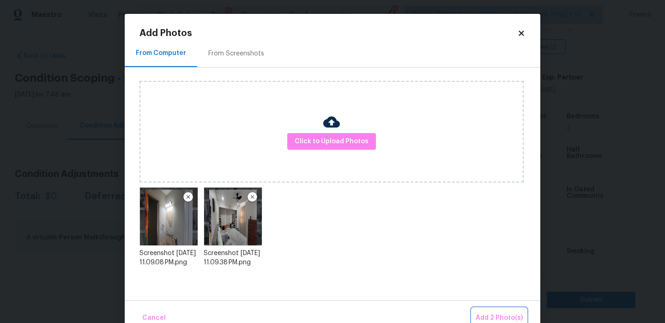
click at [505, 317] on span "Add 2 Photo(s)" at bounding box center [498, 318] width 47 height 12
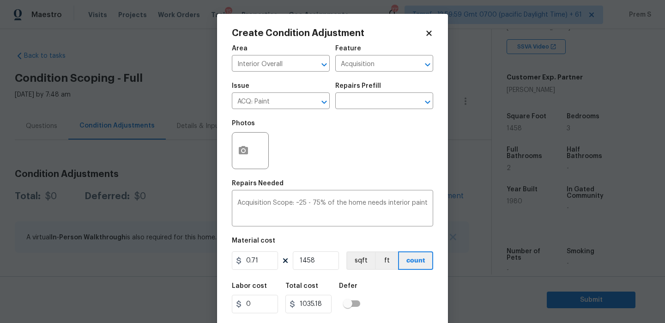
click at [630, 45] on body "Maestro Visits Projects Work Orders Tasks 15 Properties Geo Assignments 777 Tam…" at bounding box center [332, 161] width 665 height 323
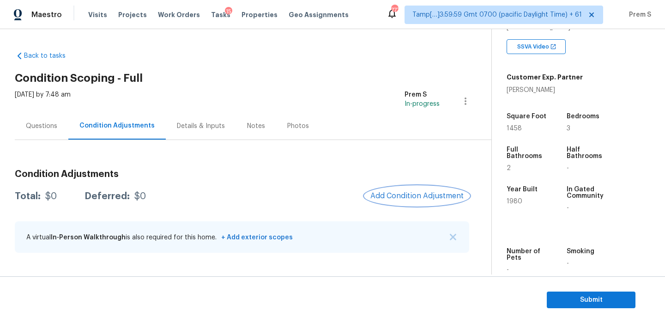
click at [427, 196] on span "Add Condition Adjustment" at bounding box center [416, 196] width 93 height 8
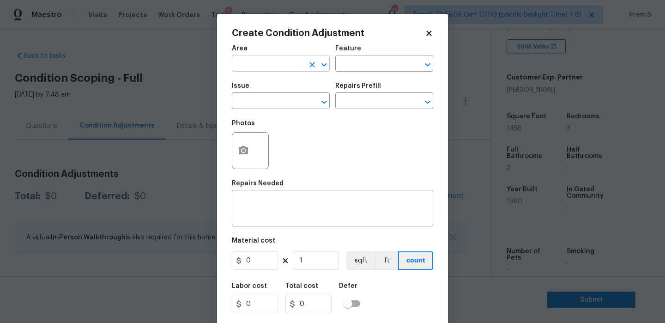
click at [270, 66] on input "text" at bounding box center [268, 64] width 72 height 14
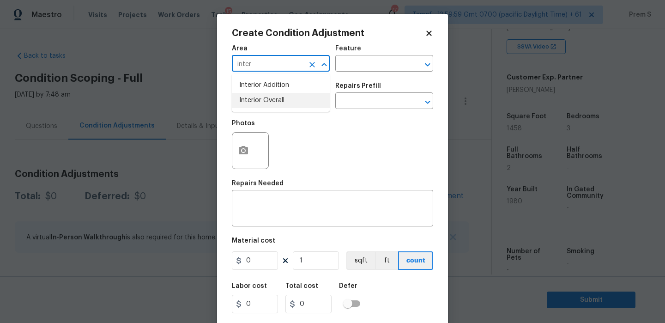
click at [268, 99] on li "Interior Overall" at bounding box center [281, 100] width 98 height 15
type input "Interior Overall"
click at [268, 99] on input "text" at bounding box center [268, 102] width 72 height 14
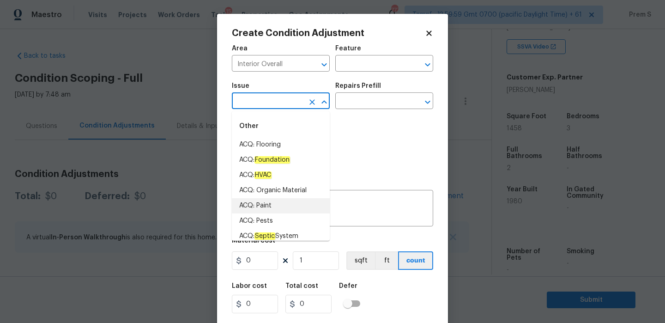
click at [262, 201] on li "ACQ: Paint" at bounding box center [281, 205] width 98 height 15
type input "ACQ: Paint"
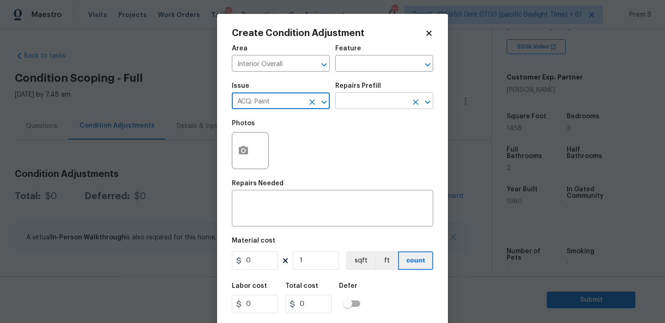
click at [357, 96] on input "text" at bounding box center [371, 102] width 72 height 14
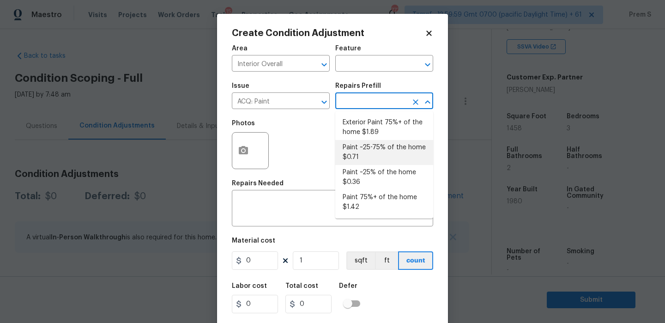
click at [391, 161] on li "Paint ~25-75% of the home $0.71" at bounding box center [384, 152] width 98 height 25
type input "Acquisition"
type textarea "Acquisition Scope: ~25 - 75% of the home needs interior paint"
type input "0.71"
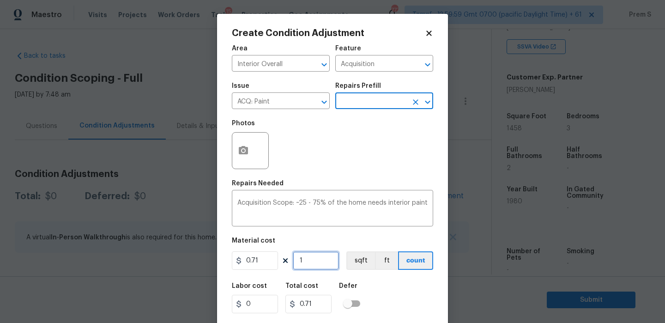
click at [328, 263] on input "1" at bounding box center [316, 260] width 46 height 18
type input "14"
type input "9.94"
type input "145"
type input "102.95"
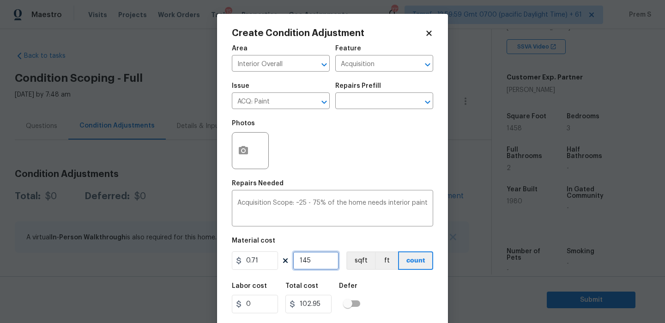
type input "1458"
type input "1035.18"
type input "1458"
click at [246, 162] on button "button" at bounding box center [243, 150] width 22 height 36
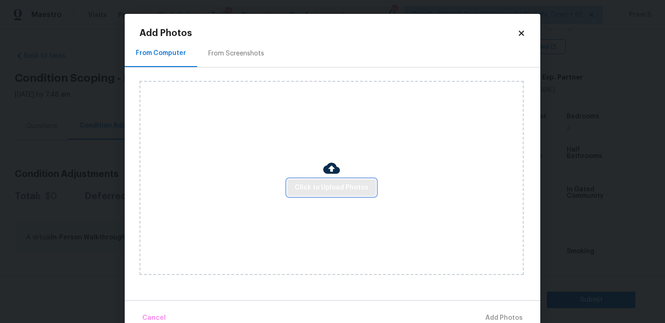
click at [307, 183] on span "Click to Upload Photos" at bounding box center [331, 188] width 74 height 12
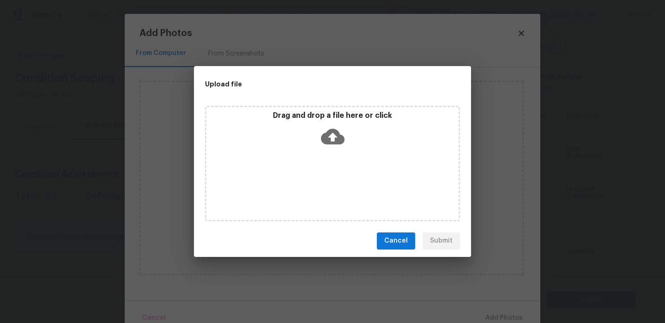
click at [326, 128] on icon at bounding box center [333, 137] width 24 height 24
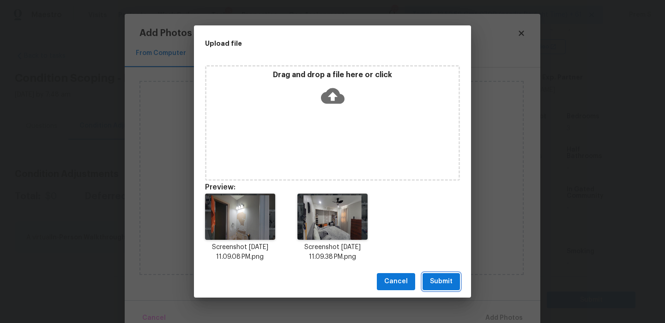
click at [437, 283] on span "Submit" at bounding box center [441, 282] width 23 height 12
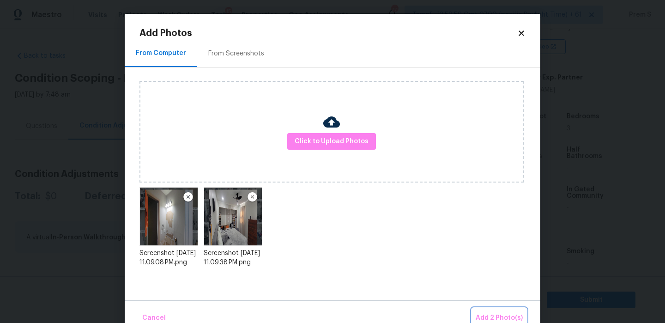
click at [502, 314] on span "Add 2 Photo(s)" at bounding box center [498, 318] width 47 height 12
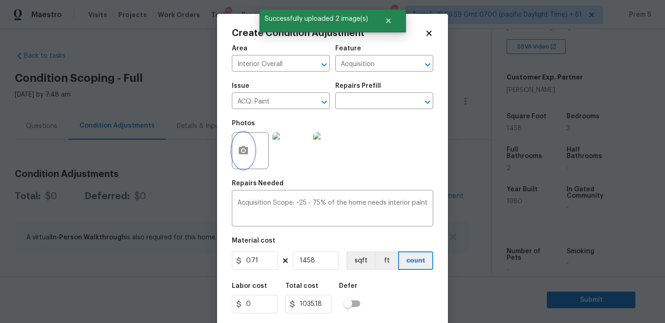
scroll to position [22, 0]
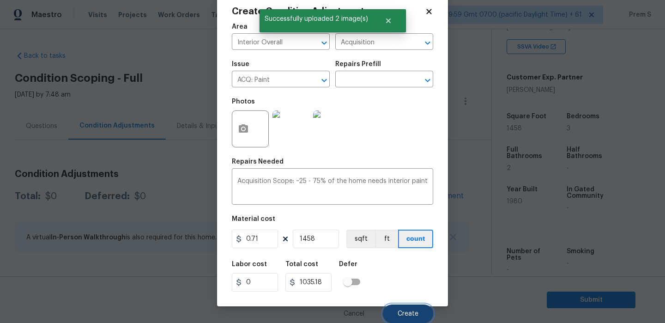
click at [414, 315] on span "Create" at bounding box center [407, 313] width 21 height 7
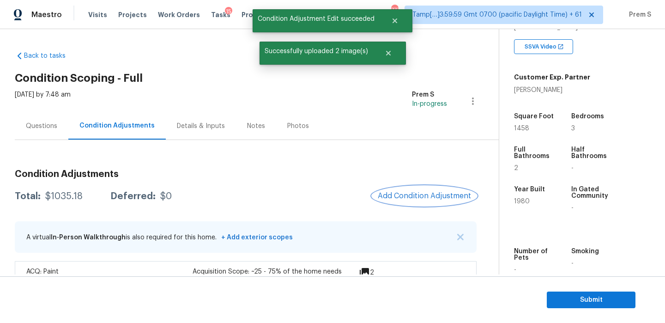
scroll to position [29, 0]
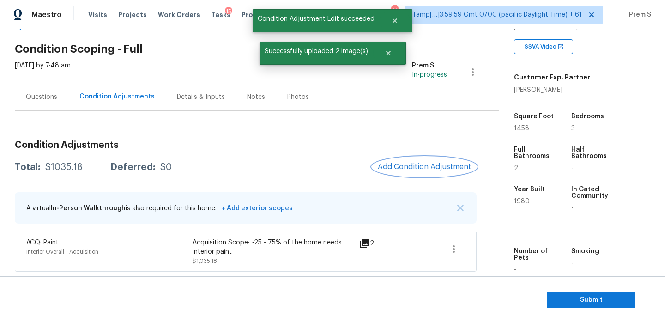
click at [419, 169] on span "Add Condition Adjustment" at bounding box center [424, 166] width 93 height 8
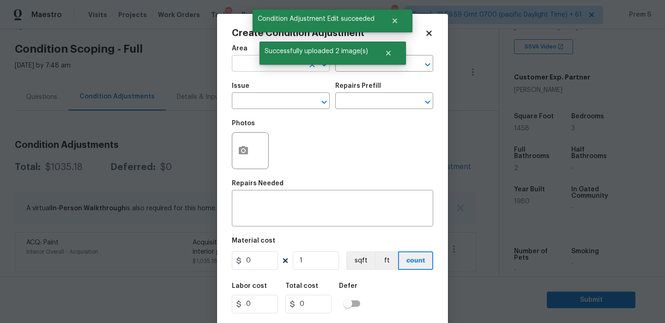
click at [255, 71] on input "text" at bounding box center [268, 64] width 72 height 14
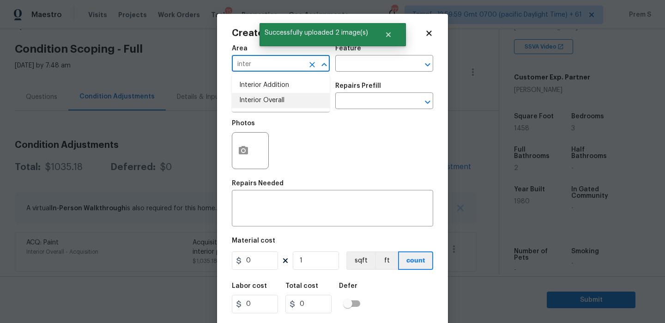
click at [249, 102] on li "Interior Overall" at bounding box center [281, 100] width 98 height 15
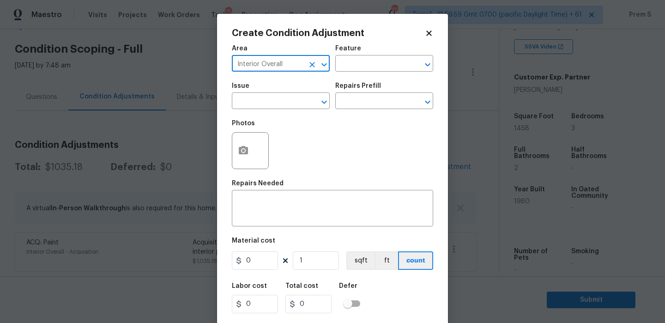
type input "Interior Overall"
click at [249, 102] on input "text" at bounding box center [268, 102] width 72 height 14
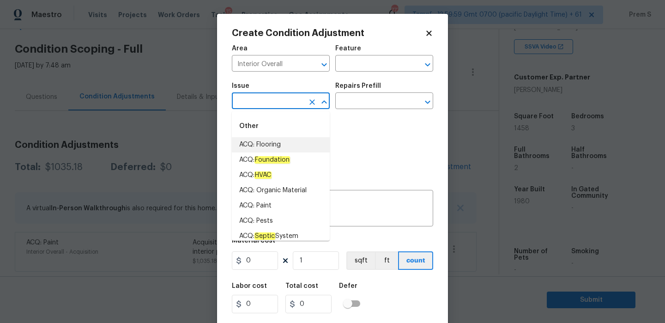
click at [294, 150] on li "ACQ: Flooring" at bounding box center [281, 144] width 98 height 15
type input "ACQ: Flooring"
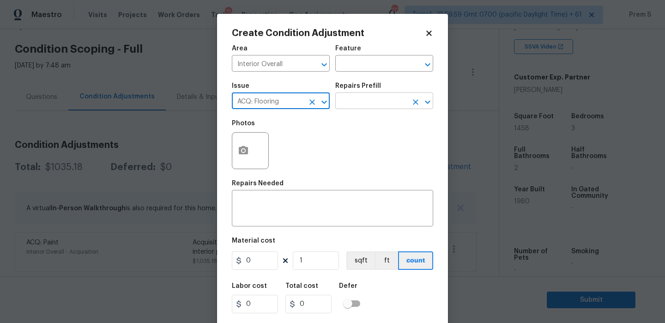
click at [380, 100] on input "text" at bounding box center [371, 102] width 72 height 14
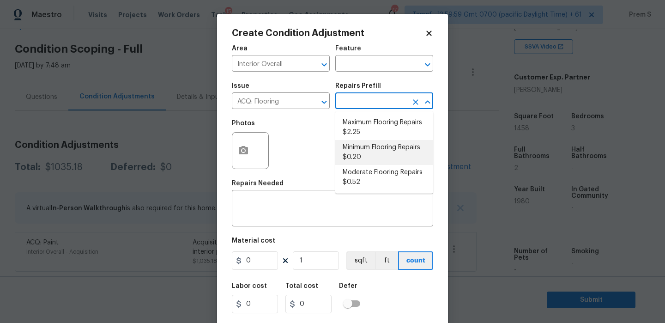
click at [358, 157] on li "Minimum Flooring Repairs $0.20" at bounding box center [384, 152] width 98 height 25
type input "Acquisition"
type textarea "Acquisition Scope: Minimum flooring repairs"
type input "0.2"
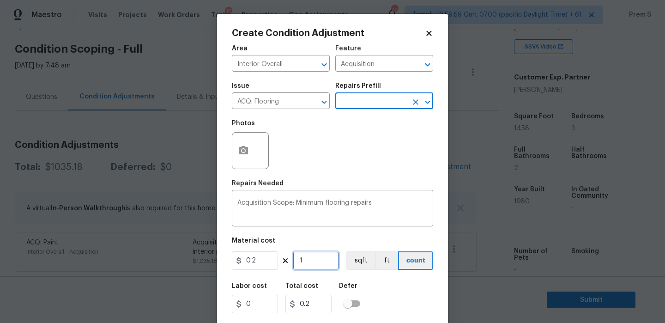
click at [312, 261] on input "1" at bounding box center [316, 260] width 46 height 18
type input "14"
type input "2.8"
type input "145"
type input "29"
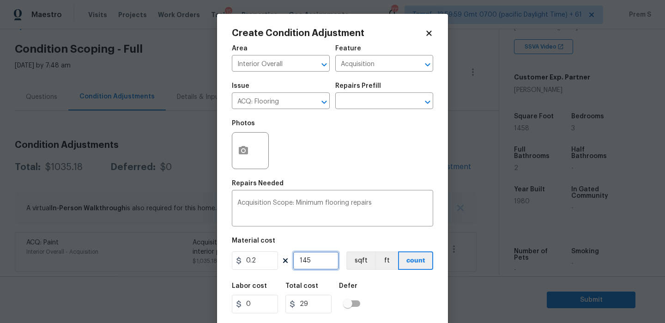
type input "1458"
type input "291.6"
type input "1458"
click at [398, 302] on div "Labor cost 0 Total cost 291.6 Defer" at bounding box center [332, 298] width 201 height 42
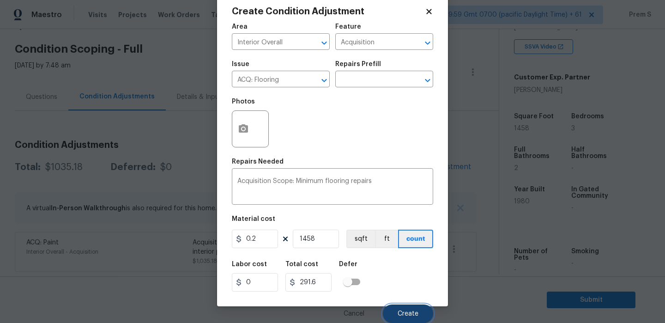
click at [404, 311] on span "Create" at bounding box center [407, 313] width 21 height 7
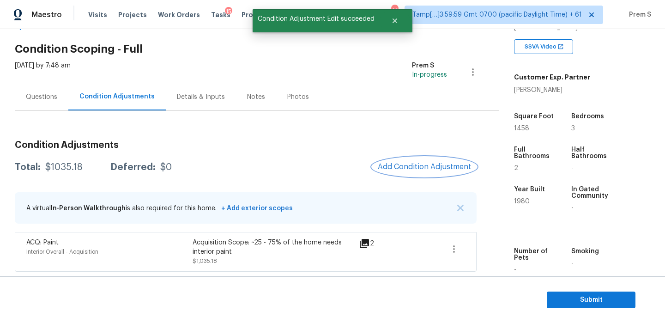
scroll to position [0, 0]
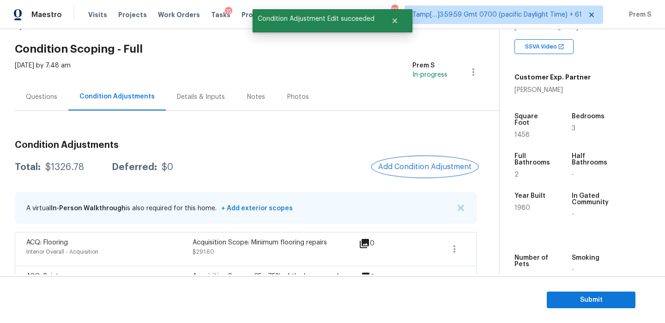
click at [418, 163] on span "Add Condition Adjustment" at bounding box center [424, 166] width 93 height 8
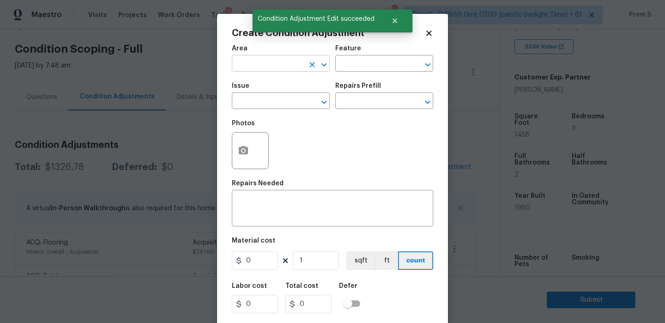
click at [265, 60] on input "text" at bounding box center [268, 64] width 72 height 14
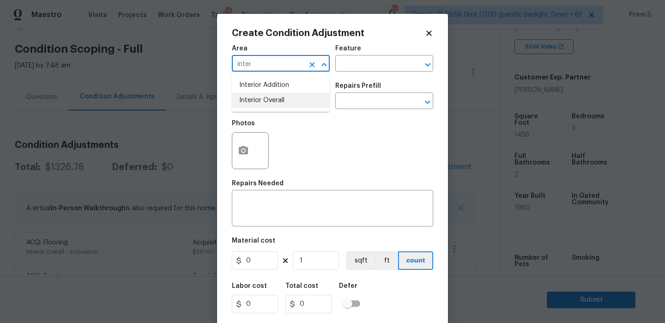
click at [278, 102] on li "Interior Overall" at bounding box center [281, 100] width 98 height 15
type input "Interior Overall"
click at [278, 102] on input "text" at bounding box center [268, 102] width 72 height 14
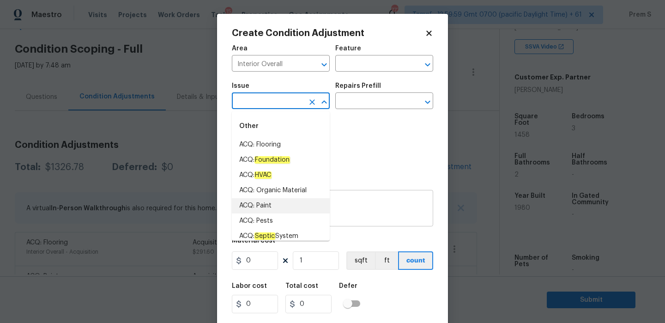
click at [349, 214] on textarea at bounding box center [332, 208] width 190 height 19
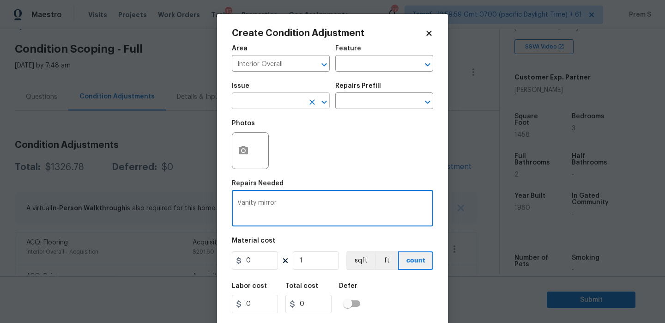
type textarea "Vanity mirror"
click at [270, 105] on input "text" at bounding box center [268, 102] width 72 height 14
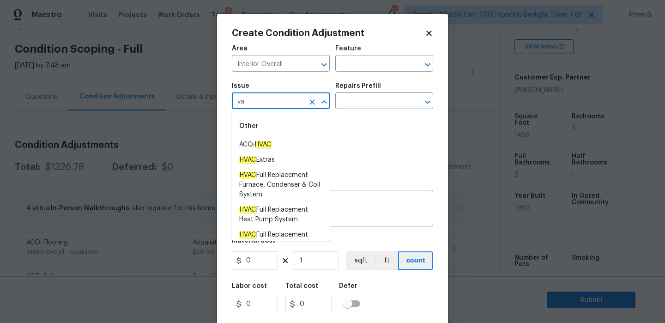
type input "v"
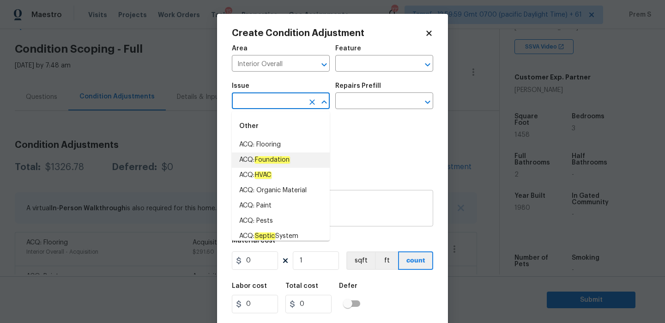
click at [367, 213] on textarea "Vanity mirror" at bounding box center [332, 208] width 190 height 19
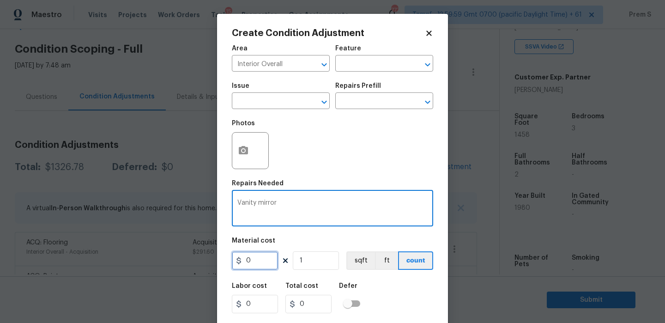
click at [264, 266] on input "0" at bounding box center [255, 260] width 46 height 18
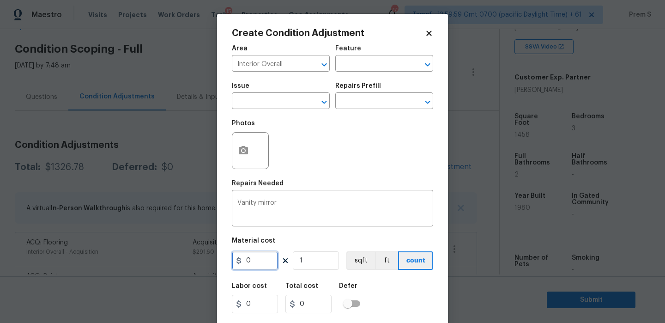
click at [264, 266] on input "0" at bounding box center [255, 260] width 46 height 18
type input "350"
click at [402, 285] on div "Labor cost 0 Total cost 350 Defer" at bounding box center [332, 298] width 201 height 42
click at [246, 156] on icon "button" at bounding box center [243, 150] width 11 height 11
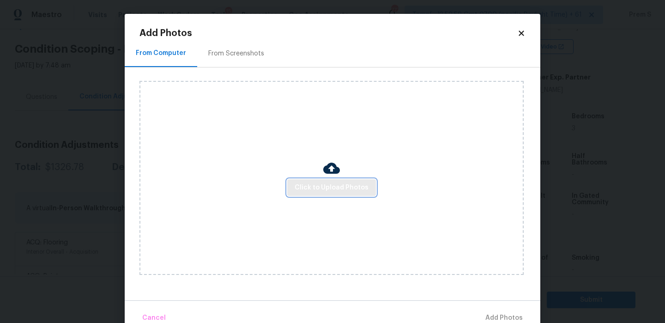
click at [302, 193] on button "Click to Upload Photos" at bounding box center [331, 187] width 89 height 17
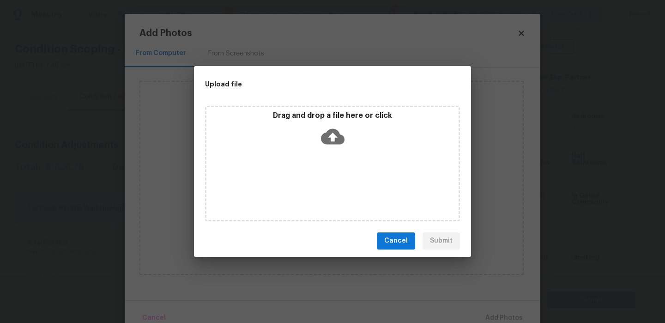
click at [329, 135] on icon at bounding box center [333, 137] width 24 height 24
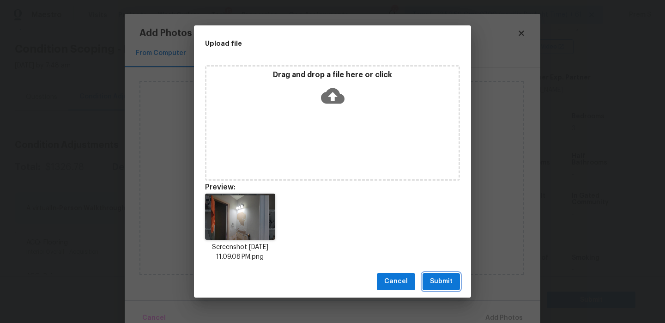
click at [433, 280] on span "Submit" at bounding box center [441, 282] width 23 height 12
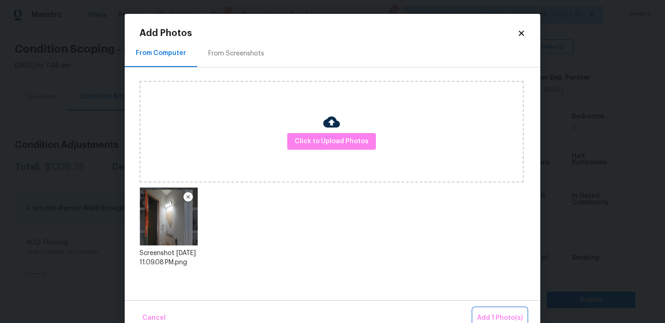
click at [497, 316] on span "Add 1 Photo(s)" at bounding box center [500, 318] width 46 height 12
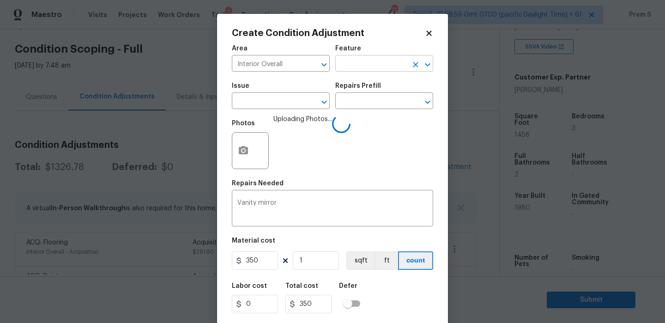
click at [400, 65] on input "text" at bounding box center [371, 64] width 72 height 14
click at [363, 106] on li "Vanity" at bounding box center [384, 107] width 98 height 15
type input "Vanity"
click at [292, 107] on input "text" at bounding box center [268, 102] width 72 height 14
type input "v"
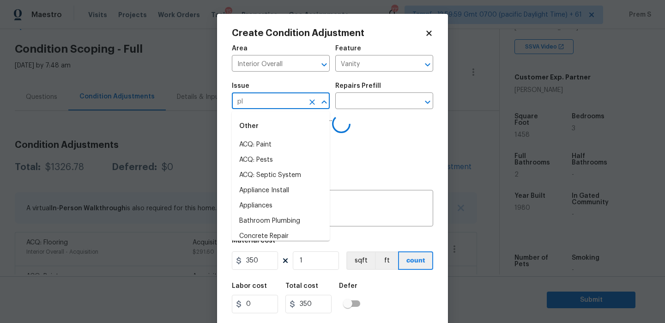
type input "plu"
click at [298, 144] on li "ACQ: Flooring" at bounding box center [281, 144] width 98 height 15
type input "ACQ: Flooring"
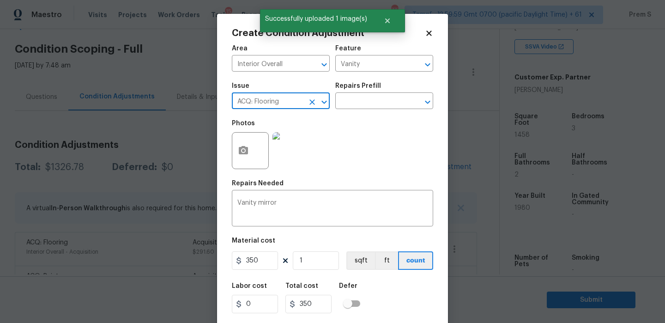
click at [310, 103] on icon "Clear" at bounding box center [312, 102] width 6 height 6
click at [277, 104] on input "text" at bounding box center [268, 102] width 72 height 14
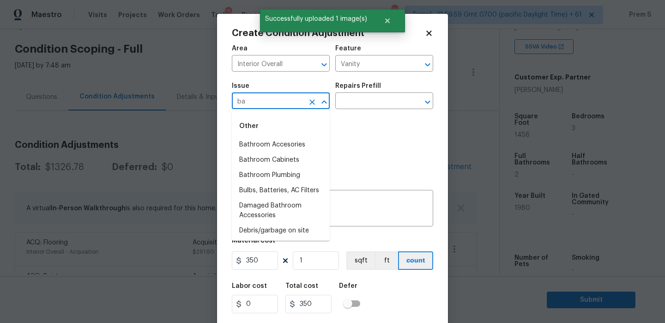
type input "bat"
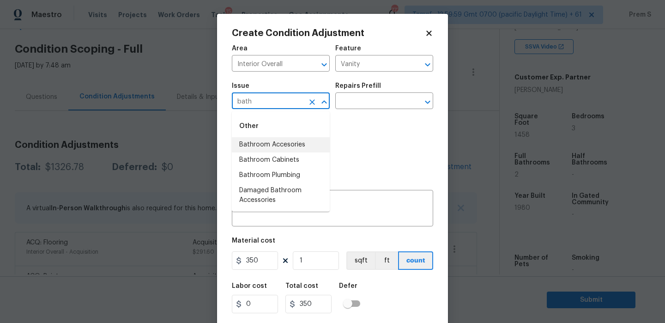
click at [316, 142] on li "Bathroom Accesories" at bounding box center [281, 144] width 98 height 15
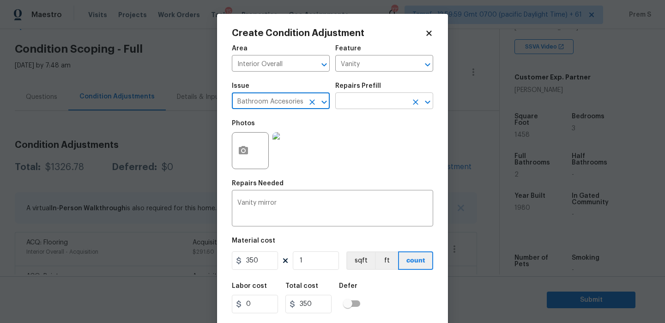
type input "Bathroom Accesories"
click at [372, 100] on input "text" at bounding box center [371, 102] width 72 height 14
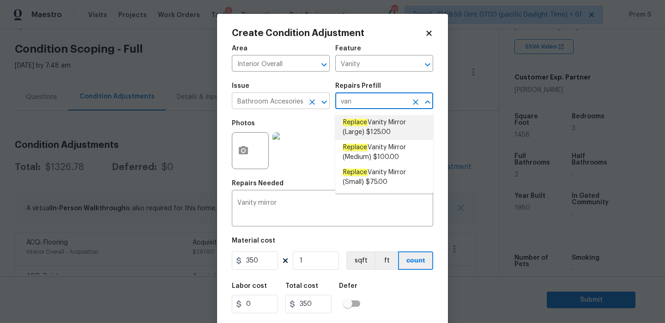
click at [313, 103] on icon "Clear" at bounding box center [312, 102] width 6 height 6
type input "van"
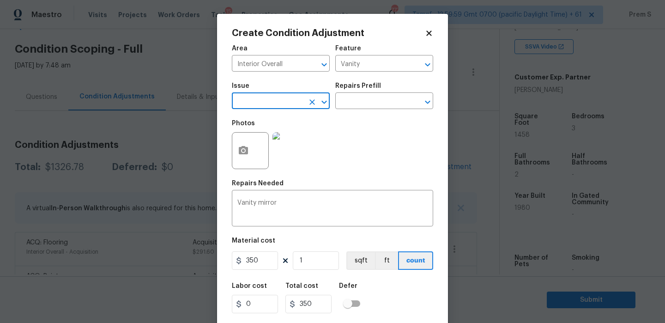
click at [292, 104] on input "text" at bounding box center [268, 102] width 72 height 14
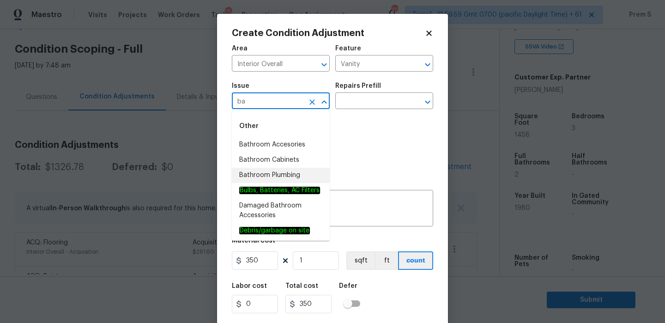
click at [283, 174] on li "Bathroom Plumbing" at bounding box center [281, 175] width 98 height 15
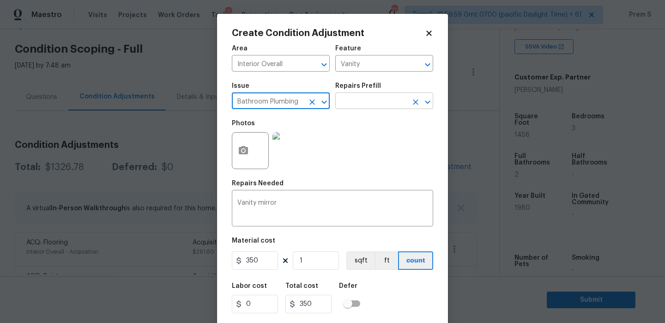
type input "Bathroom Plumbing"
click at [356, 98] on input "text" at bounding box center [371, 102] width 72 height 14
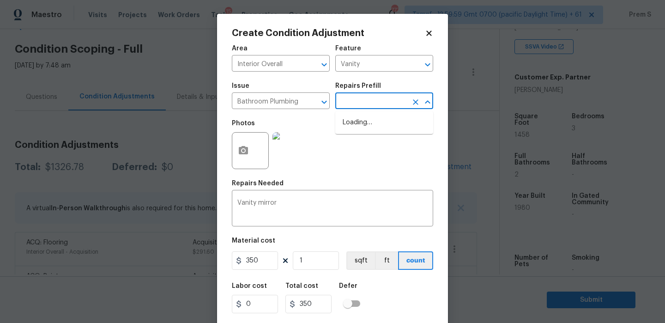
type input "v"
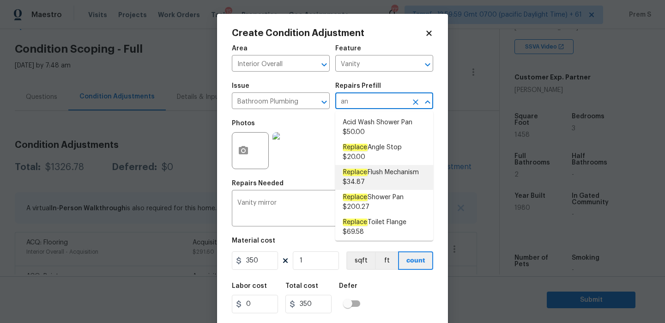
type input "a"
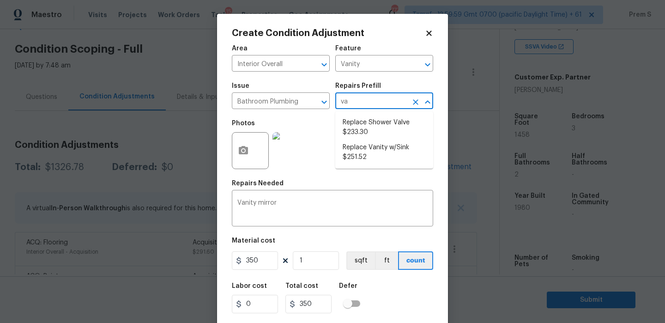
type input "van"
click at [379, 132] on span "Replace Vanity w/Sink $251.52" at bounding box center [383, 127] width 83 height 19
type input "Plumbing"
type textarea "Remove and replace the existing vanity sink with new. Ensure that the vanity si…"
type input "251.52"
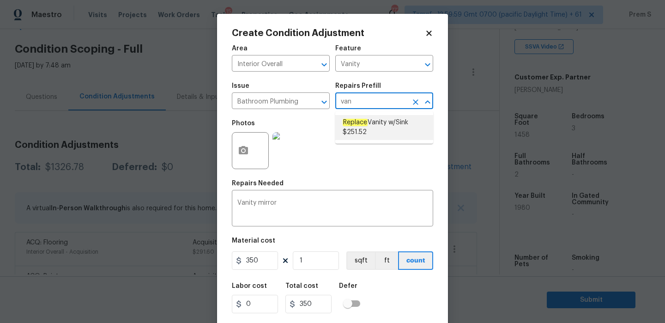
type input "251.52"
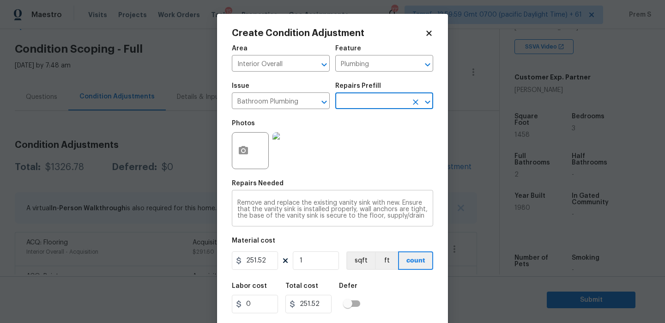
scroll to position [13, 0]
click at [267, 263] on input "251.52" at bounding box center [255, 260] width 46 height 18
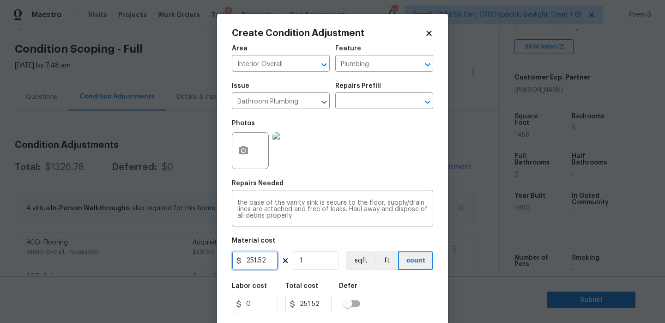
click at [267, 263] on input "251.52" at bounding box center [255, 260] width 46 height 18
type input "500"
click at [428, 291] on div "Labor cost 0 Total cost 500 Defer" at bounding box center [332, 298] width 201 height 42
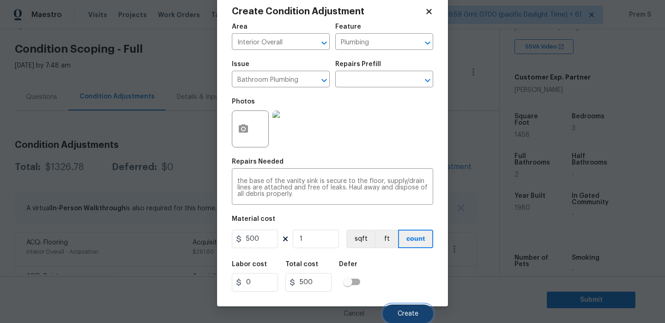
click at [412, 306] on button "Create" at bounding box center [408, 313] width 50 height 18
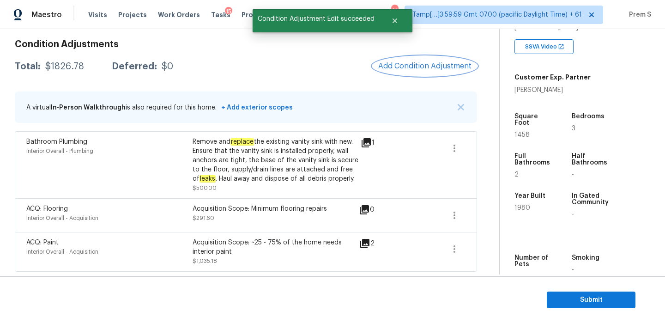
scroll to position [77, 0]
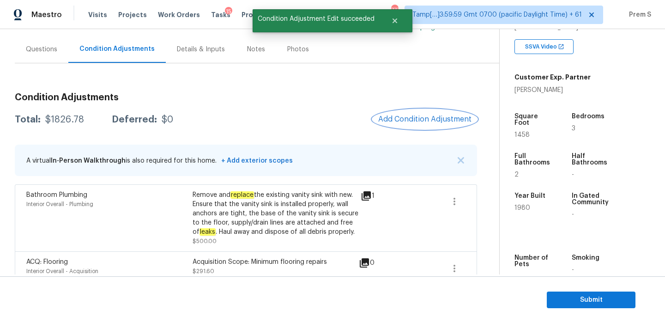
click at [450, 110] on button "Add Condition Adjustment" at bounding box center [424, 118] width 104 height 19
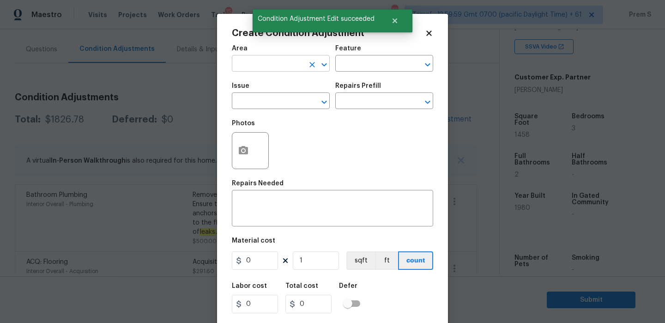
click at [274, 61] on input "text" at bounding box center [268, 64] width 72 height 14
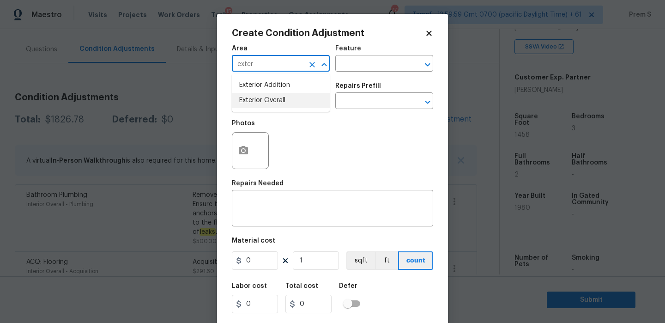
click at [273, 96] on li "Exterior Overall" at bounding box center [281, 100] width 98 height 15
type input "Exterior Overall"
click at [273, 96] on input "text" at bounding box center [268, 102] width 72 height 14
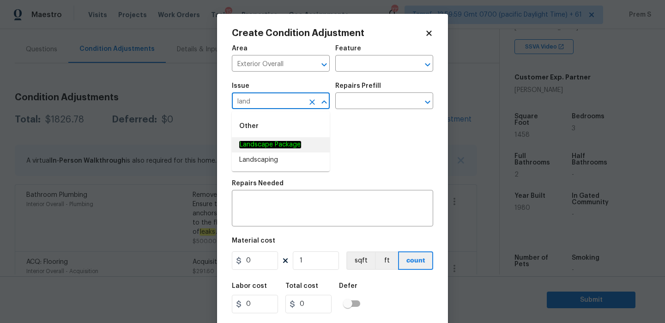
click at [286, 148] on em "Landscape Package" at bounding box center [270, 144] width 62 height 7
type input "Landscape Package"
click at [357, 101] on input "text" at bounding box center [371, 102] width 72 height 14
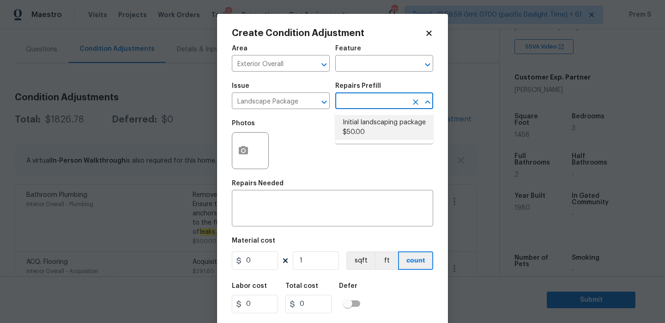
click at [377, 127] on li "Initial landscaping package $50.00" at bounding box center [384, 127] width 98 height 25
type input "Home Readiness Packages"
type textarea "Mowing of grass up to 6" in height. Mow, edge along driveways & sidewalks, trim…"
type input "50"
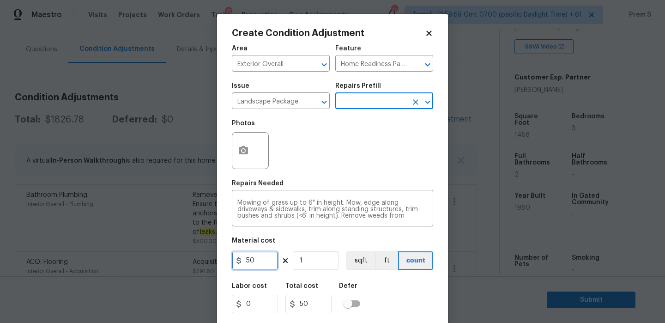
click at [255, 258] on input "50" at bounding box center [255, 260] width 46 height 18
type input "300"
click at [380, 311] on div "Labor cost 0 Total cost 300 Defer" at bounding box center [332, 298] width 201 height 42
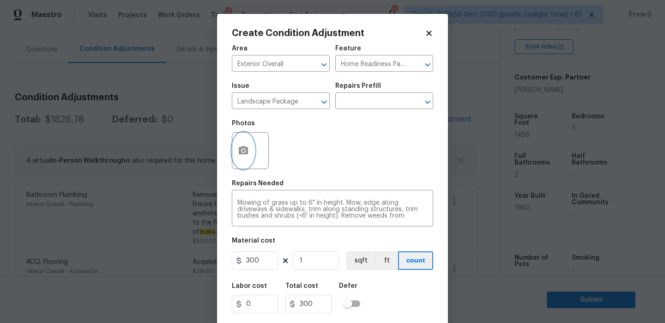
click at [246, 156] on icon "button" at bounding box center [243, 150] width 11 height 11
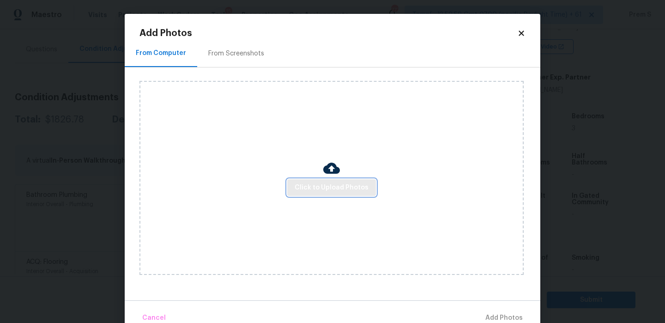
click at [300, 182] on span "Click to Upload Photos" at bounding box center [331, 188] width 74 height 12
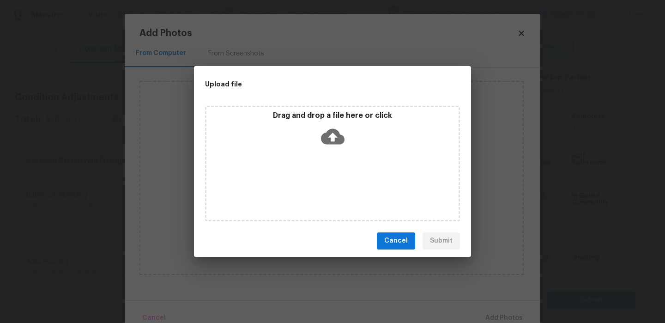
click at [330, 136] on icon at bounding box center [333, 137] width 24 height 24
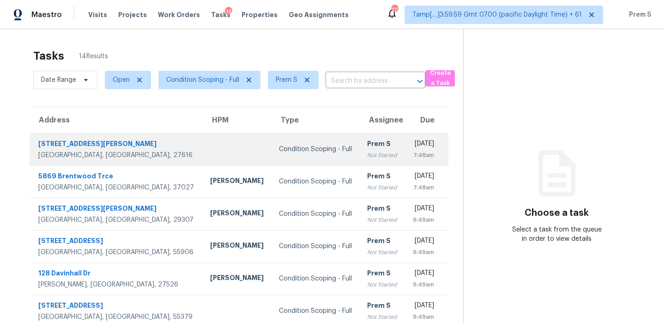
click at [367, 141] on div "Prem S" at bounding box center [382, 145] width 30 height 12
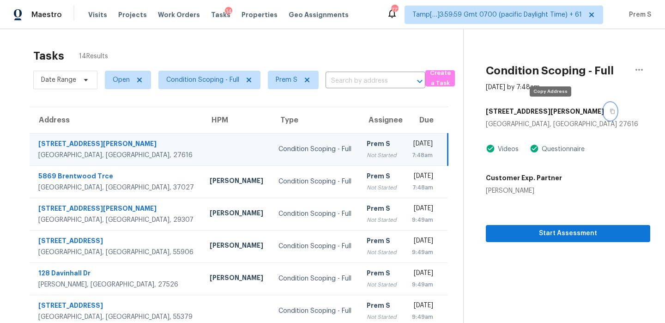
click at [610, 112] on icon "button" at bounding box center [612, 111] width 5 height 5
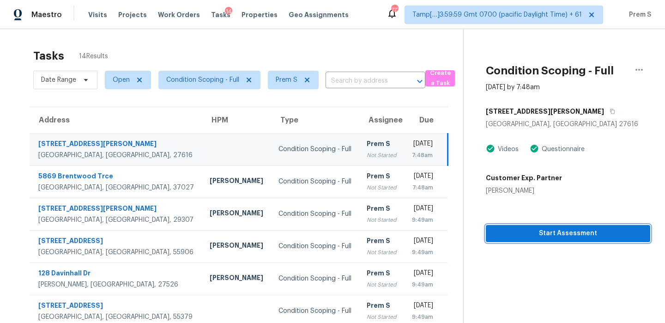
click at [562, 236] on span "Start Assessment" at bounding box center [568, 234] width 150 height 12
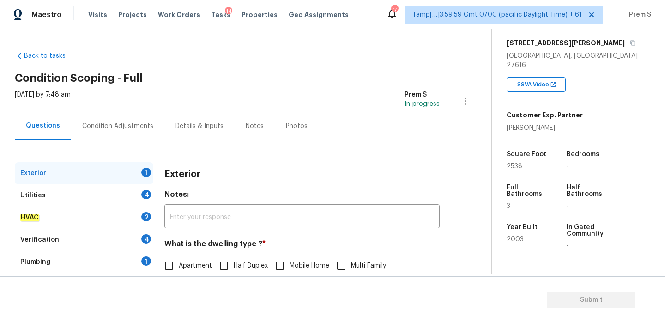
scroll to position [116, 0]
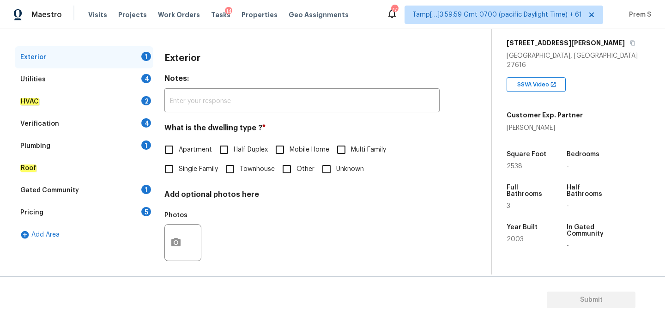
click at [178, 166] on input "Single Family" at bounding box center [168, 168] width 19 height 19
checkbox input "true"
click at [128, 73] on div "Utilities 4" at bounding box center [84, 79] width 138 height 22
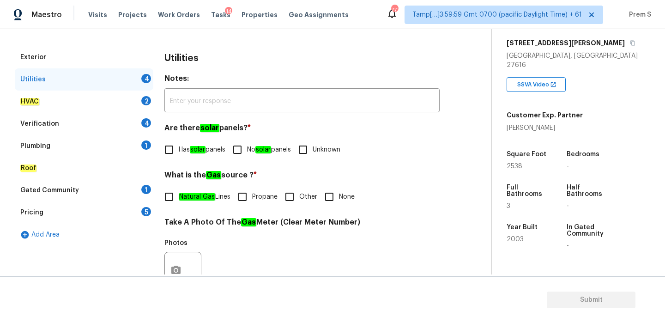
click at [235, 153] on input "No solar panels" at bounding box center [237, 149] width 19 height 19
checkbox input "true"
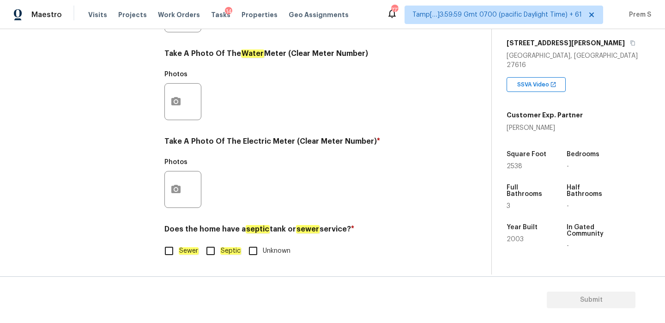
scroll to position [372, 0]
click at [180, 251] on em "Sewer" at bounding box center [189, 250] width 20 height 7
click at [179, 251] on input "Sewer" at bounding box center [168, 250] width 19 height 19
checkbox input "true"
click at [180, 196] on button "button" at bounding box center [176, 189] width 22 height 36
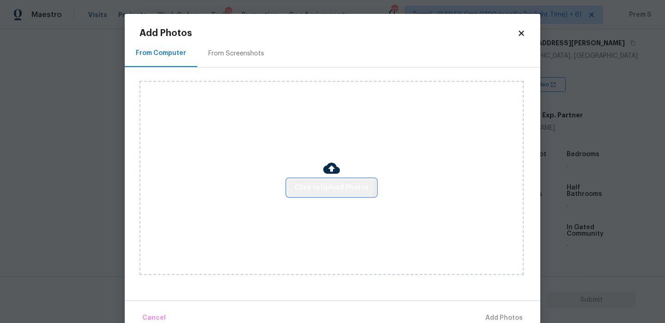
click at [323, 181] on button "Click to Upload Photos" at bounding box center [331, 187] width 89 height 17
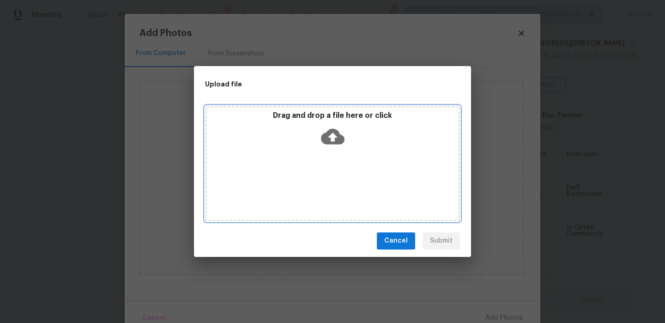
click at [331, 135] on icon at bounding box center [333, 137] width 24 height 24
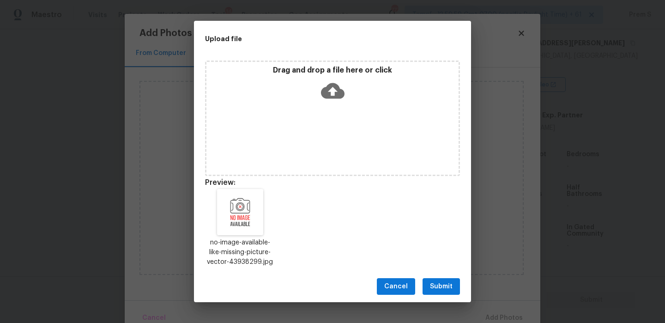
click at [443, 284] on span "Submit" at bounding box center [441, 287] width 23 height 12
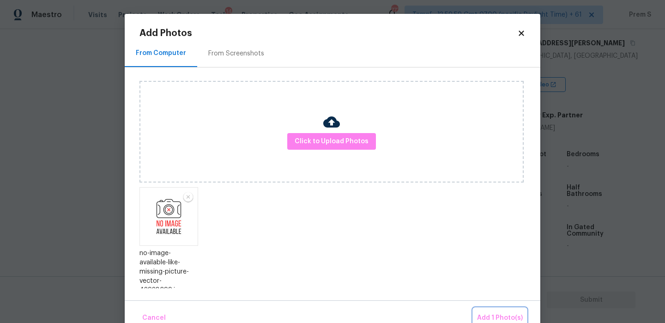
click at [493, 312] on span "Add 1 Photo(s)" at bounding box center [500, 318] width 46 height 12
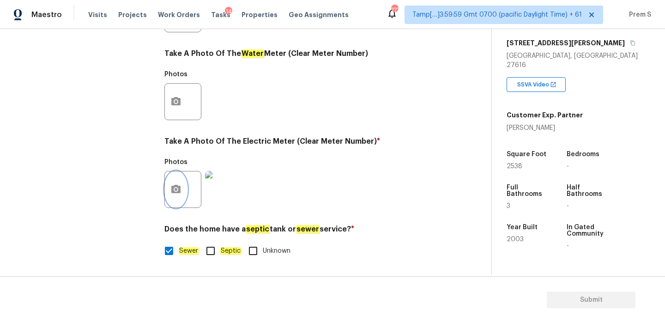
scroll to position [66, 0]
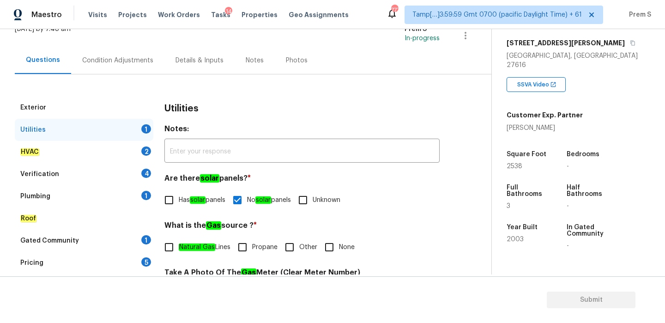
click at [142, 150] on div "2" at bounding box center [146, 150] width 10 height 9
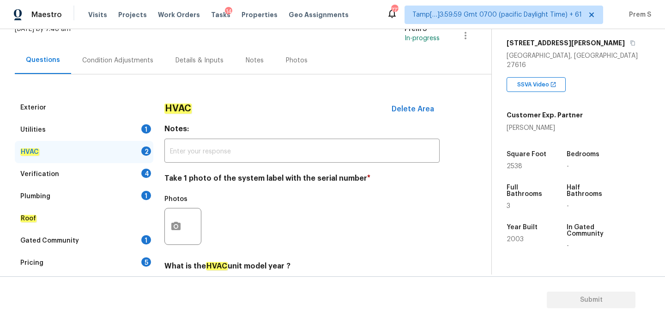
scroll to position [152, 0]
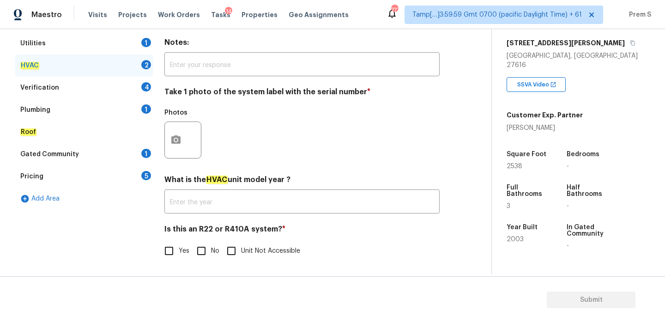
click at [197, 252] on input "No" at bounding box center [201, 250] width 19 height 19
checkbox input "true"
click at [173, 134] on icon "button" at bounding box center [175, 139] width 11 height 11
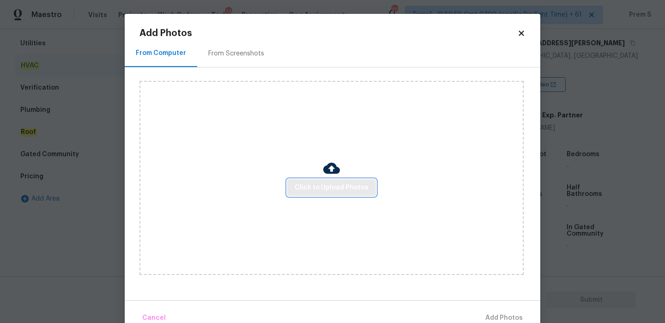
click at [351, 183] on span "Click to Upload Photos" at bounding box center [331, 188] width 74 height 12
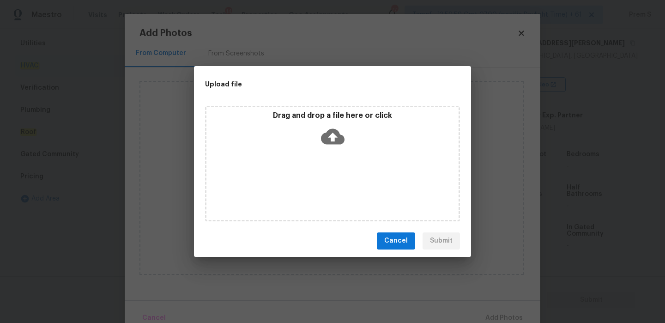
click at [332, 143] on icon at bounding box center [333, 136] width 24 height 16
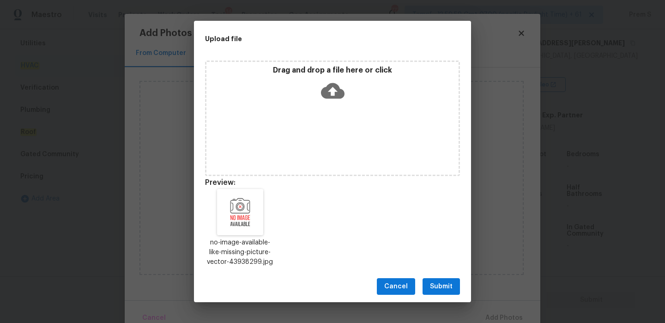
click at [450, 281] on span "Submit" at bounding box center [441, 287] width 23 height 12
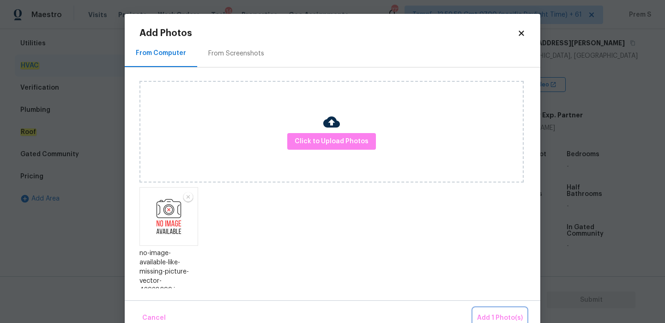
click at [495, 316] on span "Add 1 Photo(s)" at bounding box center [500, 318] width 46 height 12
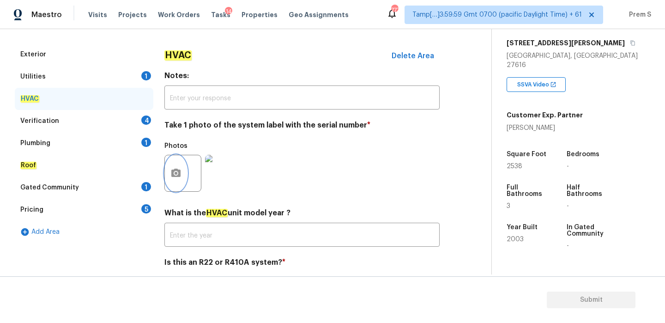
scroll to position [111, 0]
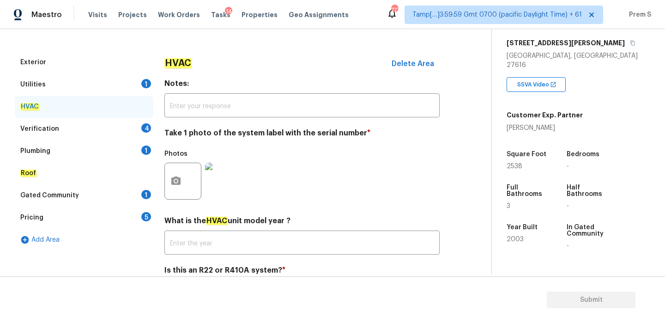
click at [139, 124] on div "Verification 4" at bounding box center [84, 129] width 138 height 22
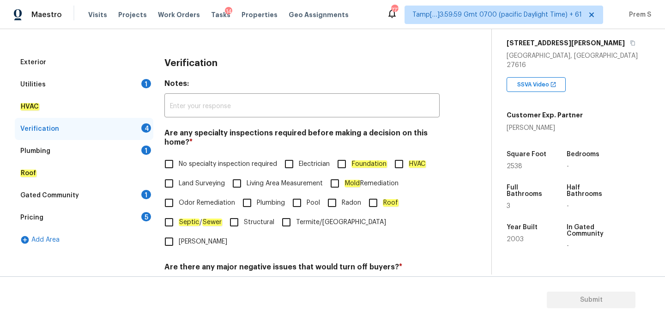
click at [189, 168] on span "No specialty inspection required" at bounding box center [228, 164] width 98 height 10
click at [179, 168] on input "No specialty inspection required" at bounding box center [168, 163] width 19 height 19
checkbox input "true"
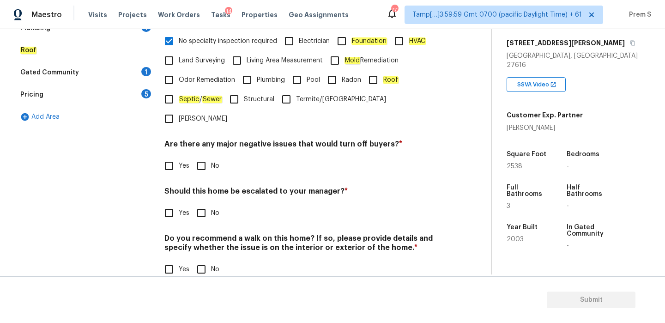
scroll to position [233, 0]
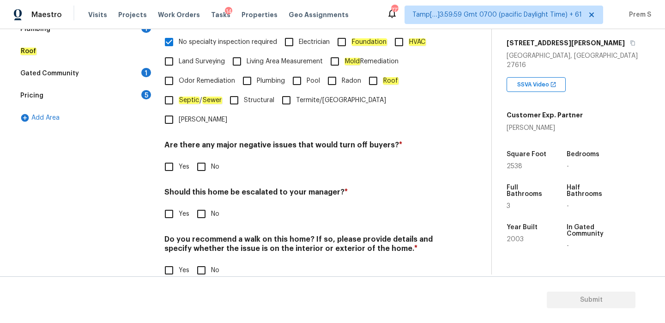
click at [204, 157] on input "No" at bounding box center [201, 166] width 19 height 19
checkbox input "true"
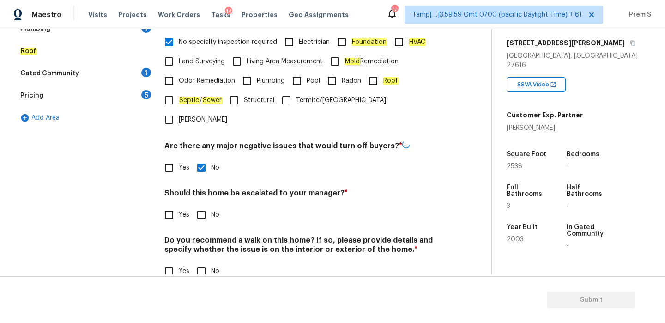
click at [200, 205] on div "Verification Notes: ​ Are any specialty inspections required before making a de…" at bounding box center [301, 110] width 275 height 362
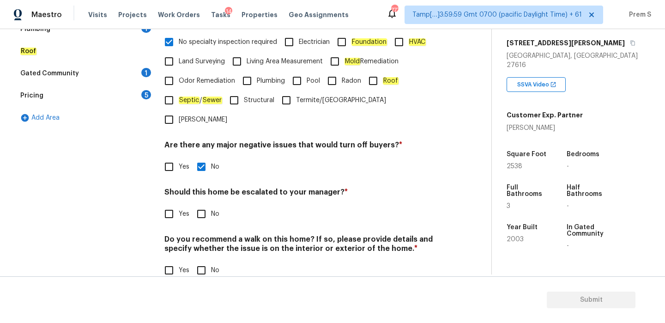
click at [207, 204] on input "No" at bounding box center [201, 213] width 19 height 19
checkbox input "true"
click at [206, 260] on input "No" at bounding box center [201, 269] width 19 height 19
checkbox input "true"
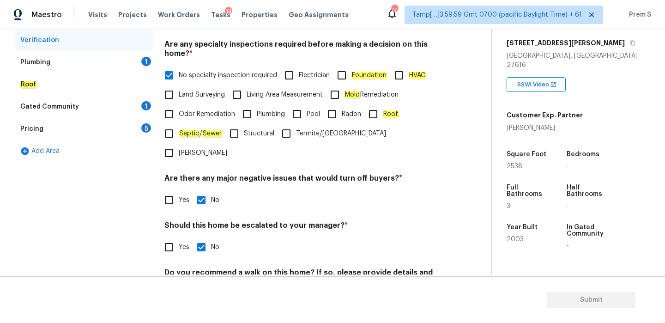
click at [146, 61] on div "1" at bounding box center [146, 61] width 10 height 9
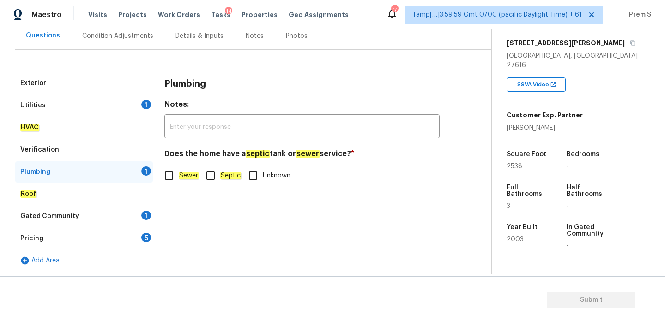
click at [183, 176] on em "Sewer" at bounding box center [189, 175] width 20 height 7
click at [179, 176] on input "Sewer" at bounding box center [168, 175] width 19 height 19
checkbox input "true"
click at [146, 225] on div "Gated Community 1" at bounding box center [84, 216] width 138 height 22
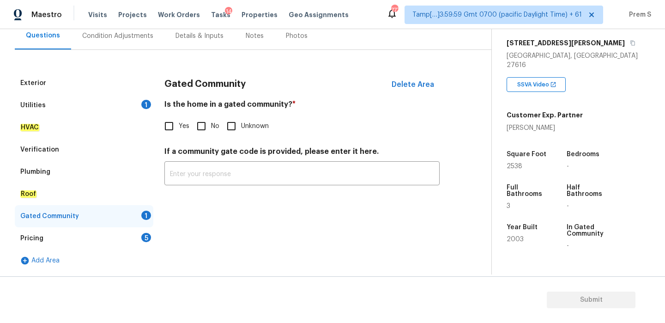
click at [149, 220] on div "Gated Community 1" at bounding box center [84, 216] width 138 height 22
click at [212, 129] on span "No" at bounding box center [215, 126] width 8 height 10
click at [211, 129] on input "No" at bounding box center [201, 125] width 19 height 19
checkbox input "true"
click at [148, 233] on div "5" at bounding box center [146, 237] width 10 height 9
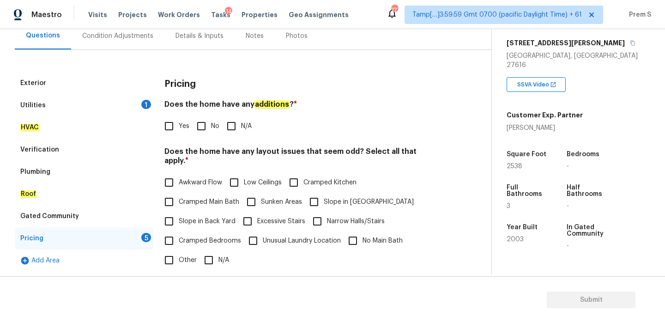
click at [200, 126] on input "No" at bounding box center [201, 125] width 19 height 19
checkbox input "true"
click at [216, 250] on input "N/A" at bounding box center [208, 259] width 19 height 19
checkbox input "true"
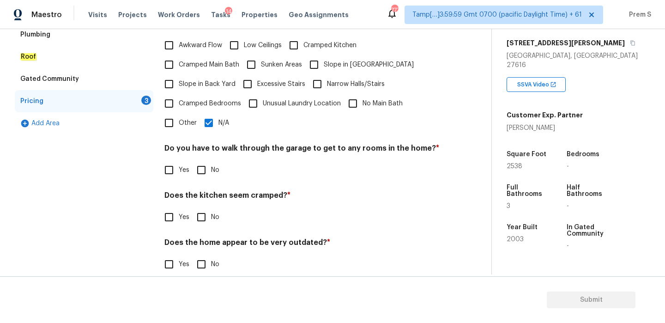
click at [201, 160] on input "No" at bounding box center [201, 169] width 19 height 19
checkbox input "true"
click at [200, 207] on input "No" at bounding box center [201, 216] width 19 height 19
checkbox input "true"
click at [199, 261] on input "No" at bounding box center [201, 263] width 19 height 19
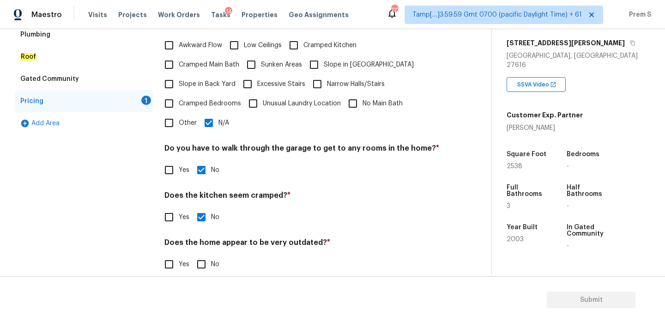
checkbox input "true"
click at [206, 114] on input "N/A" at bounding box center [208, 122] width 19 height 19
checkbox input "false"
click at [321, 74] on input "Narrow Halls/Stairs" at bounding box center [316, 83] width 19 height 19
checkbox input "true"
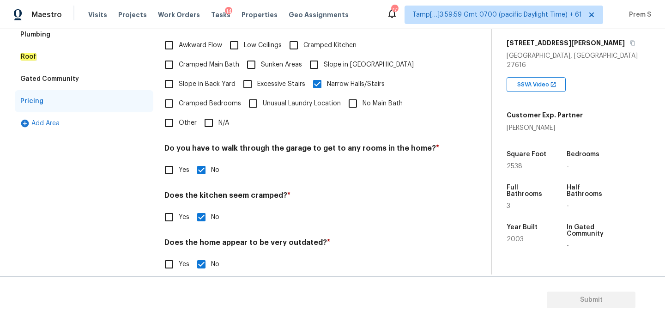
click at [317, 60] on input "Slope in [GEOGRAPHIC_DATA]" at bounding box center [313, 64] width 19 height 19
checkbox input "true"
click at [319, 76] on input "Narrow Halls/Stairs" at bounding box center [316, 84] width 19 height 19
checkbox input "false"
click at [181, 74] on label "Slope in Back Yard" at bounding box center [197, 83] width 76 height 19
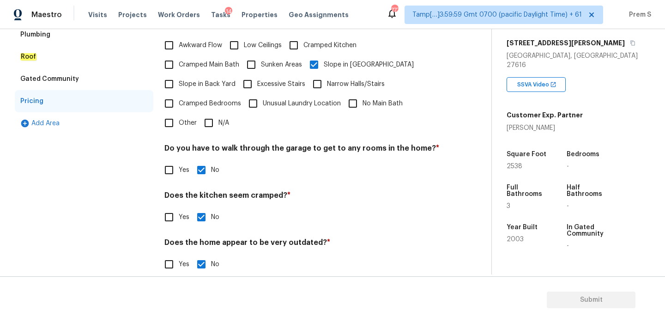
click at [179, 74] on input "Slope in Back Yard" at bounding box center [168, 83] width 19 height 19
checkbox input "true"
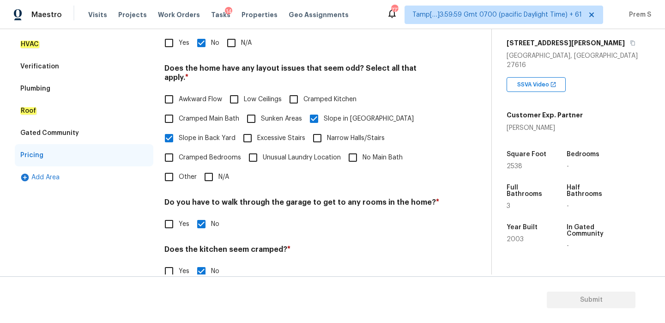
scroll to position [90, 0]
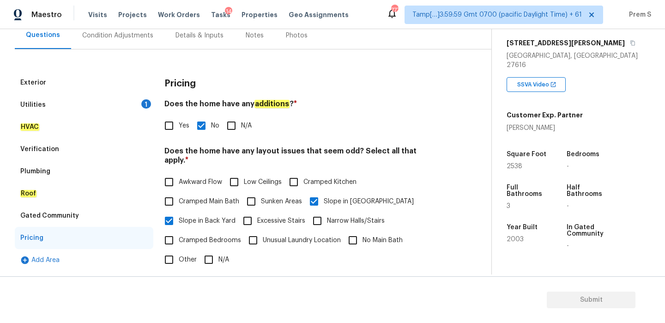
click at [115, 102] on div "Utilities 1" at bounding box center [84, 105] width 138 height 22
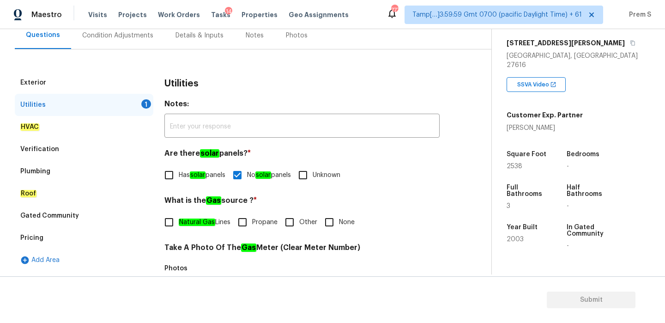
click at [170, 215] on input "Natural Gas Lines" at bounding box center [168, 221] width 19 height 19
checkbox input "true"
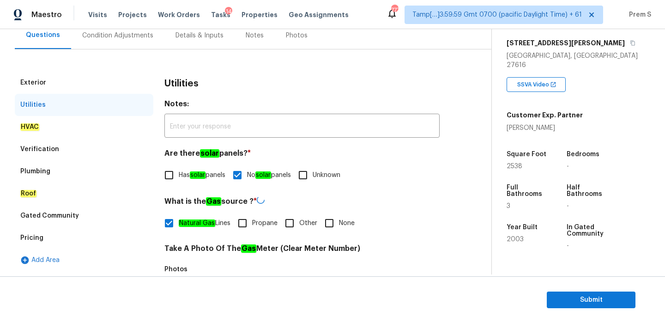
click at [131, 37] on div "Condition Adjustments" at bounding box center [117, 35] width 71 height 9
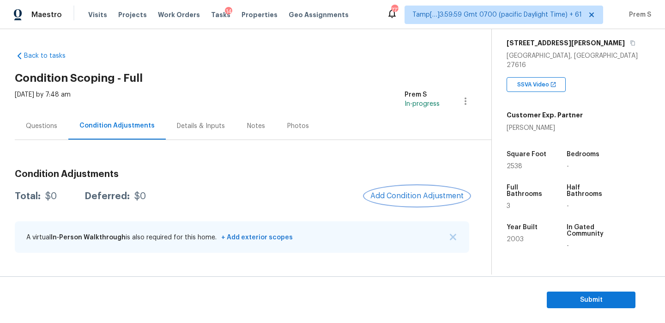
click at [394, 192] on span "Add Condition Adjustment" at bounding box center [416, 196] width 93 height 8
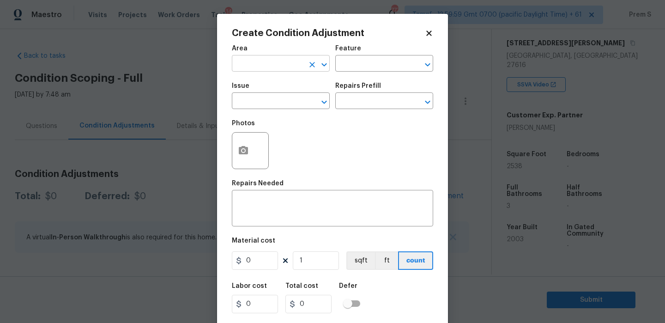
click at [290, 63] on input "text" at bounding box center [268, 64] width 72 height 14
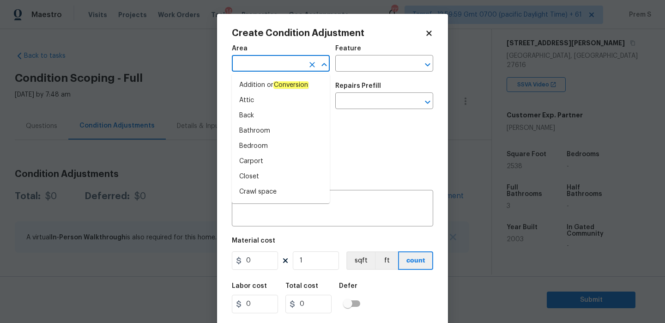
type input "i"
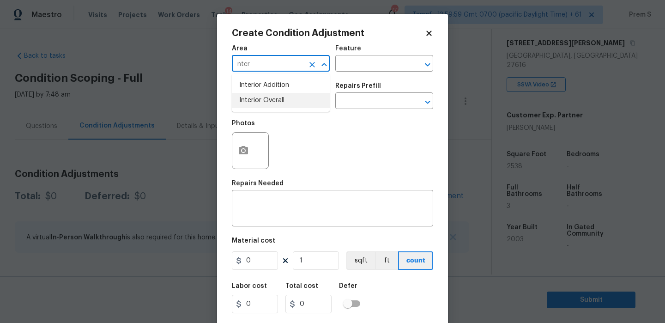
click at [284, 106] on li "Interior Overall" at bounding box center [281, 100] width 98 height 15
type input "Interior Overall"
click at [284, 106] on input "text" at bounding box center [268, 102] width 72 height 14
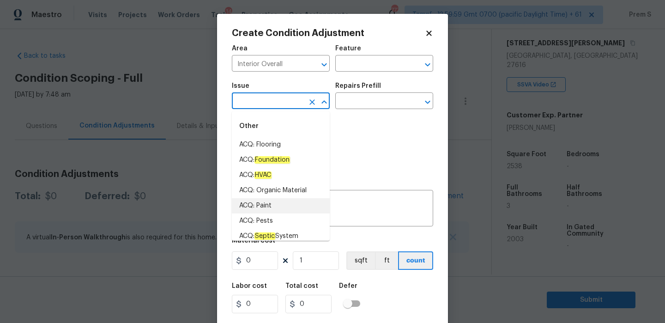
click at [293, 203] on li "ACQ: Paint" at bounding box center [281, 205] width 98 height 15
type input "ACQ: Paint"
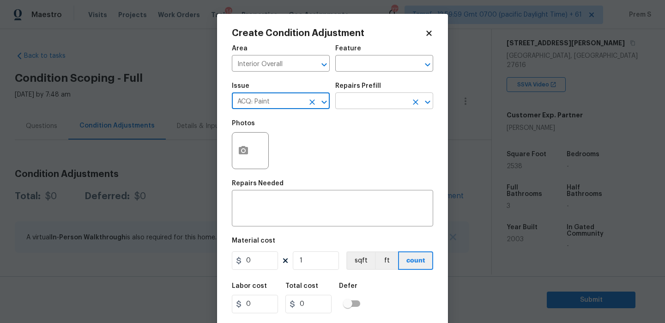
click at [381, 102] on input "text" at bounding box center [371, 102] width 72 height 14
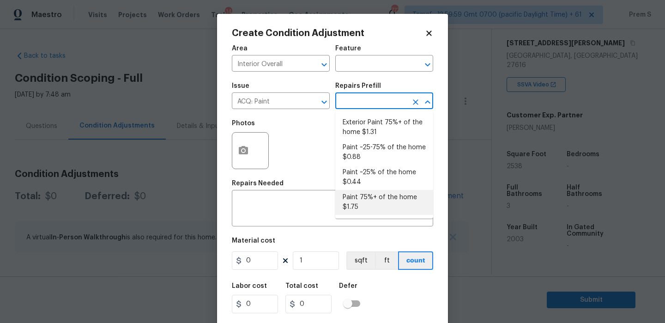
click at [387, 204] on li "Paint 75%+ of the home $1.75" at bounding box center [384, 202] width 98 height 25
type input "Acquisition"
type textarea "Acquisition Scope: 75%+ of the home will likely require interior paint"
type input "1.75"
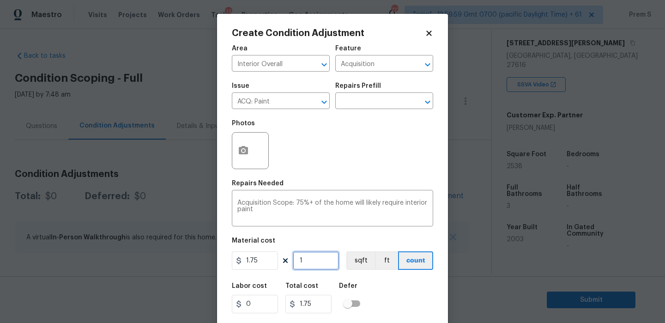
click at [315, 268] on input "1" at bounding box center [316, 260] width 46 height 18
type input "2"
type input "3.5"
type input "25"
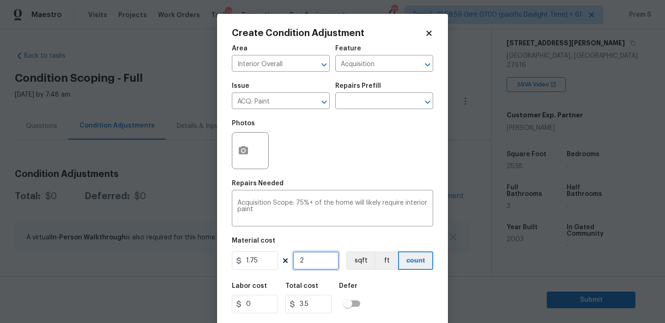
type input "43.75"
type input "253"
type input "442.75"
type input "2538"
type input "4441.5"
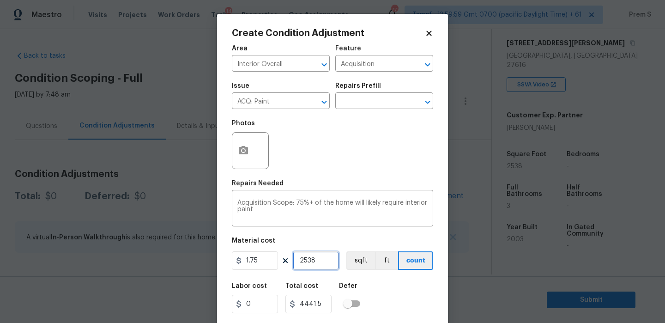
type input "2538"
click at [243, 160] on button "button" at bounding box center [243, 150] width 22 height 36
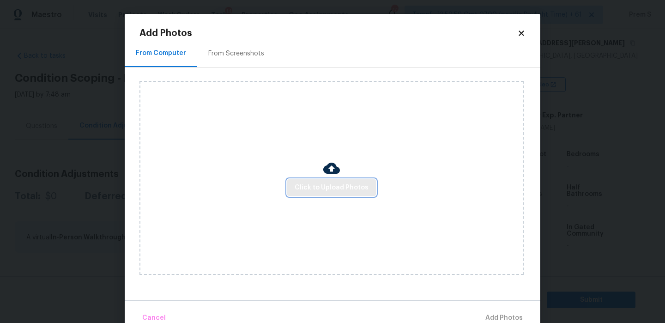
click at [297, 186] on span "Click to Upload Photos" at bounding box center [331, 188] width 74 height 12
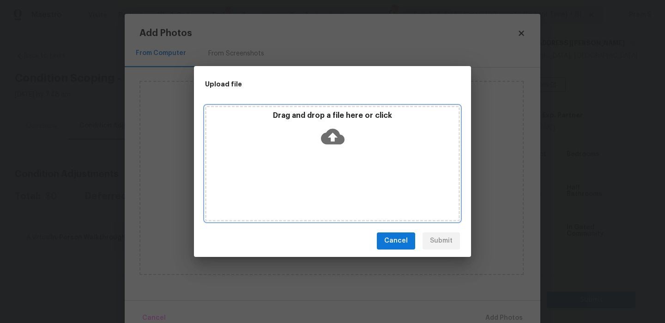
click at [327, 126] on icon at bounding box center [333, 137] width 24 height 24
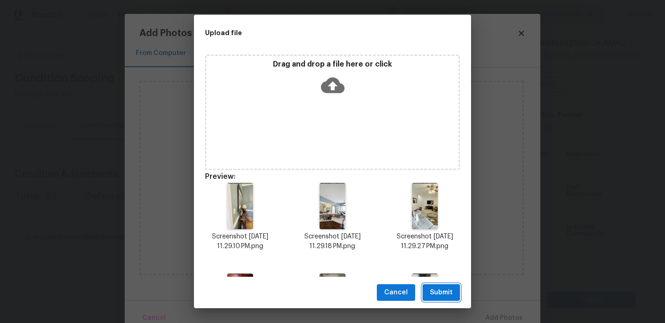
click at [442, 288] on span "Submit" at bounding box center [441, 293] width 23 height 12
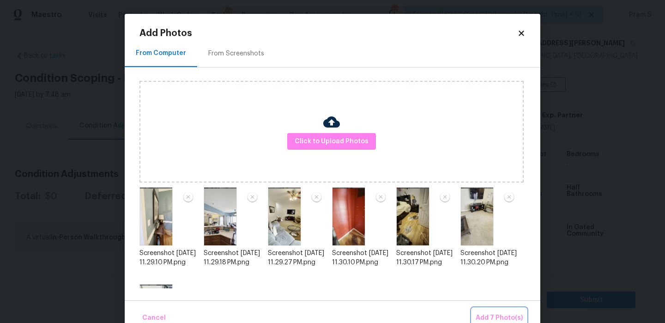
click at [482, 314] on span "Add 7 Photo(s)" at bounding box center [498, 318] width 47 height 12
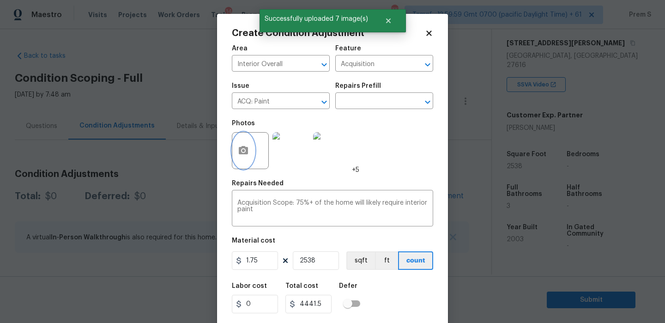
scroll to position [22, 0]
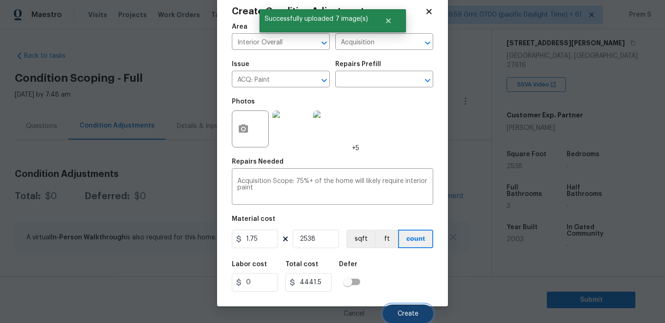
click at [414, 315] on span "Create" at bounding box center [407, 313] width 21 height 7
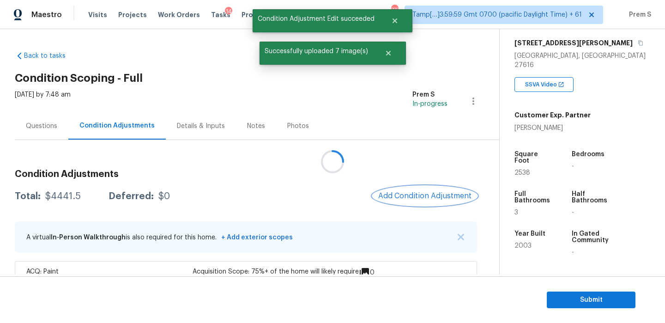
scroll to position [0, 0]
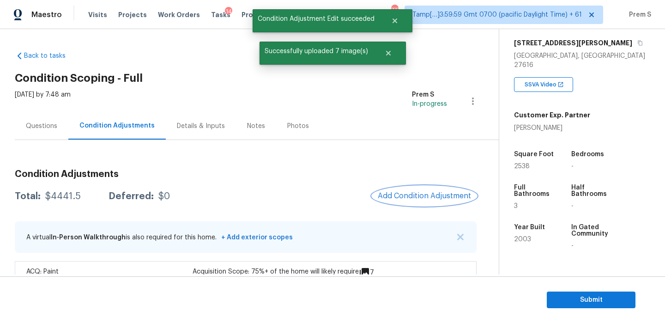
click at [418, 186] on button "Add Condition Adjustment" at bounding box center [424, 195] width 104 height 19
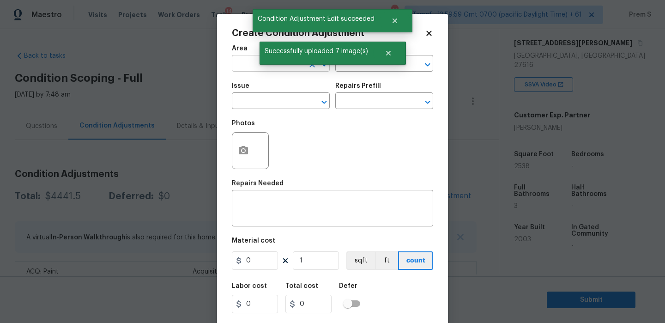
click at [254, 69] on input "text" at bounding box center [268, 64] width 72 height 14
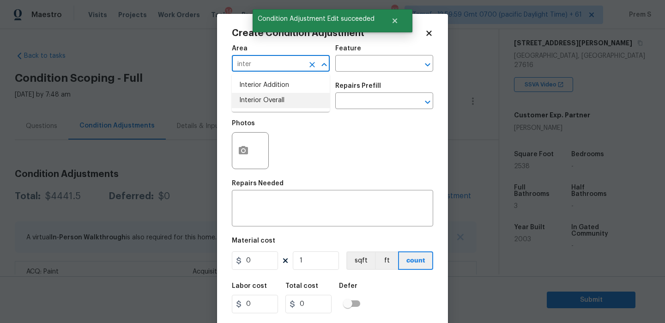
click at [256, 106] on li "Interior Overall" at bounding box center [281, 100] width 98 height 15
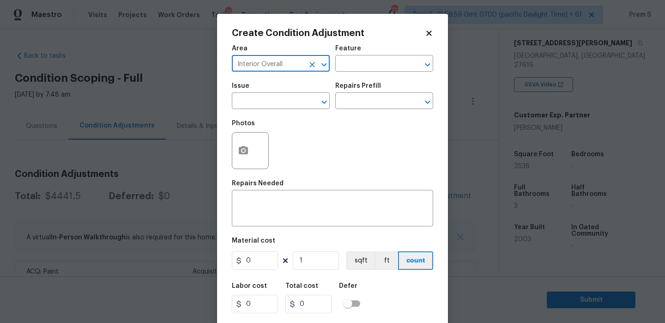
type input "Interior Overall"
click at [256, 106] on input "text" at bounding box center [268, 102] width 72 height 14
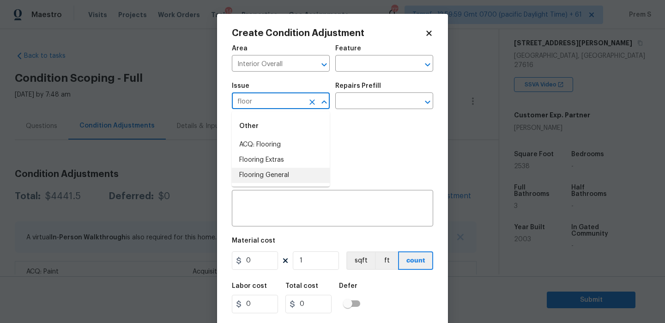
click at [274, 174] on li "Flooring General" at bounding box center [281, 175] width 98 height 15
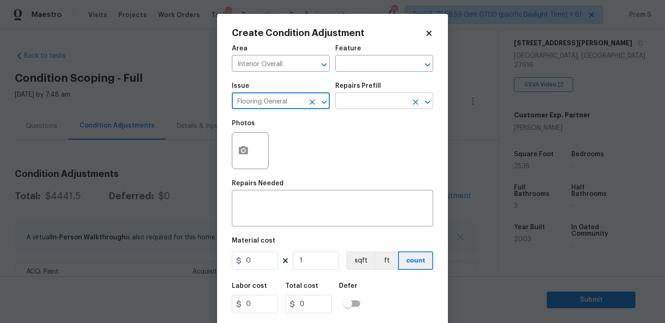
type input "Flooring General"
click at [376, 102] on input "text" at bounding box center [371, 102] width 72 height 14
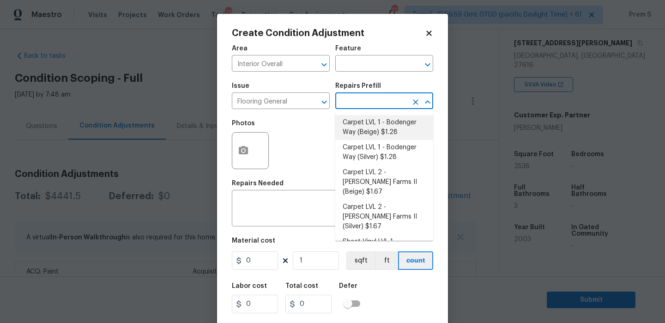
click at [394, 129] on li "Carpet LVL 1 - Bodenger Way (Beige) $1.28" at bounding box center [384, 127] width 98 height 25
type input "Overall Flooring"
type textarea "Install new carpet. (Bodenger Way 749 Bird Bath, Beige) at all previously carpe…"
type input "1.28"
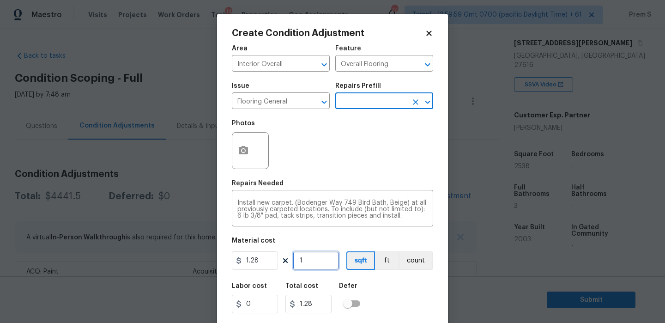
click at [312, 258] on input "1" at bounding box center [316, 260] width 46 height 18
type input "10"
type input "12.8"
type input "100"
type input "128"
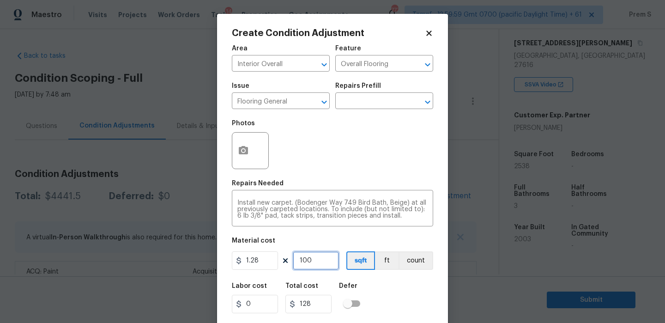
type input "1000"
type input "1280"
type input "1000"
click at [244, 152] on circle "button" at bounding box center [243, 150] width 3 height 3
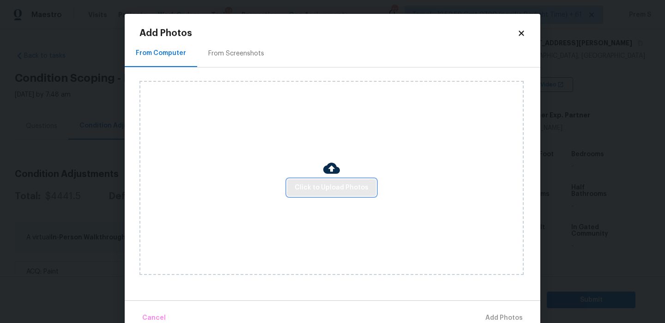
click at [326, 192] on span "Click to Upload Photos" at bounding box center [331, 188] width 74 height 12
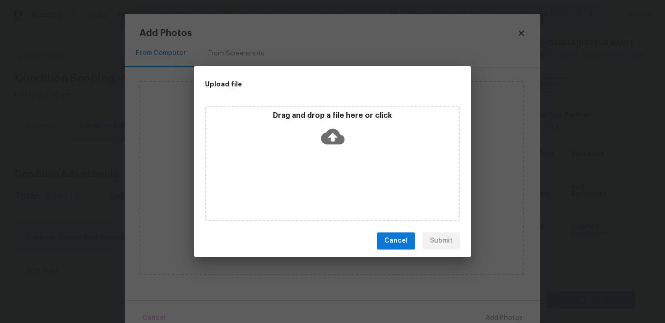
click at [329, 143] on icon at bounding box center [333, 136] width 24 height 16
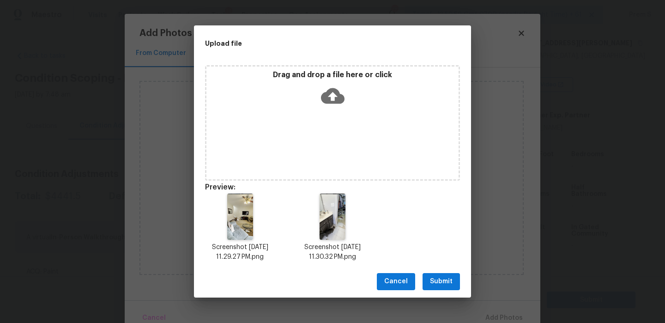
click at [444, 286] on span "Submit" at bounding box center [441, 282] width 23 height 12
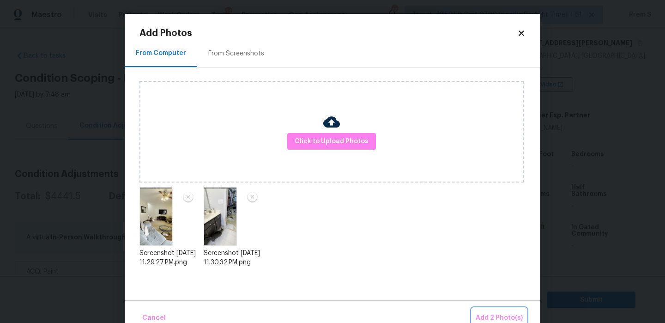
click at [492, 317] on span "Add 2 Photo(s)" at bounding box center [498, 318] width 47 height 12
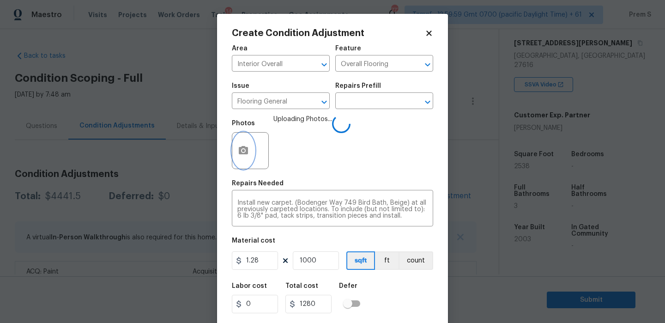
scroll to position [22, 0]
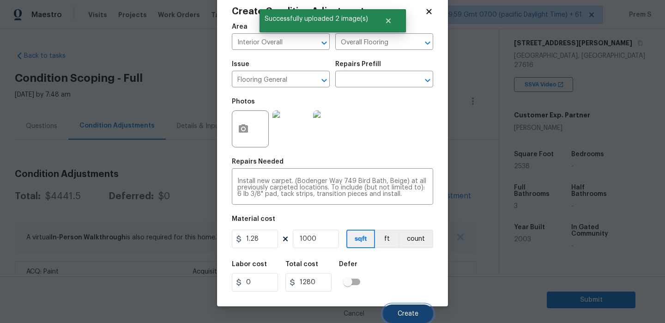
click at [408, 315] on span "Create" at bounding box center [407, 313] width 21 height 7
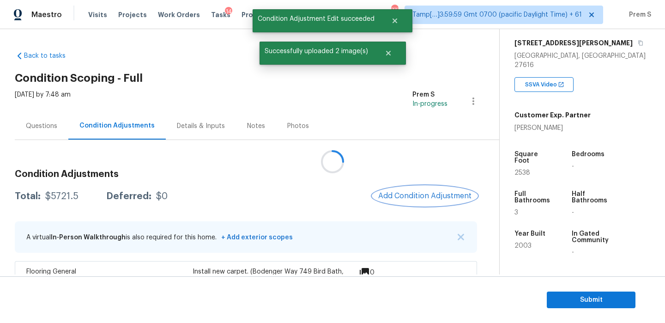
scroll to position [0, 0]
click at [391, 197] on span "Add Condition Adjustment" at bounding box center [424, 196] width 93 height 8
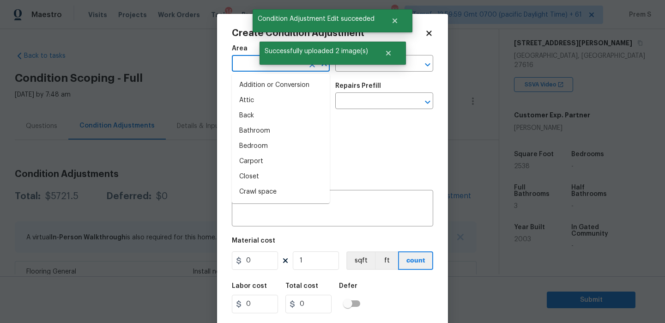
click at [248, 65] on input "text" at bounding box center [268, 64] width 72 height 14
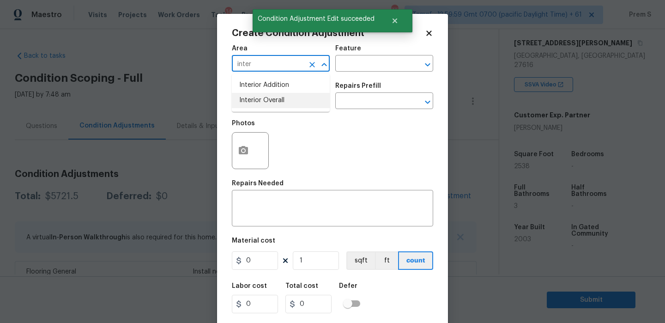
click at [252, 99] on li "Interior Overall" at bounding box center [281, 100] width 98 height 15
type input "Interior Overall"
click at [252, 99] on input "text" at bounding box center [268, 102] width 72 height 14
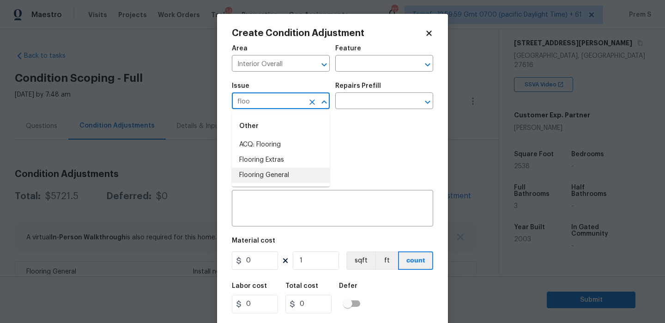
click at [262, 173] on li "Flooring General" at bounding box center [281, 175] width 98 height 15
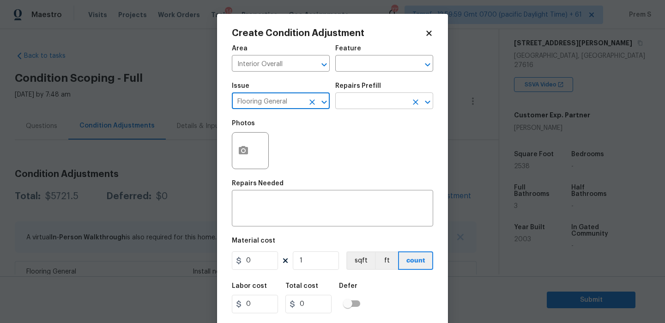
type input "Flooring General"
click at [358, 101] on input "text" at bounding box center [371, 102] width 72 height 14
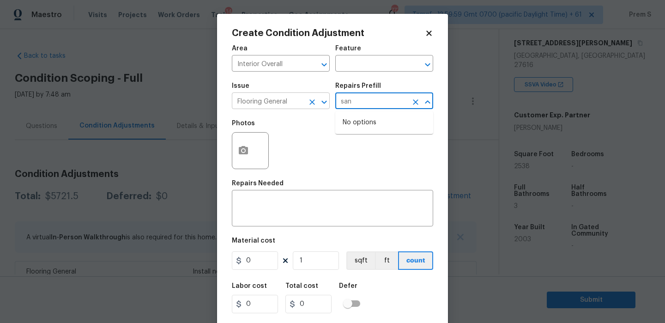
click at [315, 103] on icon "Clear" at bounding box center [311, 101] width 9 height 9
type input "san"
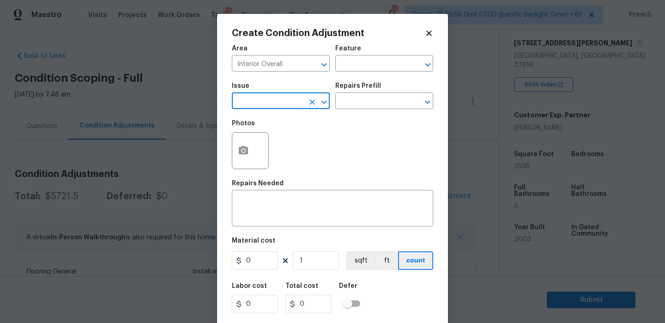
click at [305, 103] on div "​" at bounding box center [281, 102] width 98 height 14
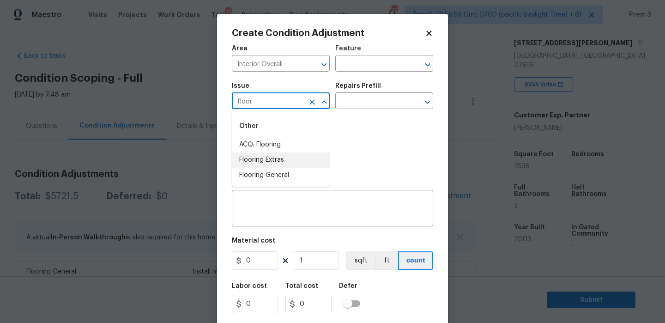
click at [271, 153] on li "Flooring Extras" at bounding box center [281, 159] width 98 height 15
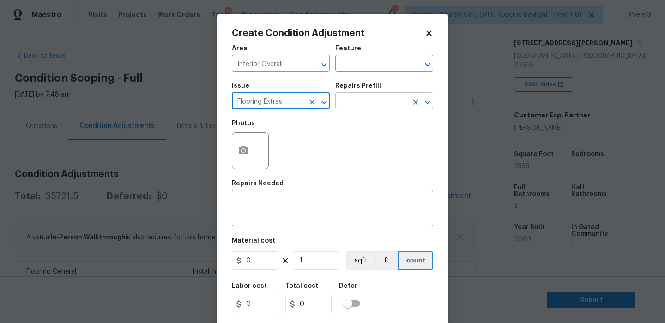
type input "Flooring Extras"
click at [348, 106] on input "text" at bounding box center [371, 102] width 72 height 14
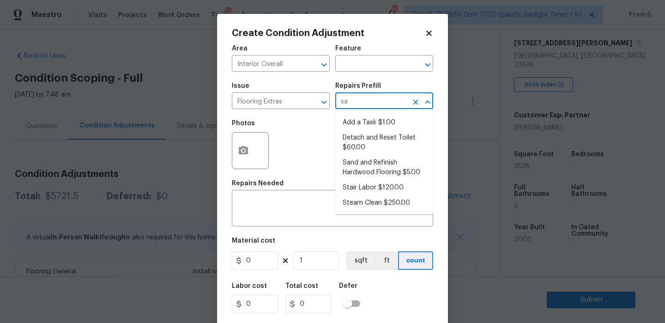
type input "san"
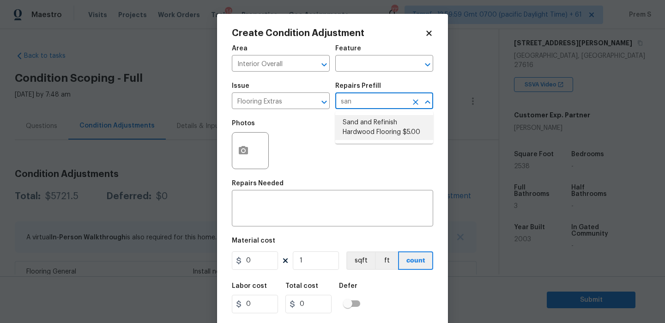
click at [378, 126] on li "Sand and Refinish Hardwood Flooring $5.00" at bounding box center [384, 127] width 98 height 25
type input "Overall Flooring"
type textarea "Sand and refinish the existing hardwood floors. PM to confirm color/sheen."
type input "5"
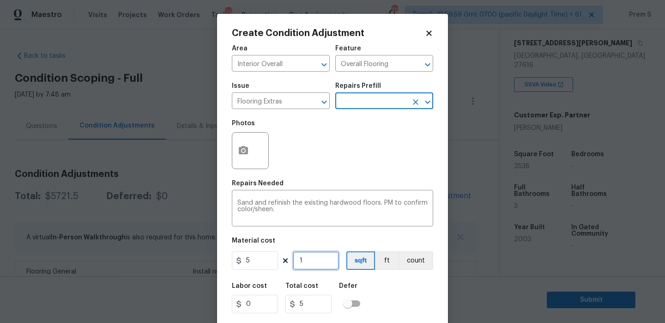
click at [313, 268] on input "1" at bounding box center [316, 260] width 46 height 18
type input "15"
type input "75"
type input "153"
type input "765"
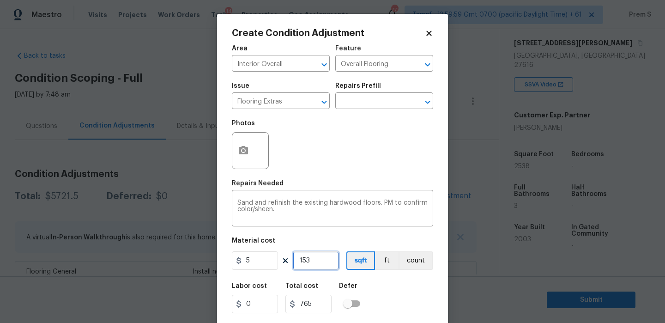
type input "1538"
type input "7690"
type input "153"
type input "765"
type input "15"
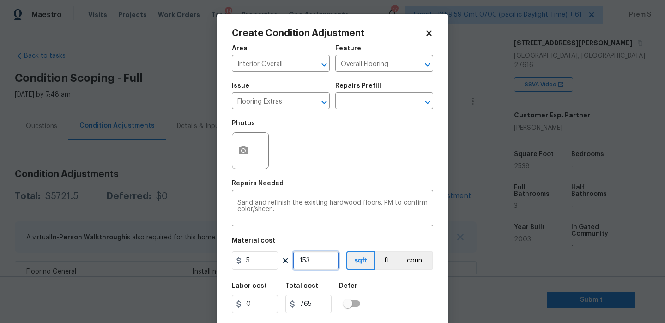
type input "75"
type input "1"
type input "5"
type input "10"
type input "50"
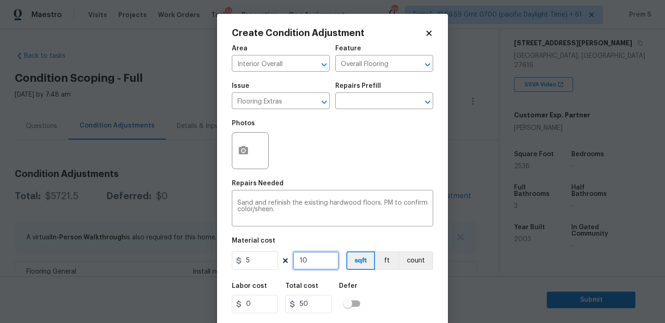
type input "100"
type input "500"
type input "1000"
type input "5000"
type input "100"
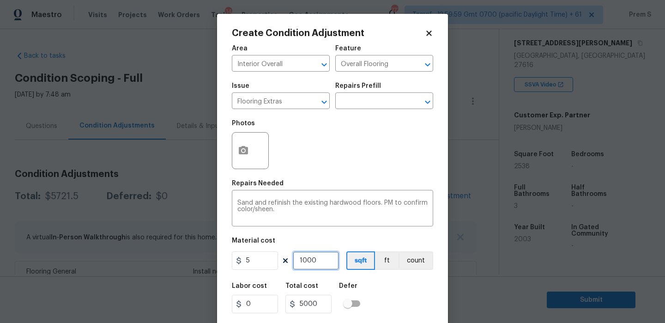
type input "500"
type input "10"
type input "50"
type input "1"
type input "5"
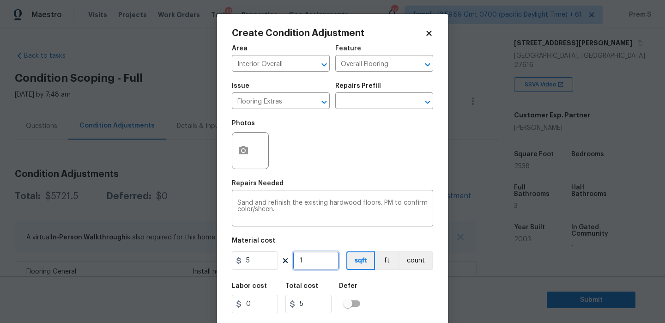
type input "15"
type input "75"
type input "153"
type input "765"
type input "1538"
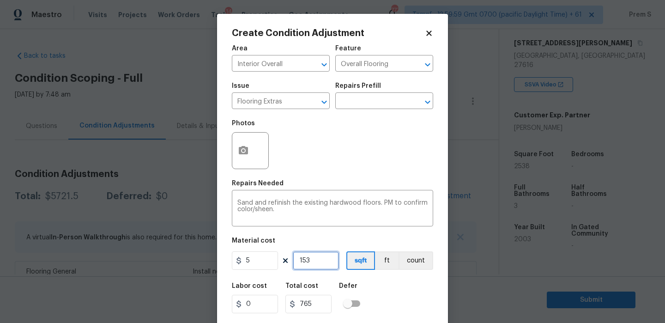
type input "7690"
type input "1538"
click at [249, 149] on button "button" at bounding box center [243, 150] width 22 height 36
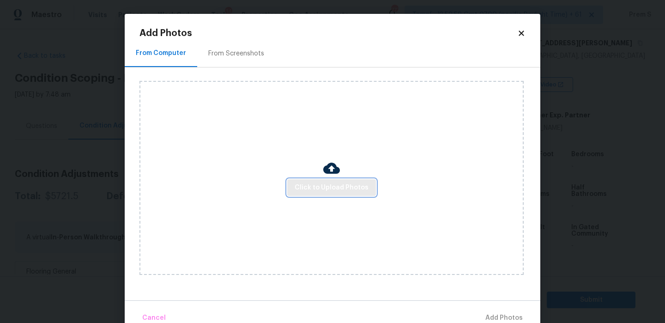
click at [318, 184] on span "Click to Upload Photos" at bounding box center [331, 188] width 74 height 12
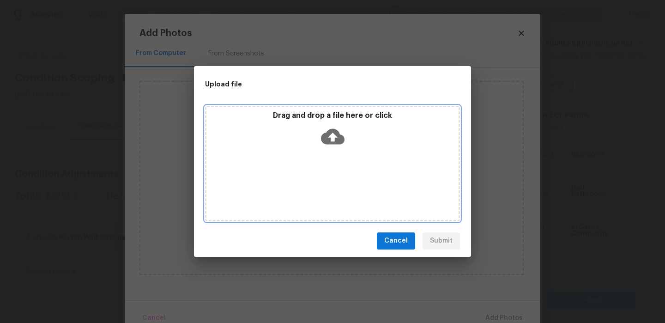
click at [333, 147] on icon at bounding box center [333, 137] width 24 height 24
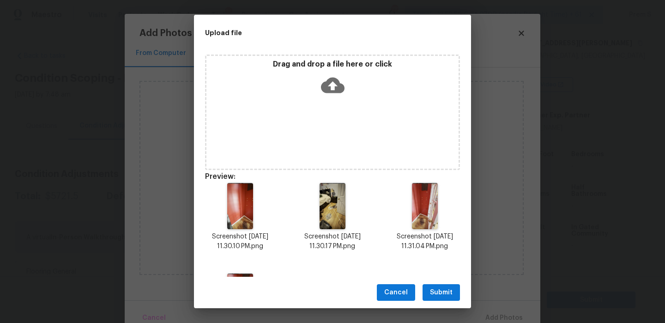
click at [452, 288] on button "Submit" at bounding box center [440, 292] width 37 height 17
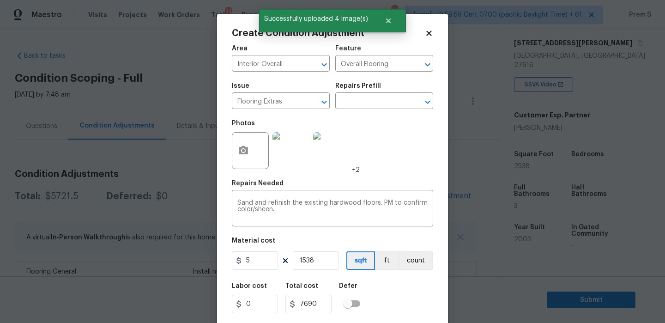
scroll to position [22, 0]
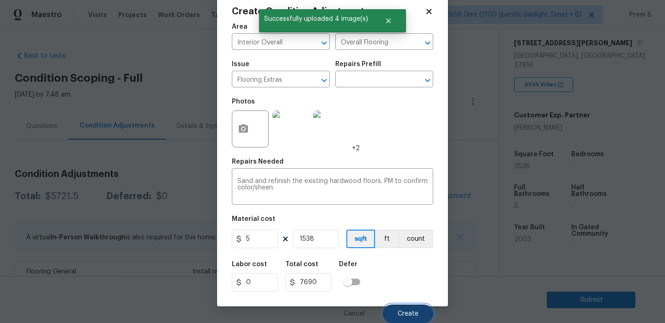
click at [392, 315] on button "Create" at bounding box center [408, 313] width 50 height 18
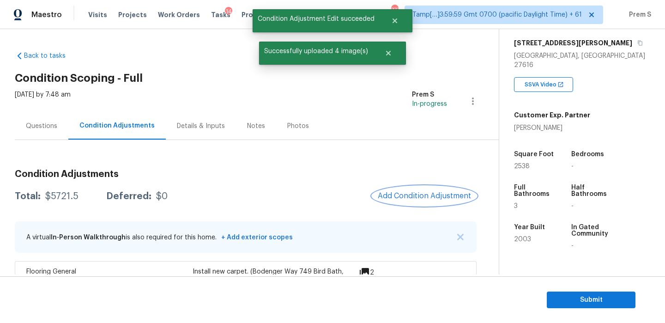
scroll to position [0, 0]
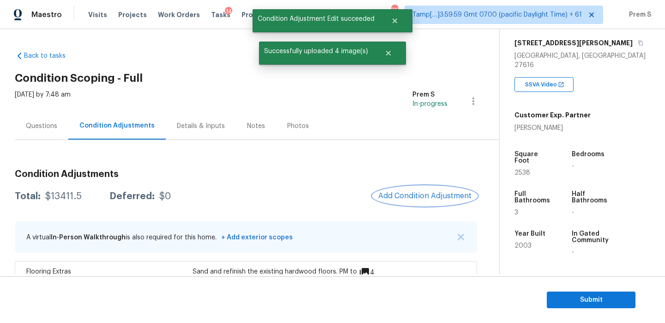
click at [401, 188] on button "Add Condition Adjustment" at bounding box center [424, 195] width 104 height 19
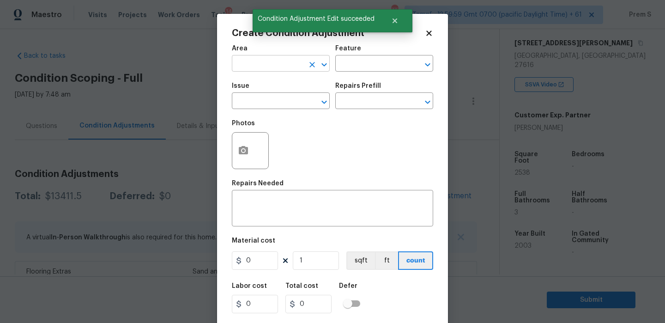
click at [244, 65] on input "text" at bounding box center [268, 64] width 72 height 14
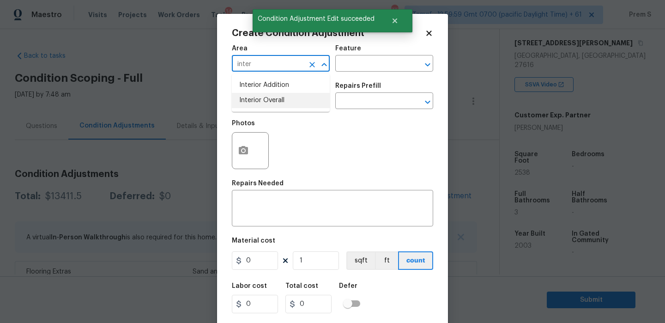
click at [255, 103] on li "Interior Overall" at bounding box center [281, 100] width 98 height 15
type input "Interior Overall"
click at [255, 103] on input "text" at bounding box center [268, 102] width 72 height 14
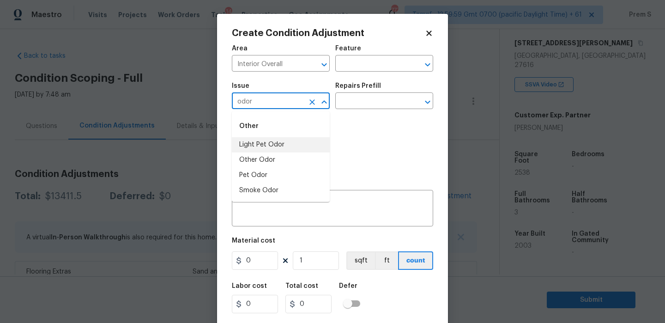
click at [300, 146] on li "Light Pet Odor" at bounding box center [281, 144] width 98 height 15
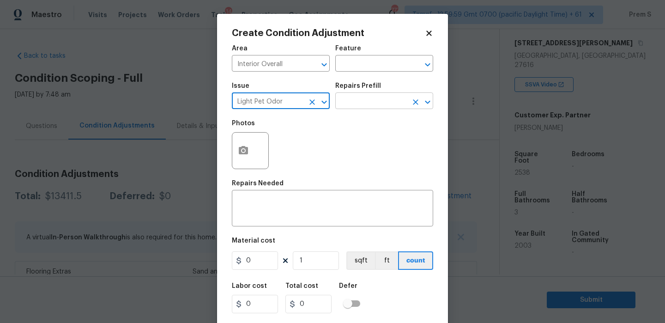
type input "Light Pet Odor"
click at [374, 108] on input "text" at bounding box center [371, 102] width 72 height 14
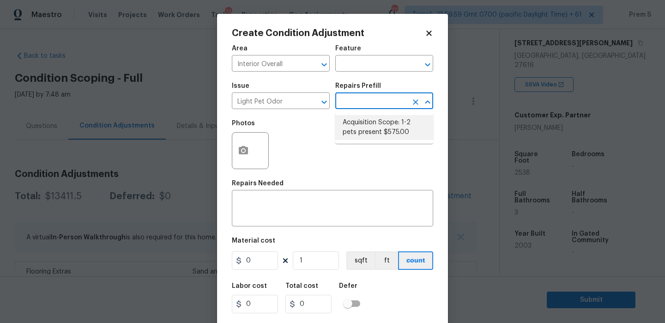
click at [378, 134] on li "Acquisition Scope: 1-2 pets present $575.00" at bounding box center [384, 127] width 98 height 25
type textarea "Acquisition Scope: 1-2 pets present"
type input "575"
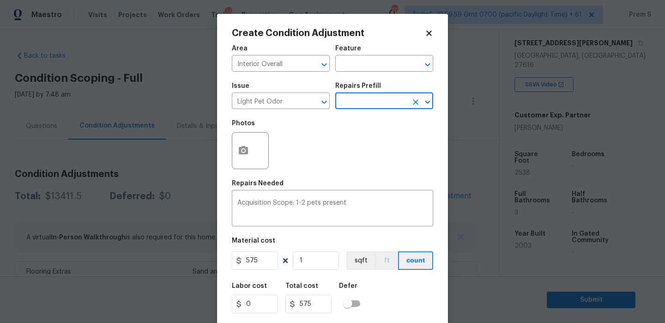
scroll to position [22, 0]
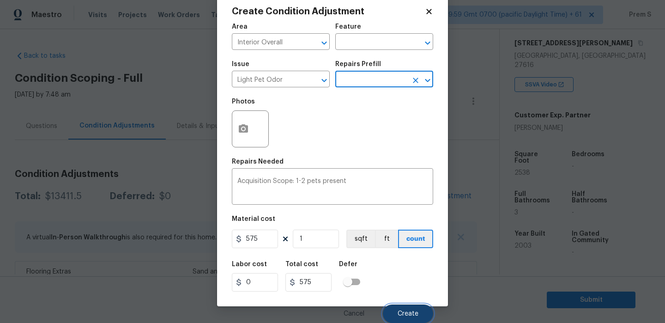
click at [426, 314] on button "Create" at bounding box center [408, 313] width 50 height 18
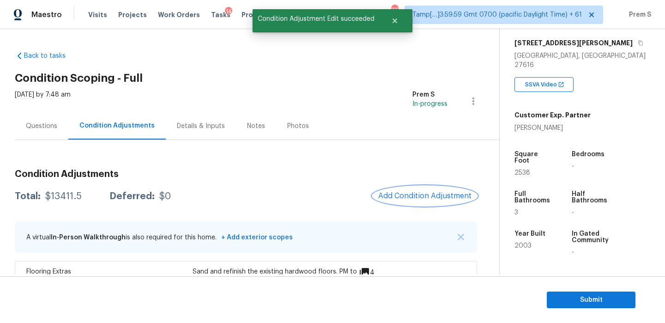
scroll to position [0, 0]
click at [396, 198] on span "Add Condition Adjustment" at bounding box center [424, 196] width 93 height 8
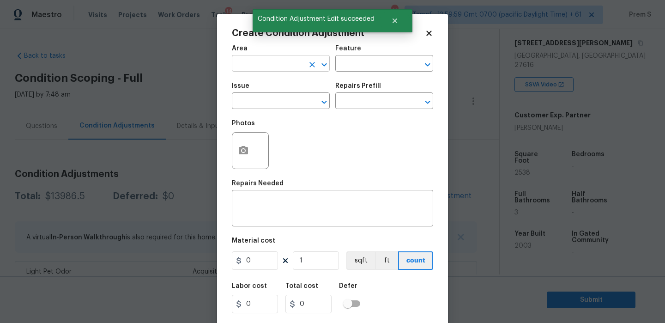
click at [252, 71] on input "text" at bounding box center [268, 64] width 72 height 14
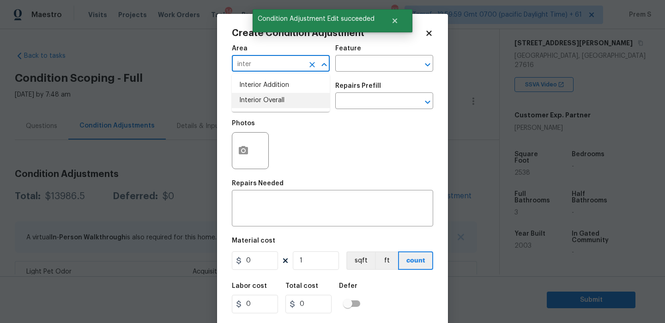
click at [241, 97] on li "Interior Overall" at bounding box center [281, 100] width 98 height 15
type input "Interior Overall"
click at [241, 97] on input "text" at bounding box center [268, 102] width 72 height 14
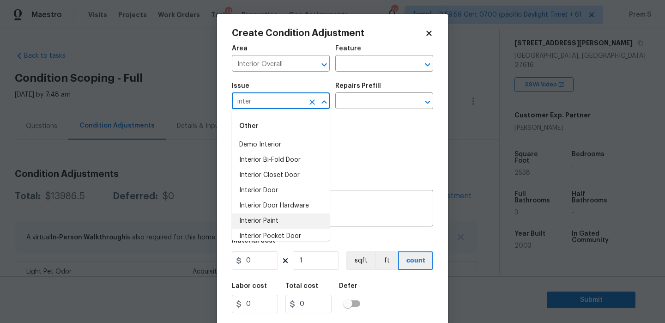
click at [264, 222] on li "Interior Paint" at bounding box center [281, 220] width 98 height 15
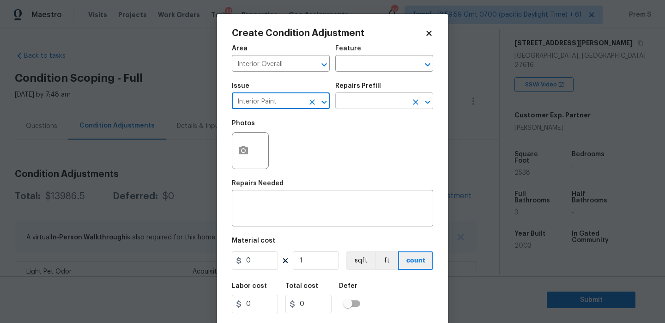
type input "Interior Paint"
click at [394, 106] on input "text" at bounding box center [371, 102] width 72 height 14
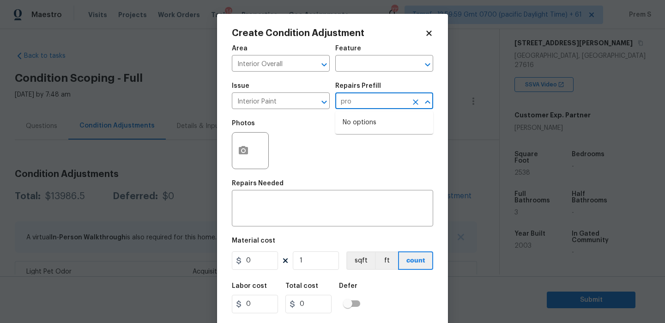
type input "pr"
click at [364, 127] on li "Primer - Labor Only $0.40" at bounding box center [384, 122] width 98 height 15
type input "Overall Paint"
type textarea "Interior primer - PRIMER PROVIDED BY OPENDOOR - All nails, screws, drywall anch…"
type input "0.4"
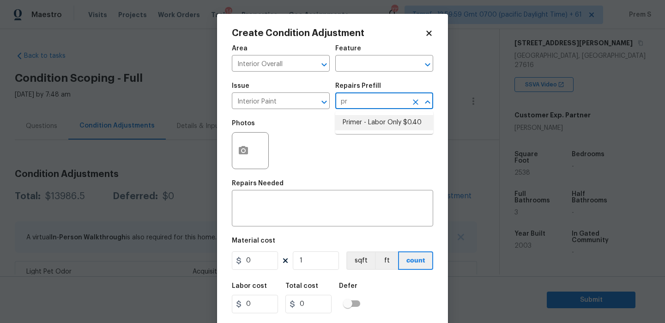
type input "0.4"
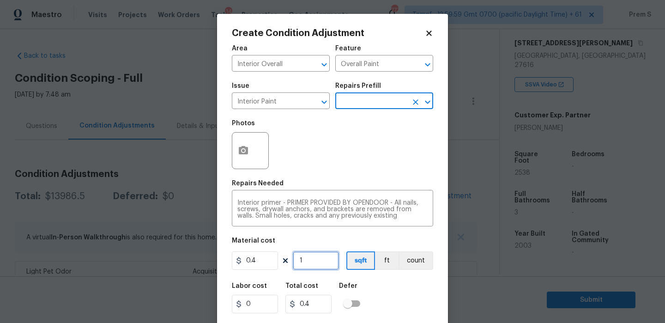
click at [311, 267] on input "1" at bounding box center [316, 260] width 46 height 18
type input "11"
type input "4.4"
type input "114"
type input "45.6"
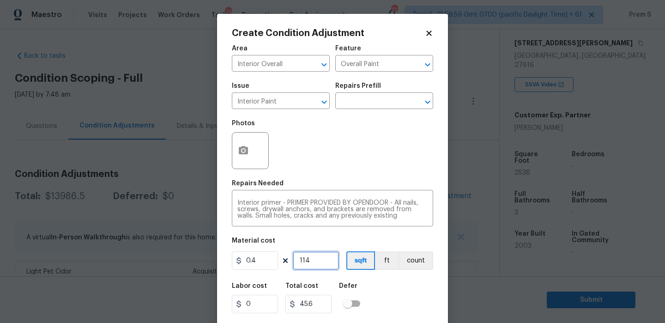
type input "11"
type input "4.4"
type input "1"
type input "0.4"
type input "14"
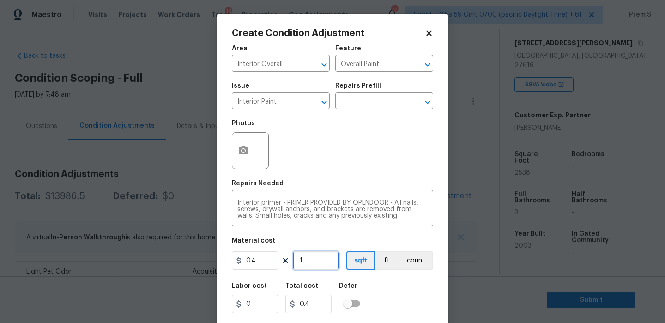
type input "5.6"
type input "140"
type input "56"
type input "1400"
type input "560"
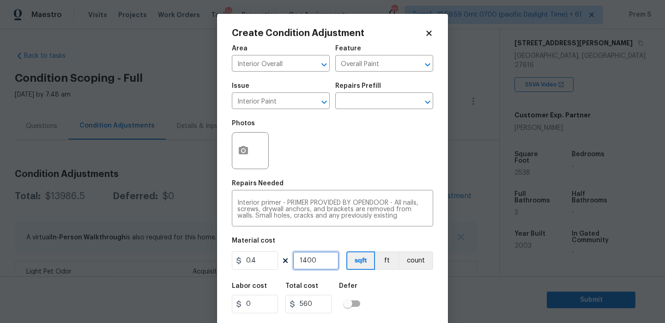
type input "1400"
click at [382, 283] on div "Labor cost 0 Total cost 560 Defer" at bounding box center [332, 298] width 201 height 42
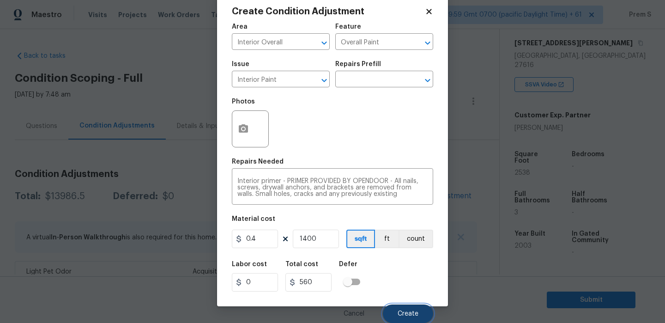
click at [416, 312] on span "Create" at bounding box center [407, 313] width 21 height 7
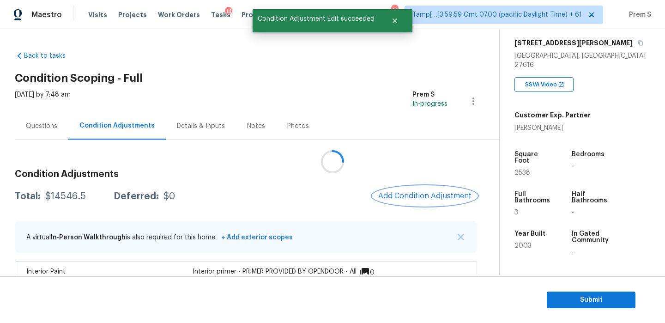
scroll to position [0, 0]
click at [359, 158] on div "Condition Adjustments Total: $14546.5 Deferred: $0 Add Condition Adjustment A v…" at bounding box center [246, 328] width 462 height 377
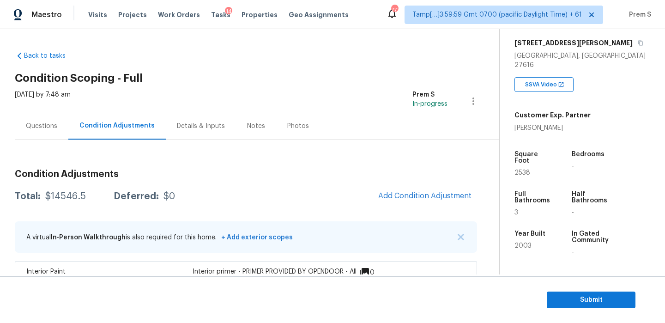
scroll to position [69, 0]
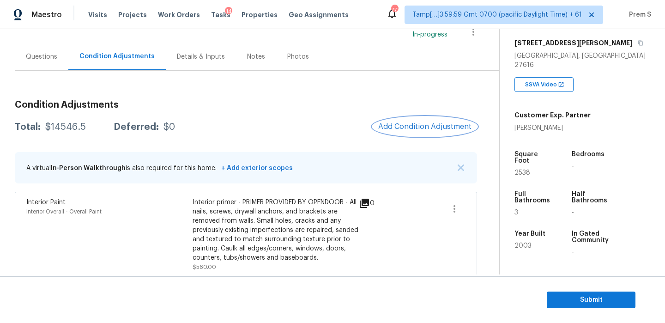
click at [416, 127] on span "Add Condition Adjustment" at bounding box center [424, 126] width 93 height 8
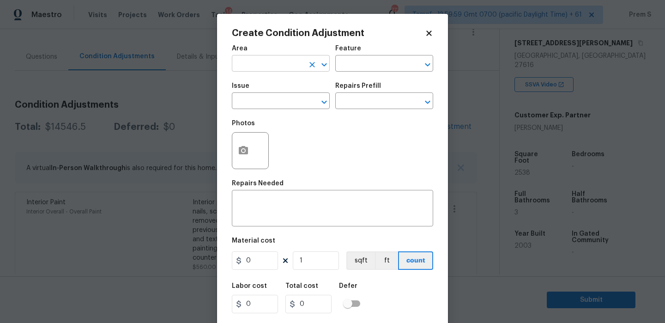
click at [276, 60] on input "text" at bounding box center [268, 64] width 72 height 14
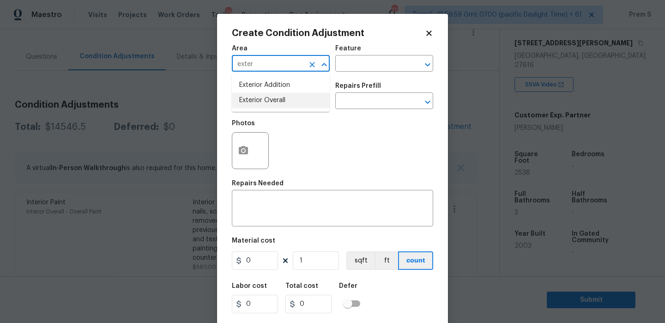
click at [269, 93] on li "Exterior Overall" at bounding box center [281, 100] width 98 height 15
type input "Exterior Overall"
click at [267, 98] on input "text" at bounding box center [268, 102] width 72 height 14
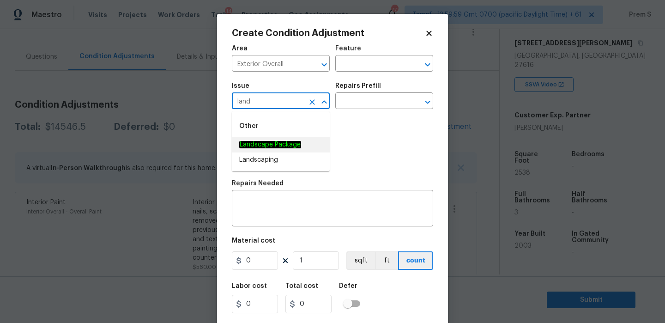
click at [289, 150] on li "Landscape Package" at bounding box center [281, 144] width 98 height 15
type input "Landscape Package"
click at [379, 103] on input "text" at bounding box center [371, 102] width 72 height 14
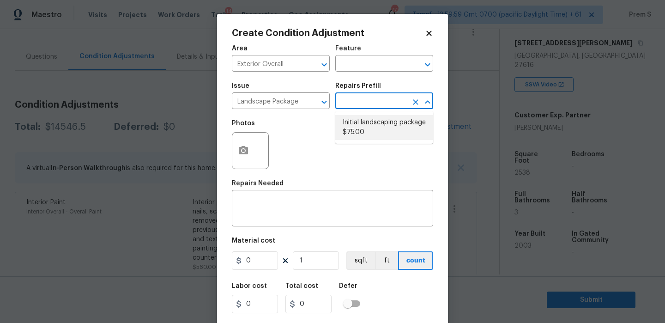
click at [372, 136] on li "Initial landscaping package $75.00" at bounding box center [384, 127] width 98 height 25
type input "Home Readiness Packages"
type textarea "Mowing of grass up to 6" in height. Mow, edge along driveways & sidewalks, trim…"
type input "75"
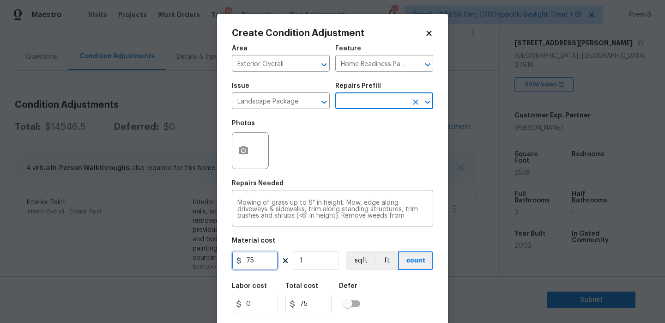
click at [260, 259] on input "75" at bounding box center [255, 260] width 46 height 18
type input "750"
click at [442, 284] on div "Create Condition Adjustment Area Exterior Overall ​ Feature Home Readiness Pack…" at bounding box center [332, 171] width 231 height 314
type input "750"
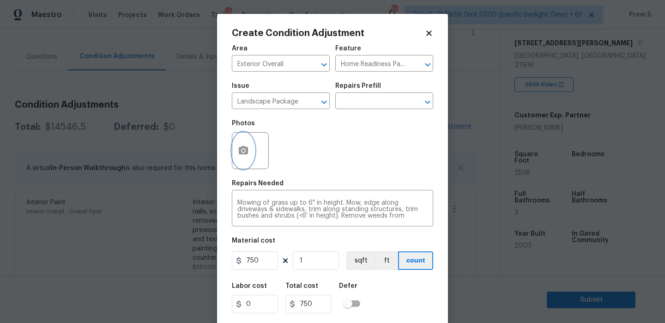
click at [248, 150] on icon "button" at bounding box center [243, 150] width 11 height 11
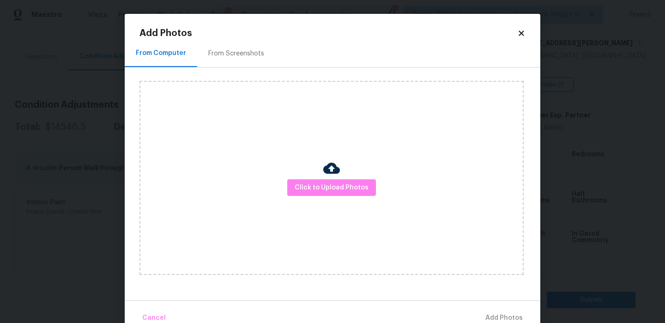
click at [318, 178] on div "Click to Upload Photos" at bounding box center [331, 178] width 384 height 194
click at [299, 200] on div "Click to Upload Photos" at bounding box center [331, 178] width 384 height 194
click at [311, 192] on span "Click to Upload Photos" at bounding box center [331, 188] width 74 height 12
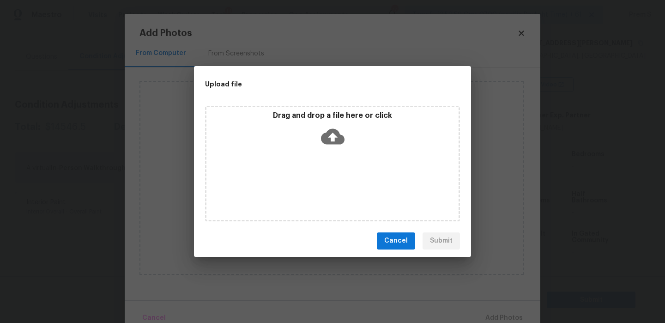
click at [332, 138] on icon at bounding box center [333, 137] width 24 height 24
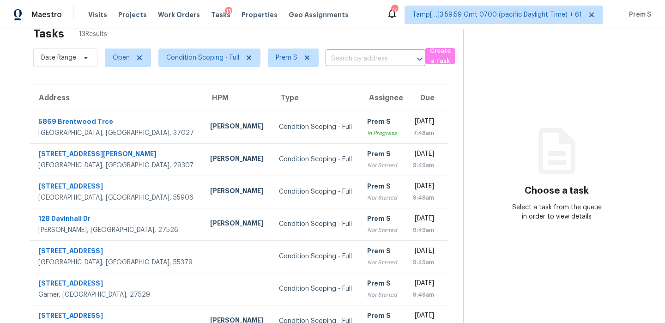
scroll to position [29, 0]
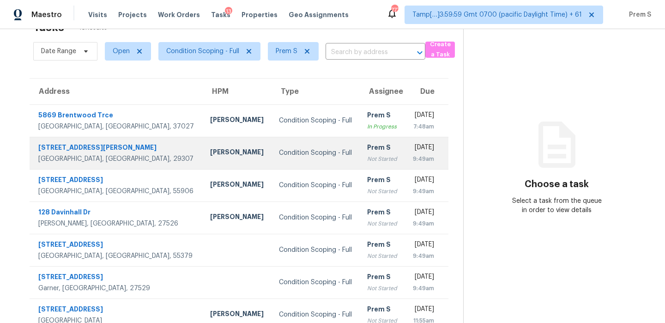
click at [362, 147] on td "Prem S Not Started" at bounding box center [382, 153] width 45 height 32
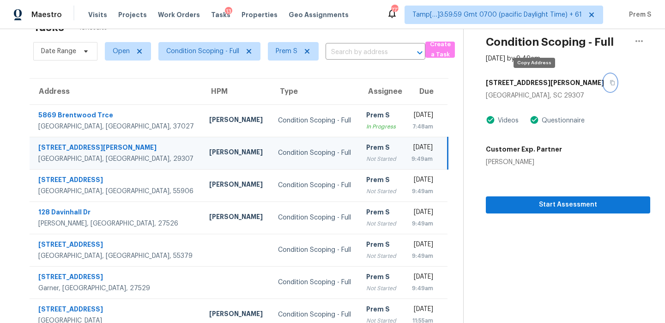
click at [604, 88] on button "button" at bounding box center [610, 82] width 12 height 17
click at [278, 156] on div "Condition Scoping - Full" at bounding box center [314, 152] width 73 height 9
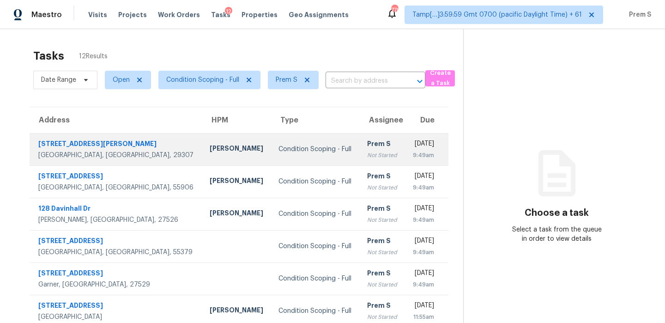
click at [367, 142] on div "Prem S" at bounding box center [382, 145] width 30 height 12
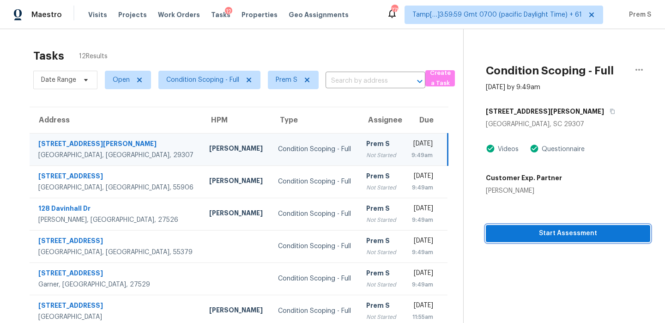
click at [566, 237] on span "Start Assessment" at bounding box center [568, 234] width 150 height 12
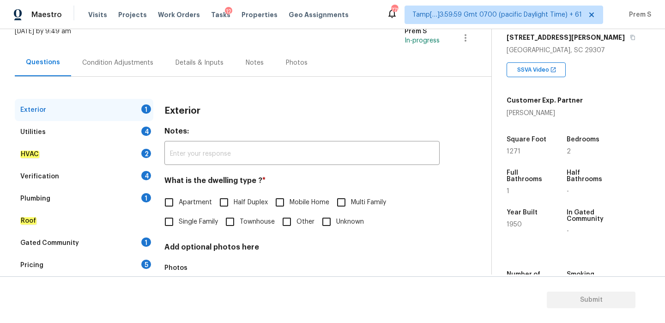
scroll to position [97, 0]
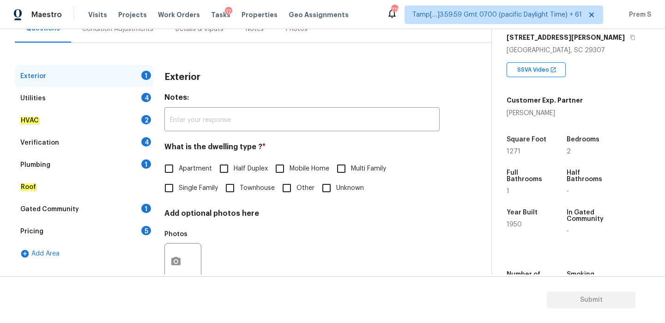
click at [183, 186] on span "Single Family" at bounding box center [198, 188] width 39 height 10
click at [179, 186] on input "Single Family" at bounding box center [168, 187] width 19 height 19
checkbox input "true"
click at [146, 99] on div "4" at bounding box center [146, 97] width 10 height 9
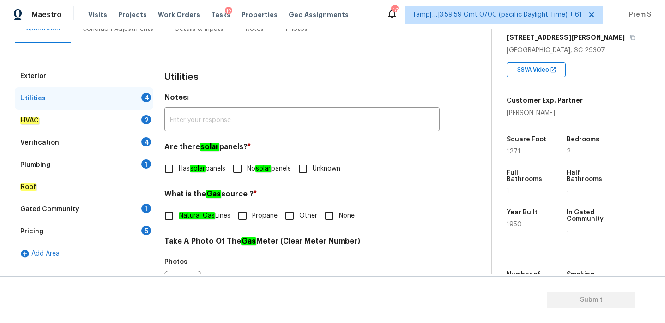
click at [245, 168] on input "No solar panels" at bounding box center [237, 168] width 19 height 19
checkbox input "true"
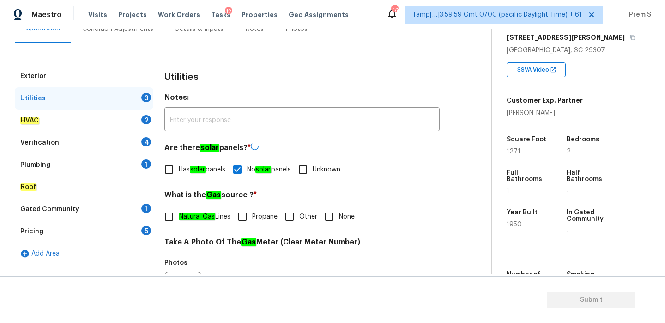
scroll to position [367, 0]
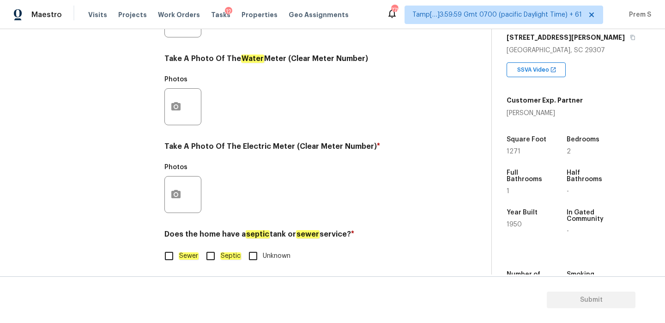
click at [181, 257] on em "Sewer" at bounding box center [189, 255] width 20 height 7
click at [179, 257] on input "Sewer" at bounding box center [168, 255] width 19 height 19
checkbox input "true"
click at [175, 189] on icon "button" at bounding box center [175, 194] width 11 height 11
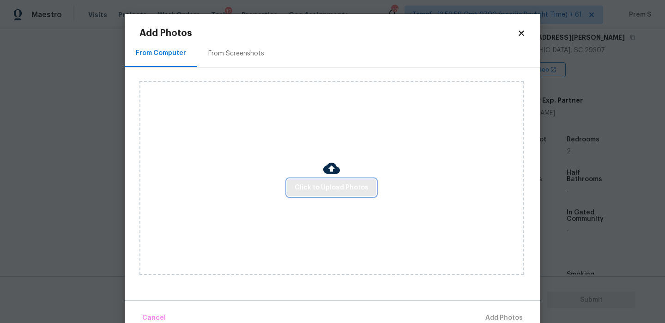
click at [328, 183] on span "Click to Upload Photos" at bounding box center [331, 188] width 74 height 12
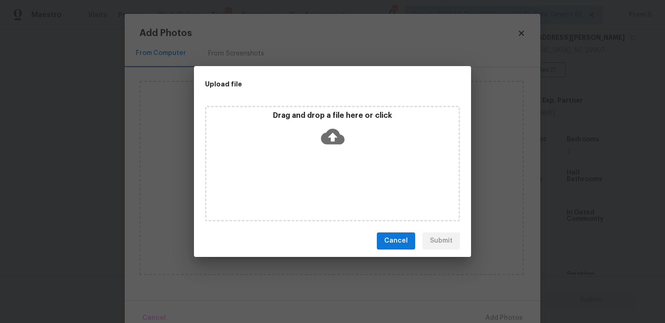
click at [326, 137] on icon at bounding box center [333, 136] width 24 height 16
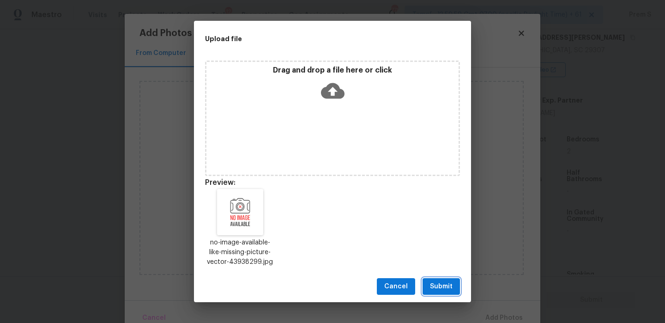
click at [444, 285] on span "Submit" at bounding box center [441, 287] width 23 height 12
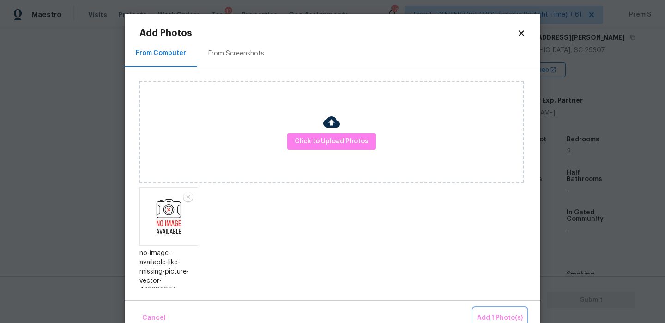
click at [504, 315] on span "Add 1 Photo(s)" at bounding box center [500, 318] width 46 height 12
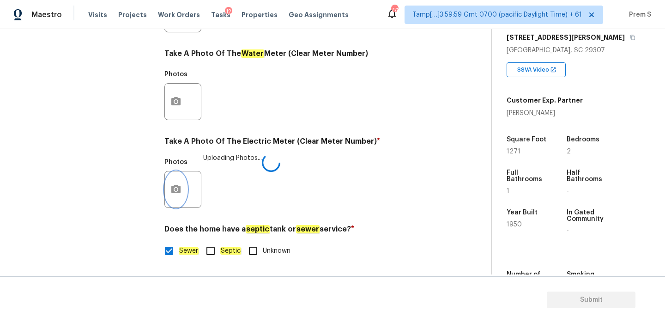
scroll to position [245, 0]
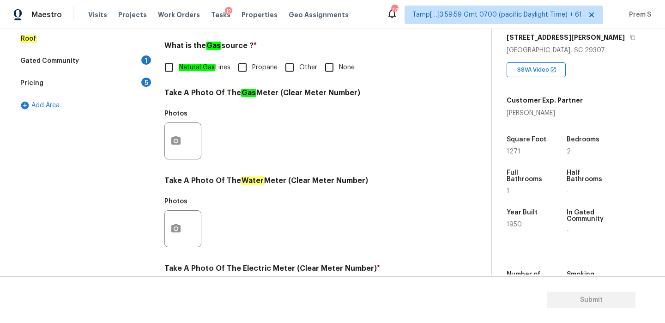
click at [295, 56] on div "What is the Gas source ? * Natural Gas Lines Propane Other None" at bounding box center [301, 59] width 275 height 36
click at [289, 71] on input "Other" at bounding box center [289, 67] width 19 height 19
checkbox input "true"
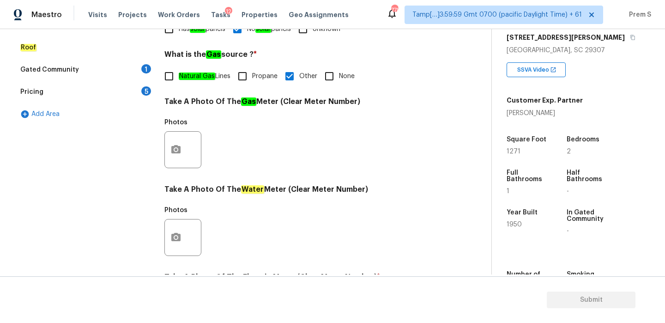
scroll to position [67, 0]
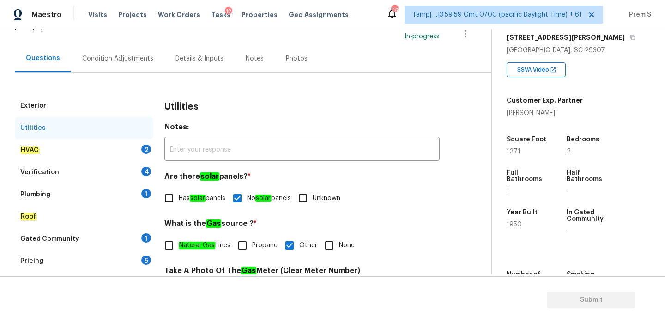
click at [129, 148] on div "HVAC 2" at bounding box center [84, 150] width 138 height 22
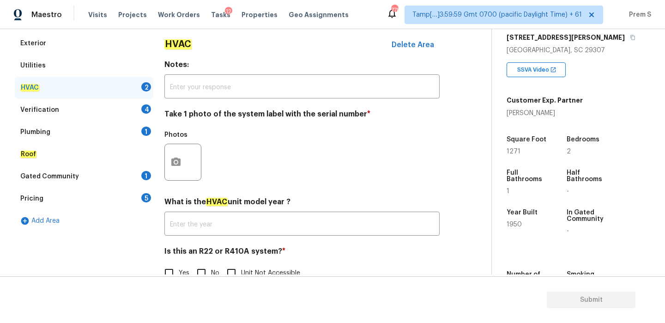
scroll to position [152, 0]
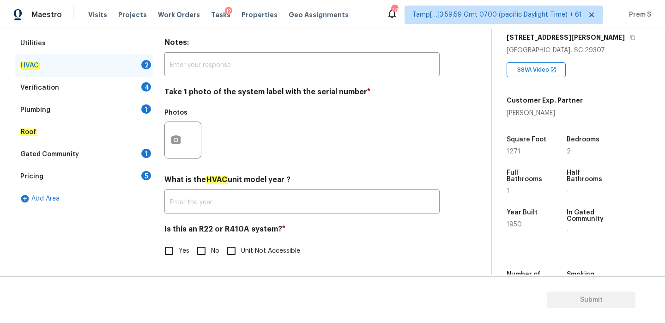
click at [208, 244] on input "No" at bounding box center [201, 250] width 19 height 19
checkbox input "true"
click at [181, 147] on button "button" at bounding box center [176, 140] width 22 height 36
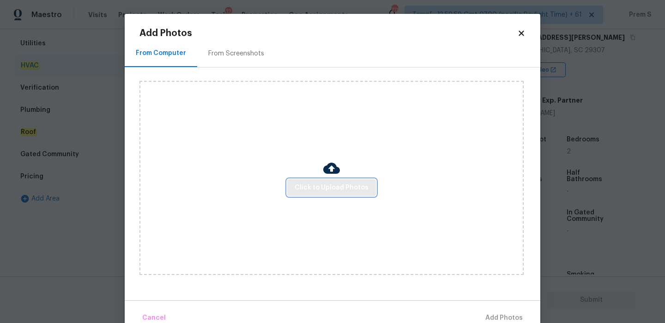
click at [301, 191] on span "Click to Upload Photos" at bounding box center [331, 188] width 74 height 12
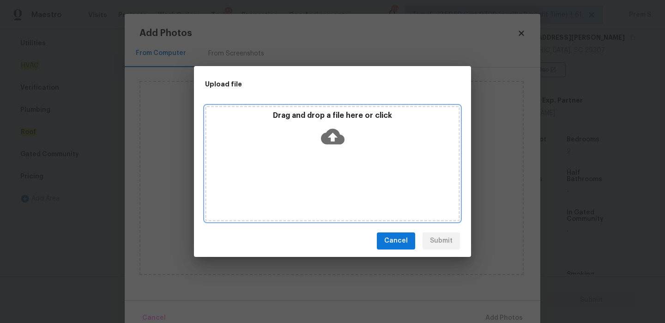
click at [333, 146] on icon at bounding box center [333, 137] width 24 height 24
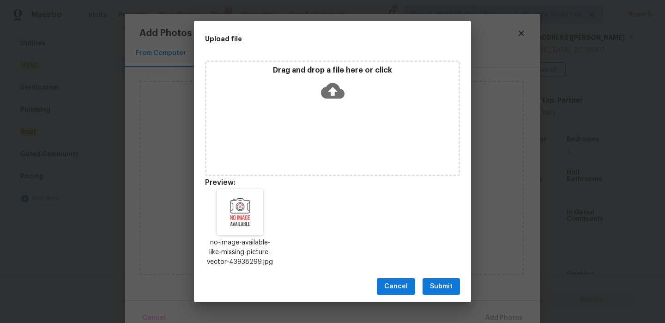
click at [453, 283] on button "Submit" at bounding box center [440, 286] width 37 height 17
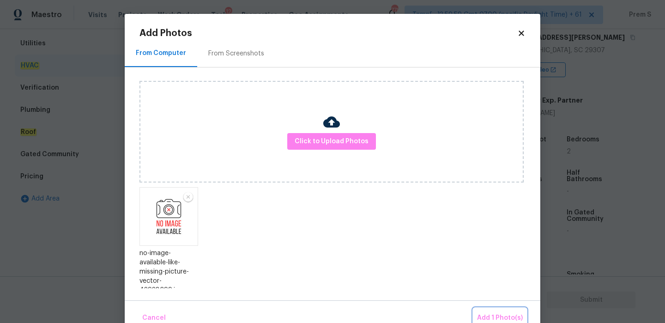
click at [494, 318] on span "Add 1 Photo(s)" at bounding box center [500, 318] width 46 height 12
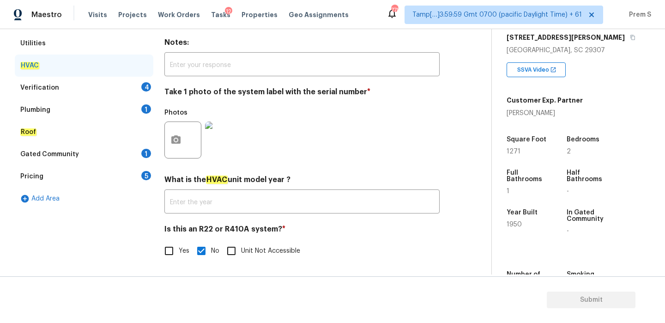
click at [138, 91] on div "Verification 4" at bounding box center [84, 88] width 138 height 22
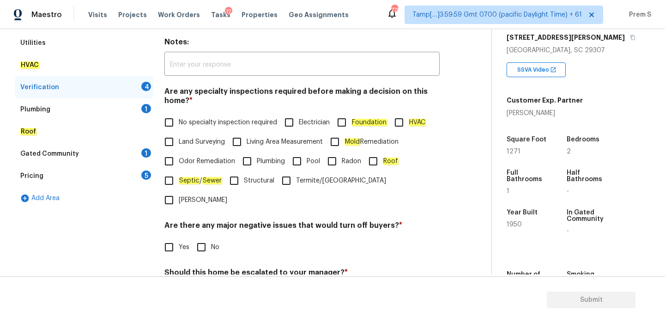
click at [170, 118] on input "No specialty inspection required" at bounding box center [168, 122] width 19 height 19
checkbox input "true"
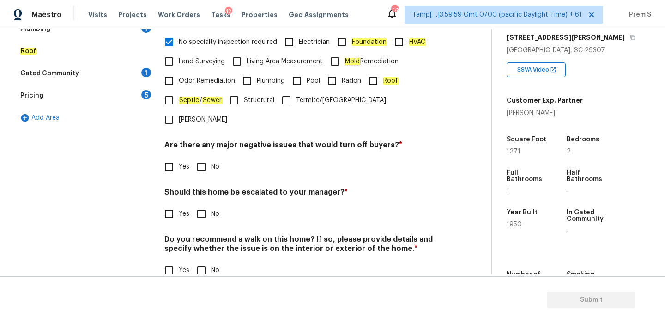
click at [205, 157] on input "No" at bounding box center [201, 166] width 19 height 19
checkbox input "true"
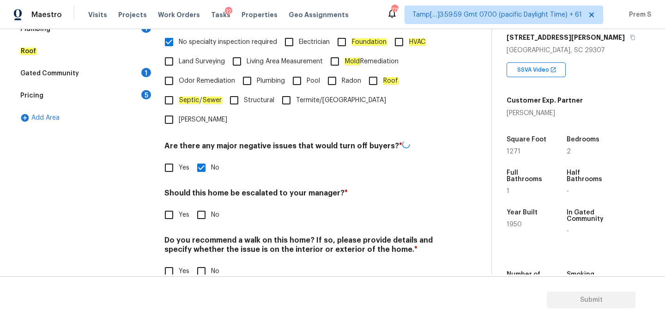
click at [204, 205] on input "No" at bounding box center [201, 214] width 19 height 19
checkbox input "true"
click at [202, 237] on div "Do you recommend a walk on this home? If so, please provide details and specify…" at bounding box center [301, 257] width 275 height 45
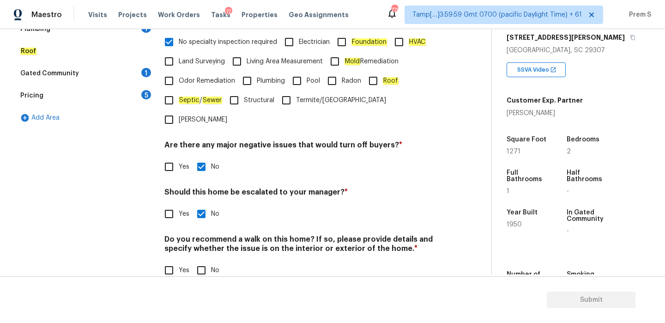
click at [204, 260] on input "No" at bounding box center [201, 269] width 19 height 19
checkbox input "true"
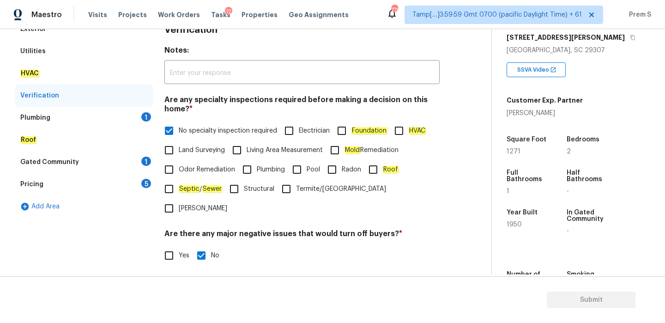
click at [137, 117] on div "Plumbing 1" at bounding box center [84, 118] width 138 height 22
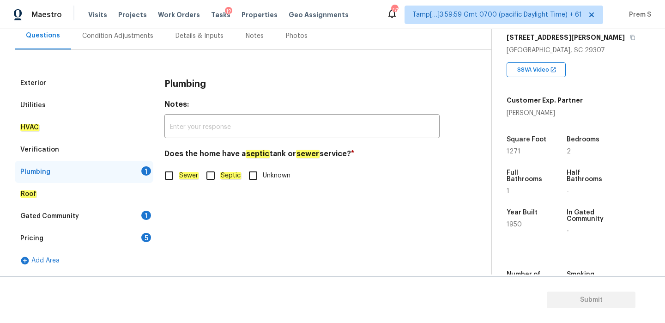
click at [186, 176] on em "Sewer" at bounding box center [189, 175] width 20 height 7
click at [179, 176] on input "Sewer" at bounding box center [168, 175] width 19 height 19
checkbox input "true"
click at [144, 212] on div "1" at bounding box center [146, 214] width 10 height 9
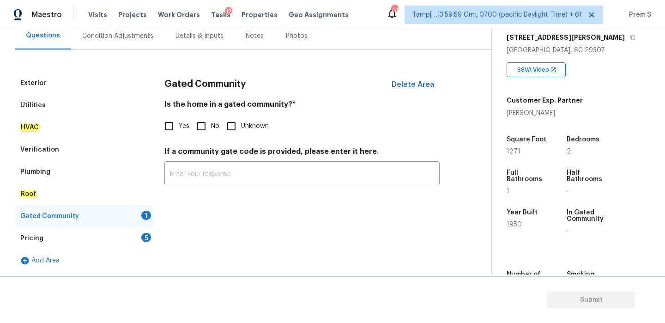
click at [211, 126] on span "No" at bounding box center [215, 126] width 8 height 10
click at [211, 126] on input "No" at bounding box center [201, 125] width 19 height 19
checkbox input "true"
click at [142, 245] on div "Pricing 5" at bounding box center [84, 238] width 138 height 22
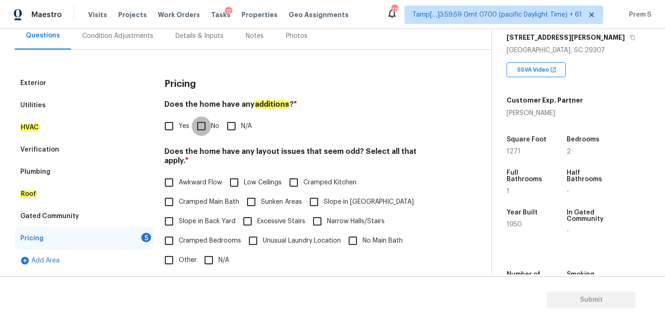
click at [197, 132] on input "No" at bounding box center [201, 125] width 19 height 19
checkbox input "true"
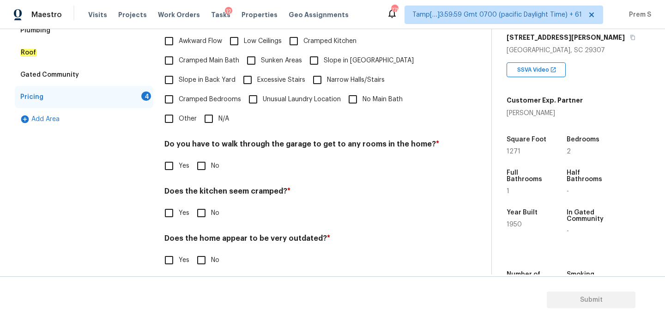
click at [208, 109] on input "N/A" at bounding box center [208, 118] width 19 height 19
checkbox input "true"
click at [200, 162] on input "No" at bounding box center [201, 166] width 19 height 19
checkbox input "true"
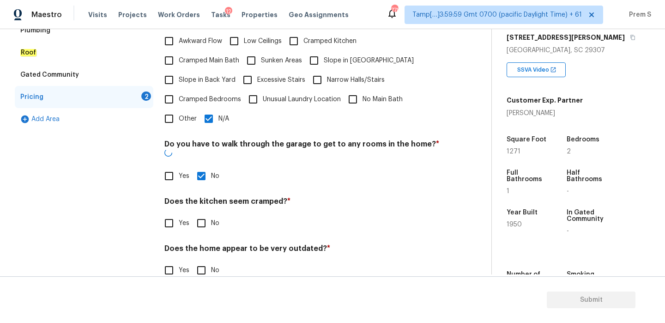
click at [201, 213] on input "No" at bounding box center [201, 222] width 19 height 19
checkbox input "true"
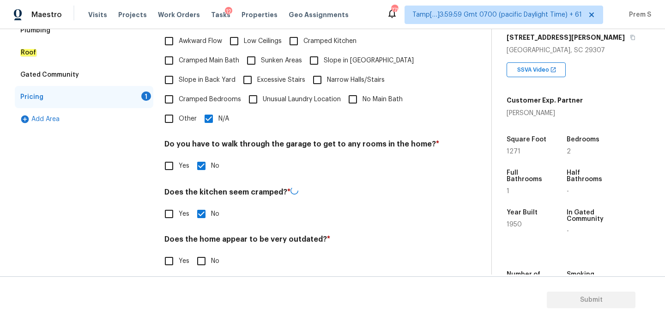
click at [201, 256] on input "No" at bounding box center [201, 260] width 19 height 19
checkbox input "true"
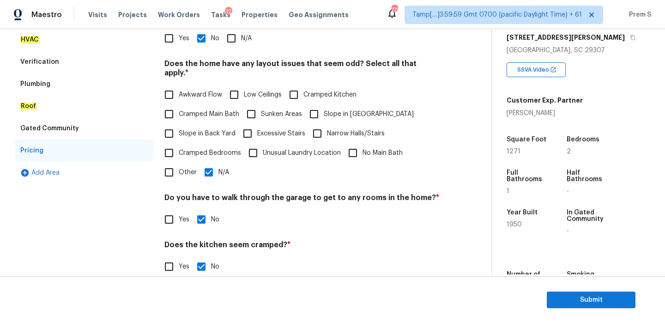
scroll to position [72, 0]
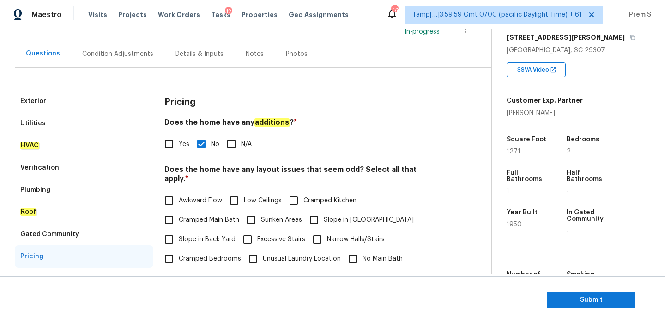
click at [141, 63] on div "Condition Adjustments" at bounding box center [117, 53] width 93 height 27
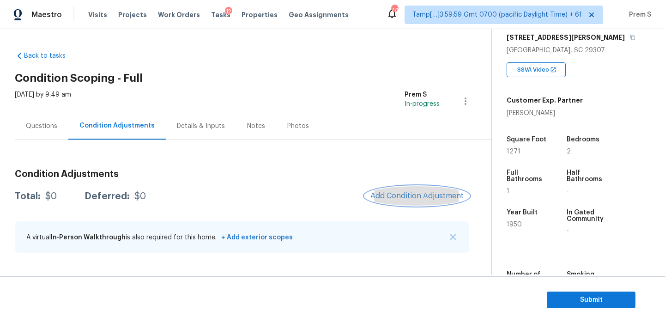
click at [394, 191] on button "Add Condition Adjustment" at bounding box center [417, 195] width 104 height 19
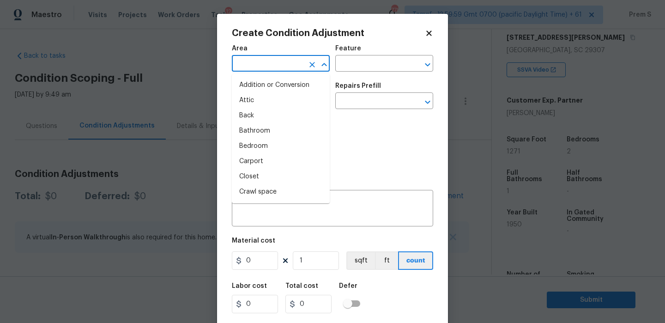
click at [283, 69] on input "text" at bounding box center [268, 64] width 72 height 14
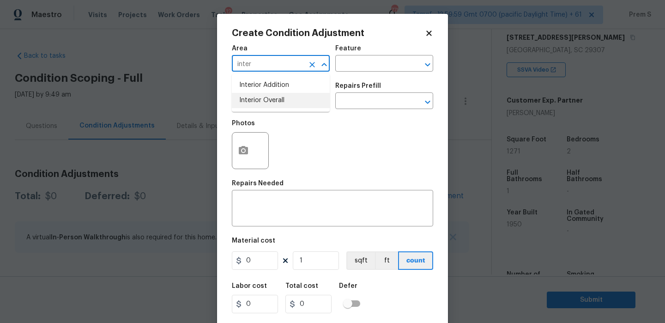
click at [284, 102] on li "Interior Overall" at bounding box center [281, 100] width 98 height 15
type input "Interior Overall"
click at [284, 102] on input "text" at bounding box center [268, 102] width 72 height 14
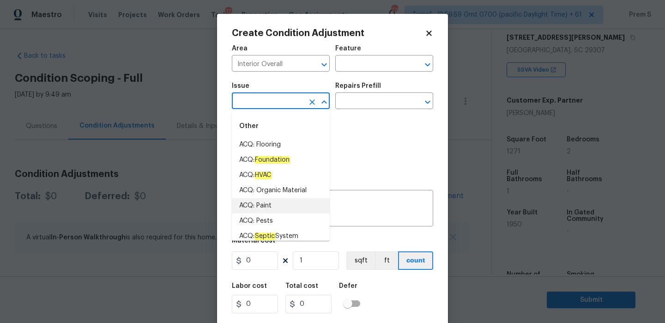
click at [277, 207] on li "ACQ: Paint" at bounding box center [281, 205] width 98 height 15
type input "ACQ: Paint"
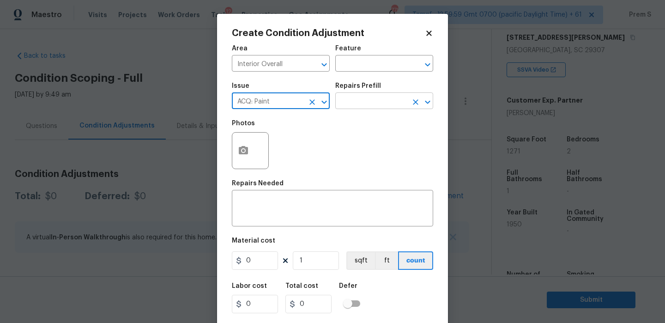
click at [351, 100] on input "text" at bounding box center [371, 102] width 72 height 14
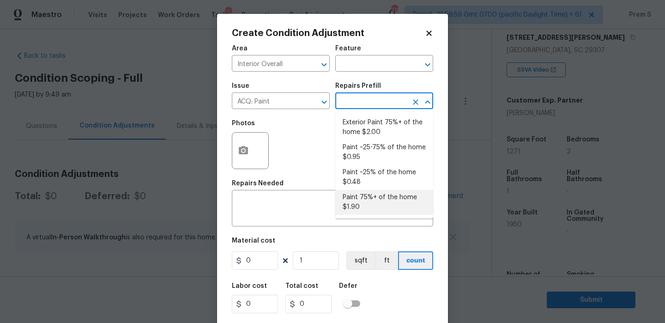
click at [360, 205] on li "Paint 75%+ of the home $1.90" at bounding box center [384, 202] width 98 height 25
type input "Acquisition"
type textarea "Acquisition Scope: 75%+ of the home will likely require interior paint"
type input "1.9"
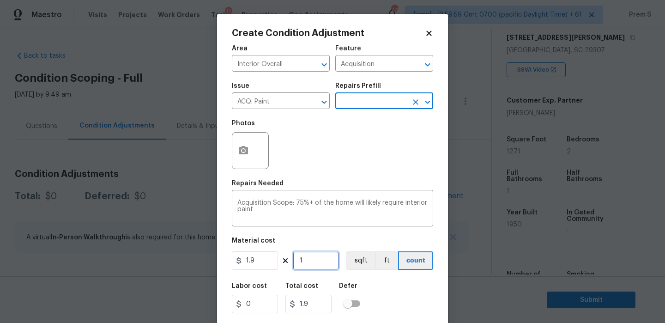
click at [307, 257] on input "1" at bounding box center [316, 260] width 46 height 18
type input "12"
type input "22.8"
type input "127"
type input "241.3"
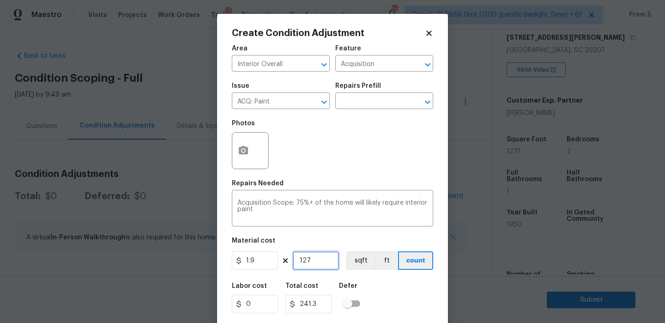
type input "1271"
type input "2414.9"
type input "1271"
click at [241, 145] on icon "button" at bounding box center [243, 150] width 11 height 11
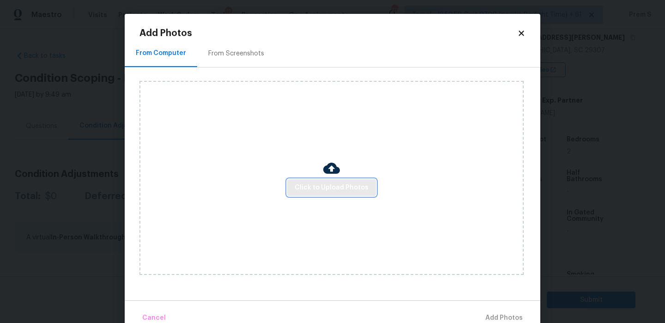
click at [348, 188] on span "Click to Upload Photos" at bounding box center [331, 188] width 74 height 12
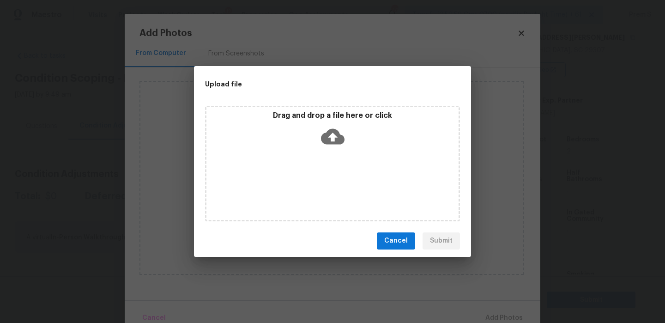
click at [338, 131] on icon at bounding box center [333, 136] width 24 height 16
